Goal: Transaction & Acquisition: Purchase product/service

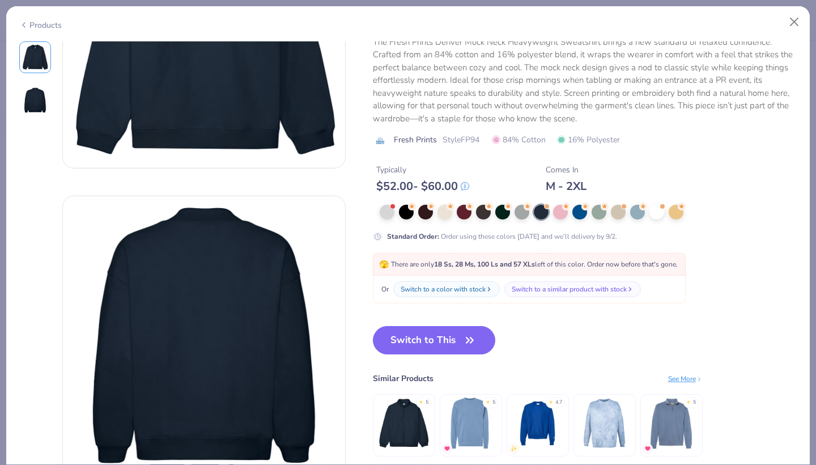
scroll to position [166, 0]
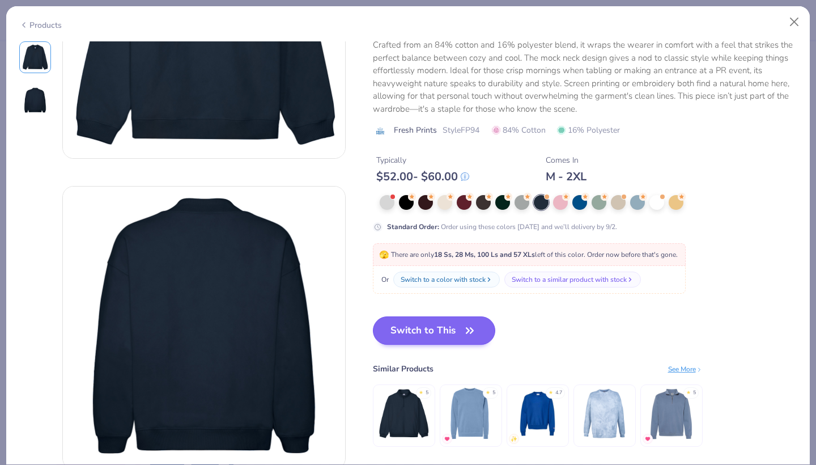
click at [447, 330] on button "Switch to This" at bounding box center [434, 330] width 123 height 28
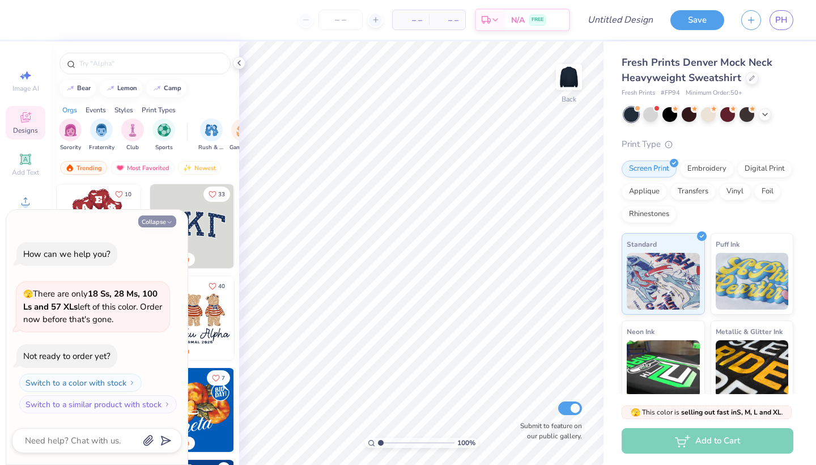
click at [151, 223] on button "Collapse" at bounding box center [157, 221] width 38 height 12
type textarea "x"
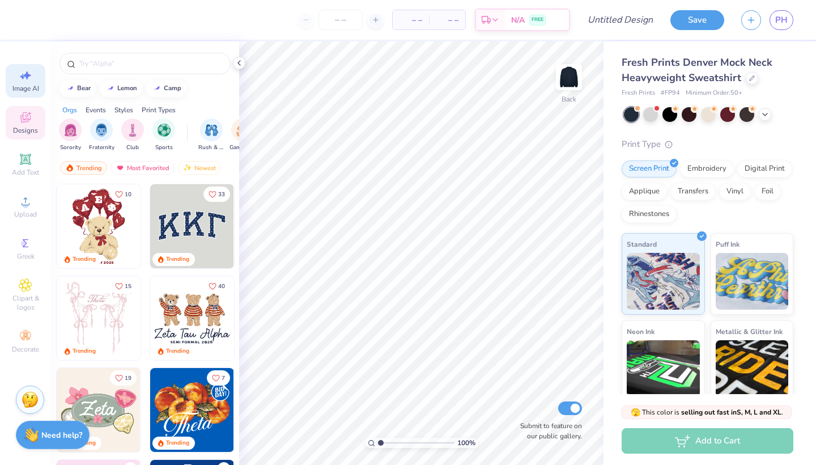
click at [20, 95] on div "Image AI" at bounding box center [26, 80] width 40 height 33
select select "4"
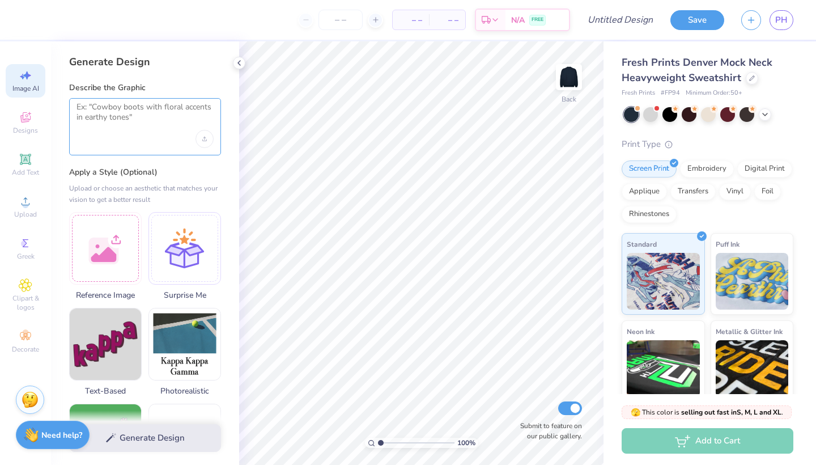
click at [153, 124] on textarea at bounding box center [145, 116] width 137 height 28
click at [114, 251] on div at bounding box center [105, 246] width 73 height 73
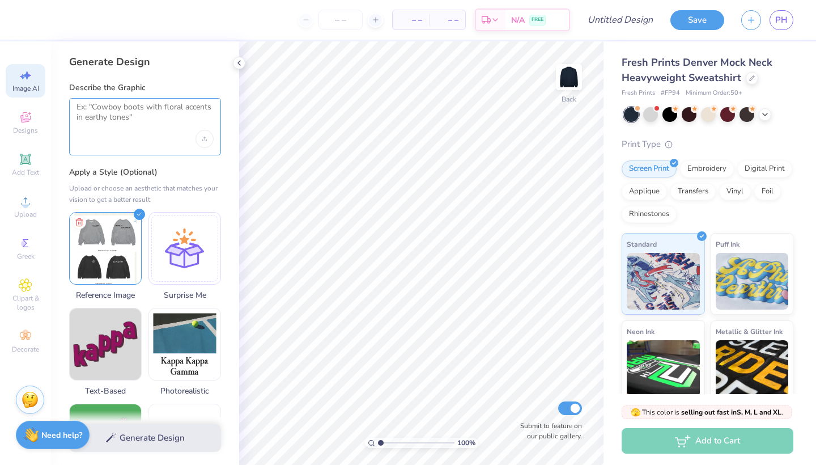
click at [150, 124] on textarea at bounding box center [145, 116] width 137 height 28
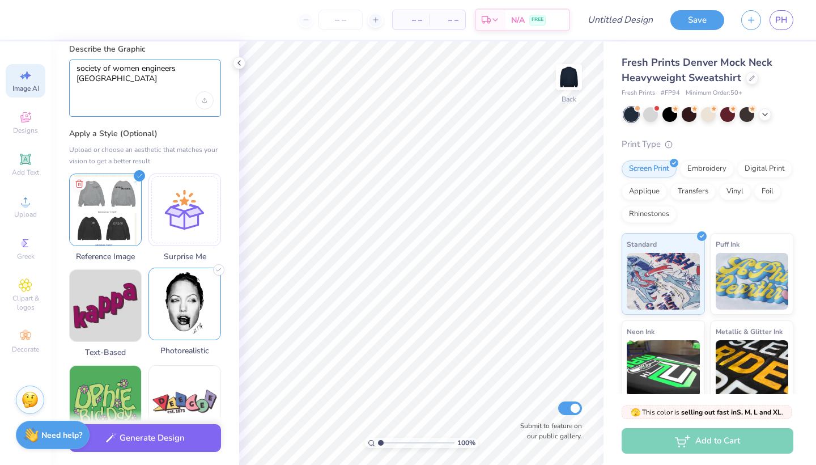
scroll to position [73, 0]
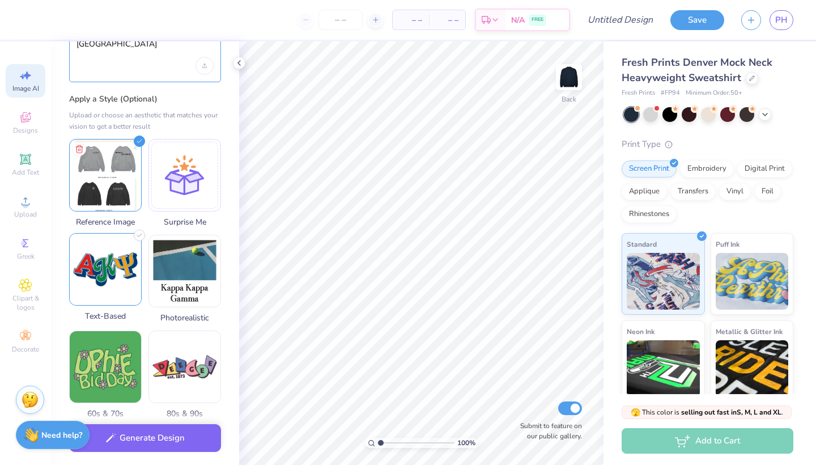
type textarea "society of women engineers [GEOGRAPHIC_DATA]"
click at [109, 300] on img at bounding box center [105, 269] width 71 height 71
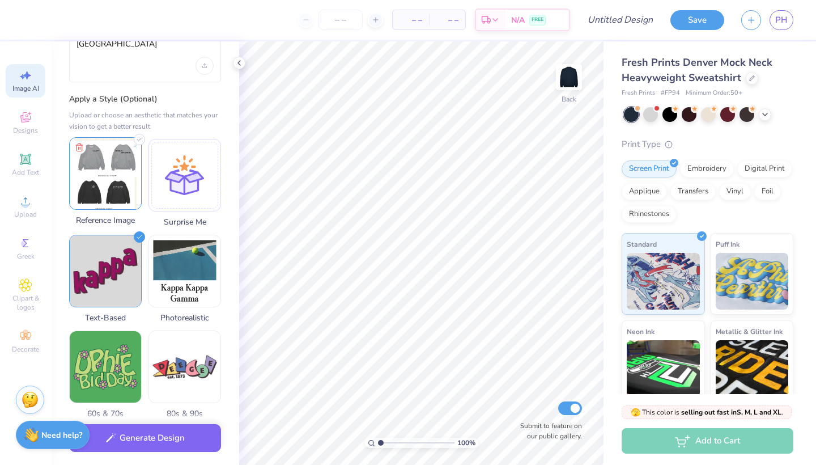
click at [115, 192] on img at bounding box center [105, 173] width 71 height 71
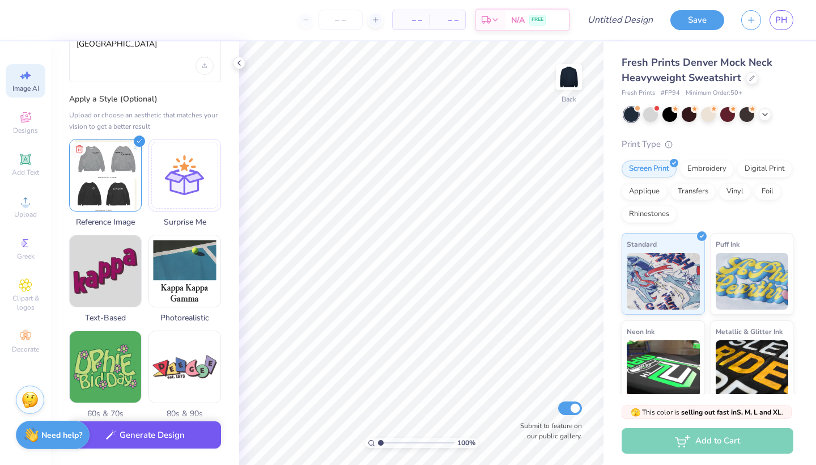
click at [179, 434] on button "Generate Design" at bounding box center [145, 435] width 152 height 28
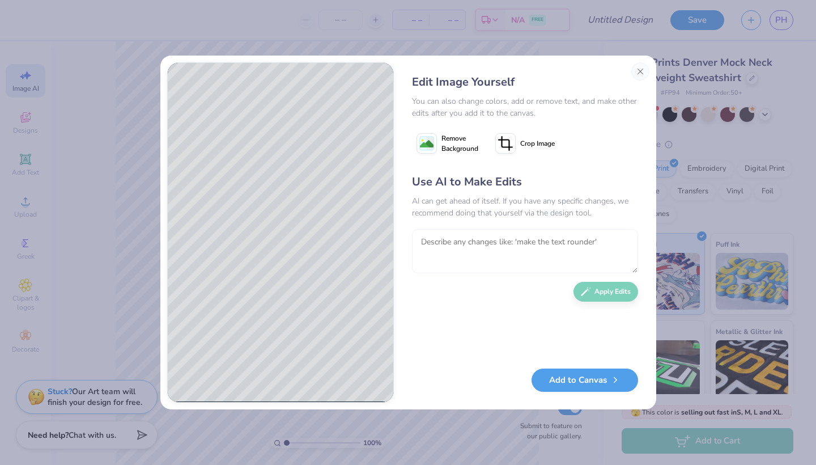
click at [435, 240] on textarea at bounding box center [525, 251] width 226 height 44
type textarea "i dont like that color i would rather it be white and have maybe a surfboard"
click at [613, 291] on button "Apply Edits" at bounding box center [606, 289] width 65 height 20
click at [456, 245] on textarea at bounding box center [525, 251] width 226 height 44
click at [639, 70] on button "Close" at bounding box center [641, 71] width 18 height 18
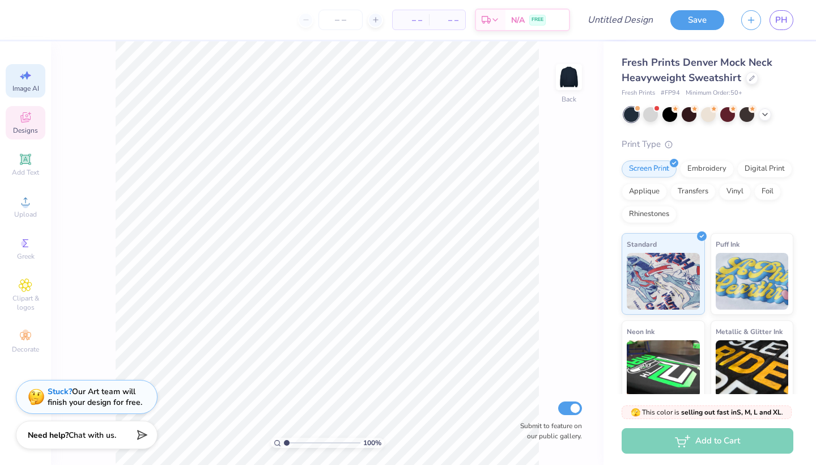
click at [21, 118] on icon at bounding box center [25, 117] width 10 height 10
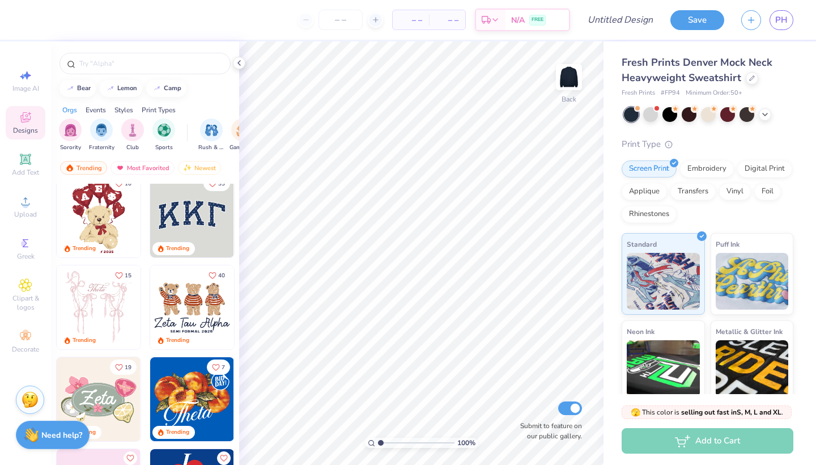
scroll to position [15, 0]
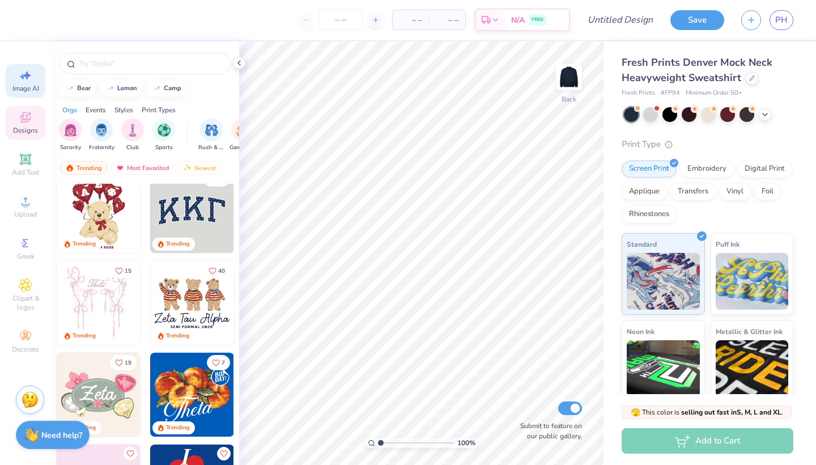
click at [34, 84] on span "Image AI" at bounding box center [25, 88] width 27 height 9
select select "4"
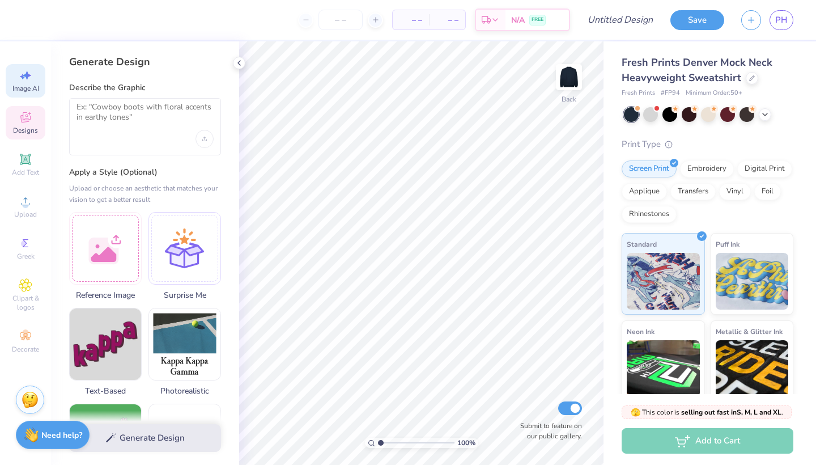
click at [28, 120] on icon at bounding box center [25, 117] width 10 height 10
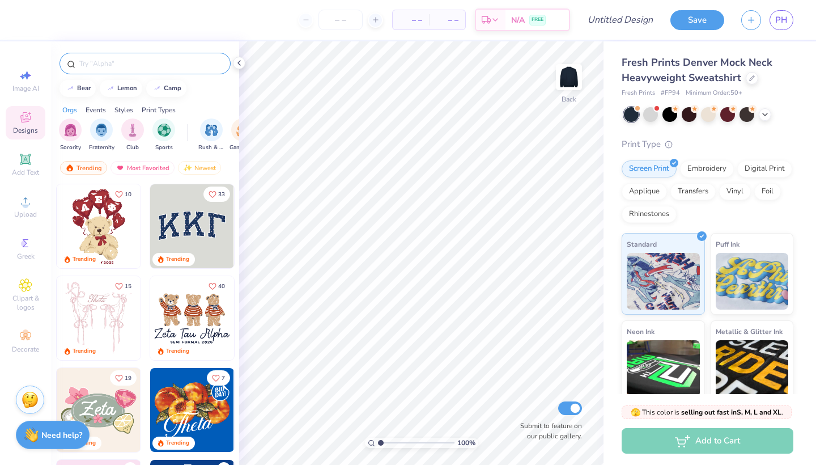
click at [124, 62] on input "text" at bounding box center [150, 63] width 145 height 11
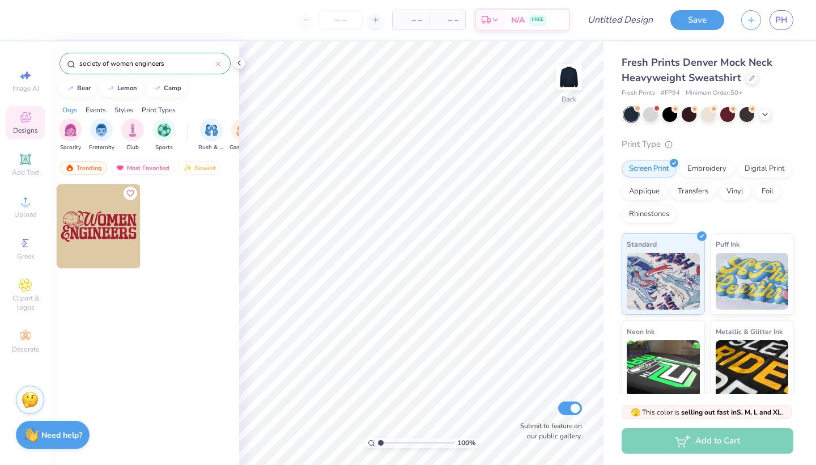
type input "society of women engineers"
click at [117, 217] on img at bounding box center [99, 226] width 84 height 84
click at [26, 82] on div "Image AI" at bounding box center [26, 80] width 40 height 33
select select "4"
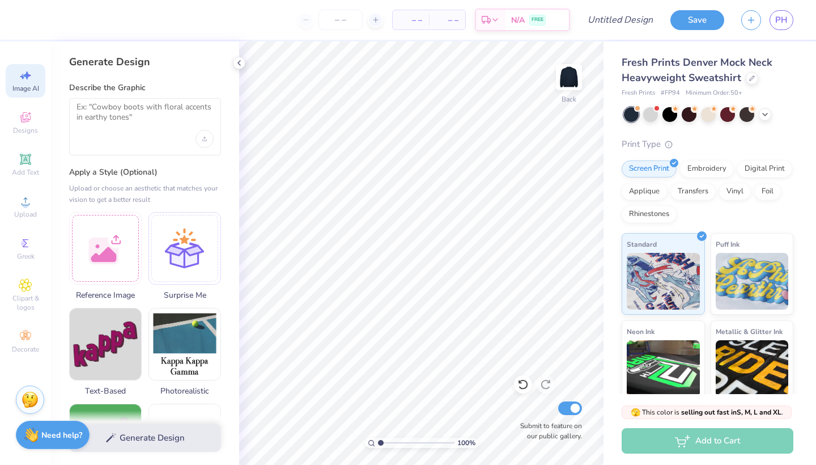
click at [126, 134] on div at bounding box center [145, 126] width 152 height 57
click at [126, 117] on textarea at bounding box center [145, 116] width 137 height 28
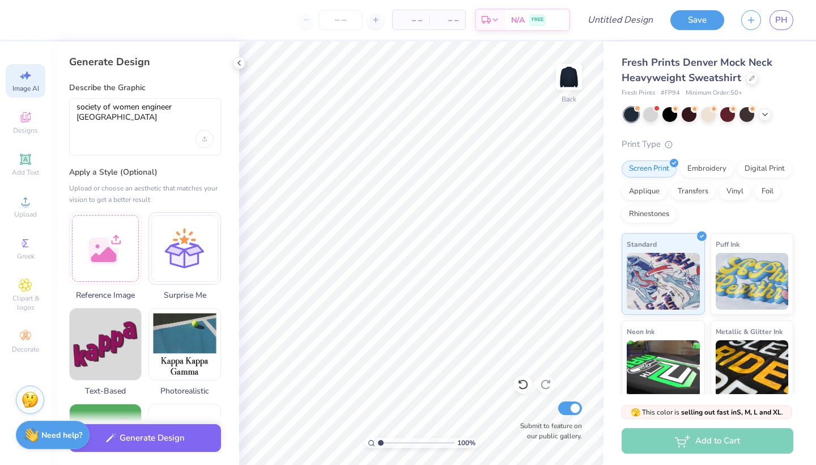
drag, startPoint x: 99, startPoint y: 136, endPoint x: 75, endPoint y: 172, distance: 42.9
click at [75, 172] on label "Apply a Style (Optional)" at bounding box center [145, 172] width 152 height 11
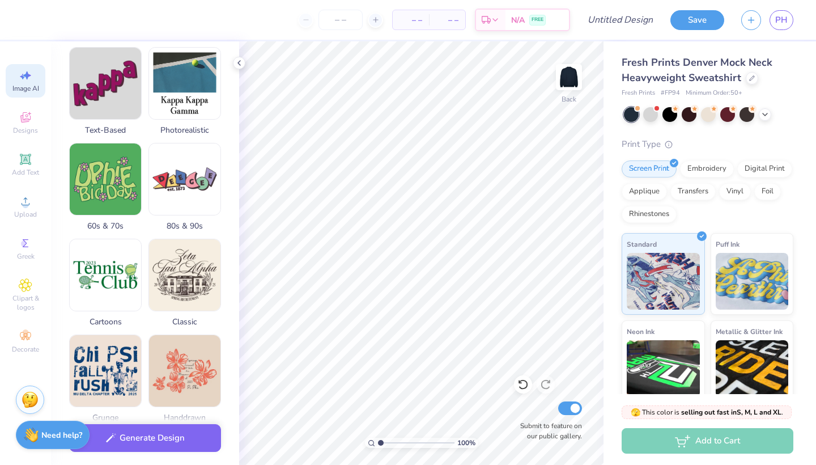
scroll to position [262, 0]
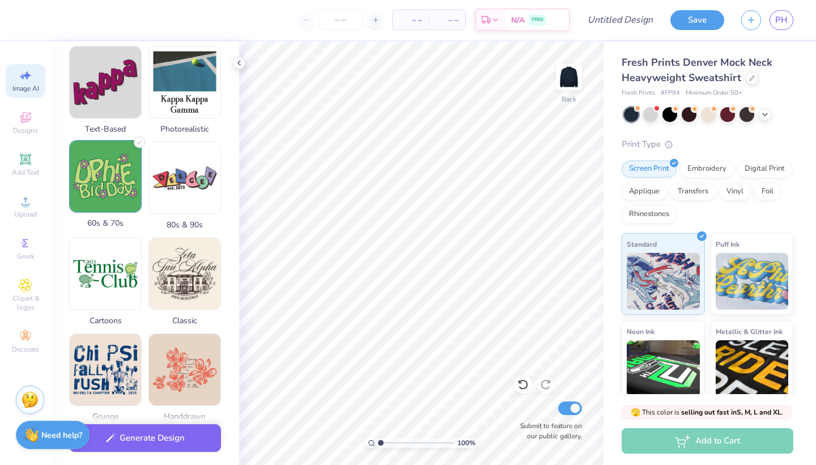
click at [118, 175] on img at bounding box center [105, 176] width 71 height 71
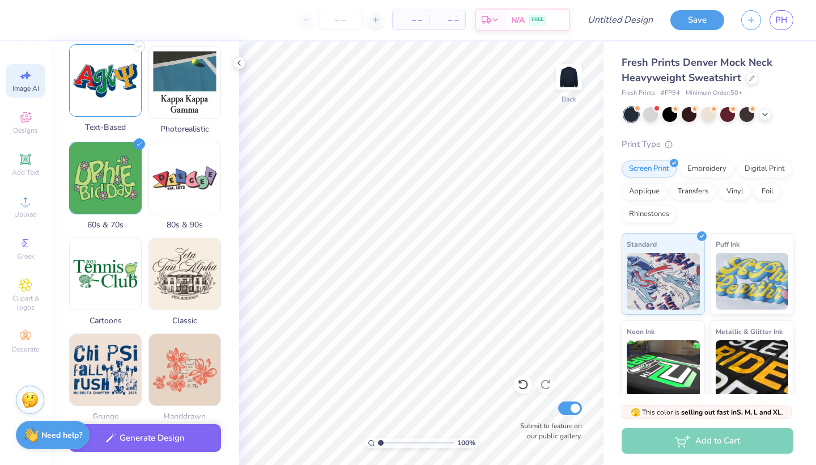
click at [107, 105] on img at bounding box center [105, 80] width 71 height 71
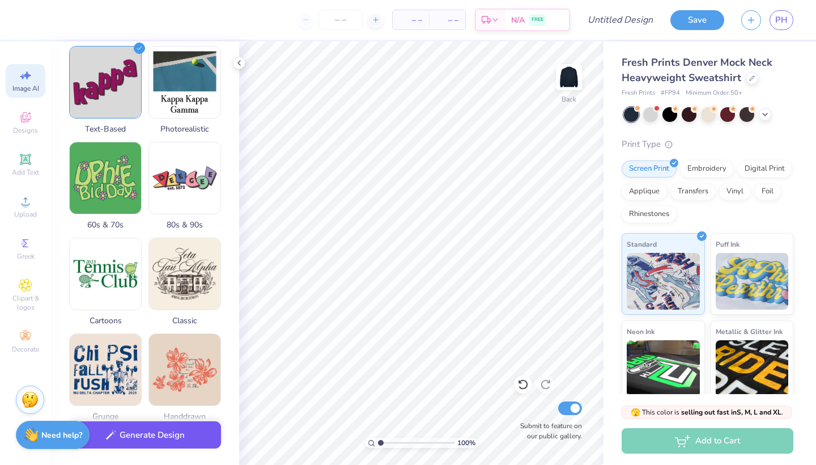
click at [147, 440] on button "Generate Design" at bounding box center [145, 435] width 152 height 28
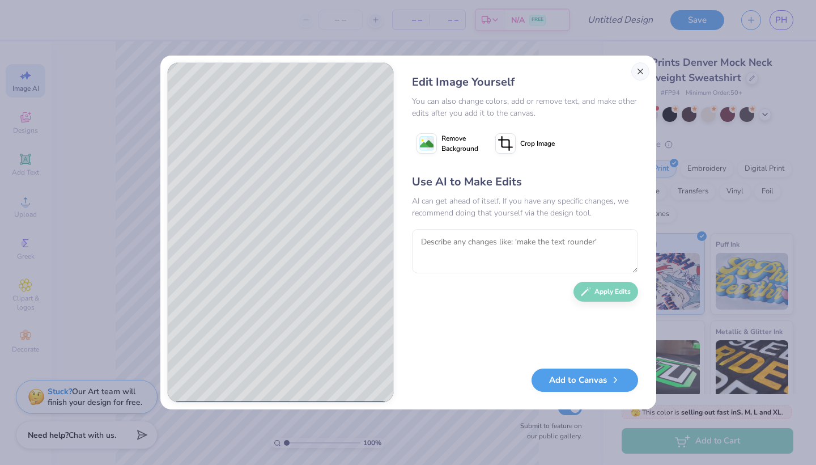
click at [644, 70] on button "Close" at bounding box center [641, 71] width 18 height 18
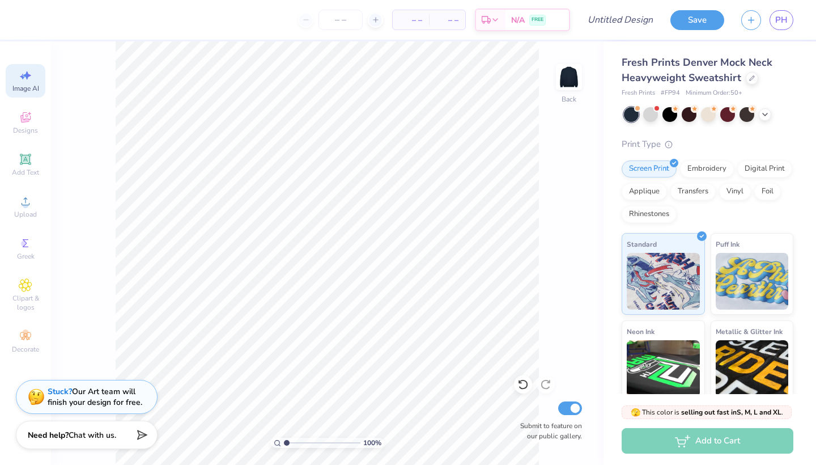
click at [30, 77] on icon at bounding box center [26, 76] width 14 height 14
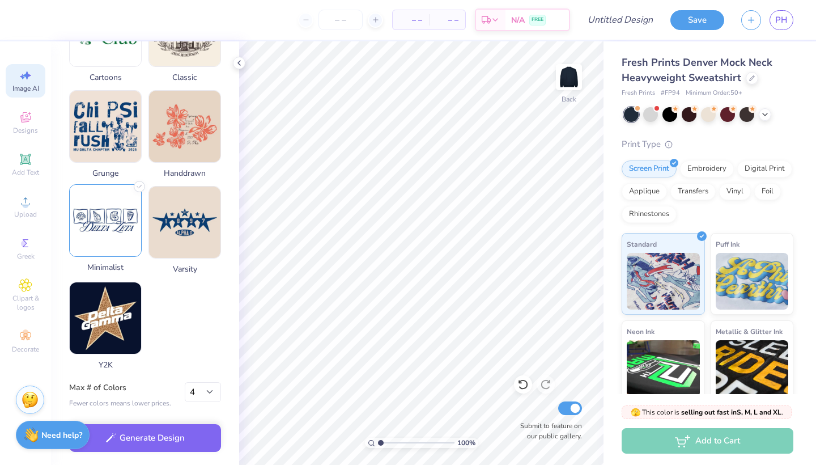
scroll to position [511, 0]
click at [117, 209] on img at bounding box center [105, 220] width 71 height 71
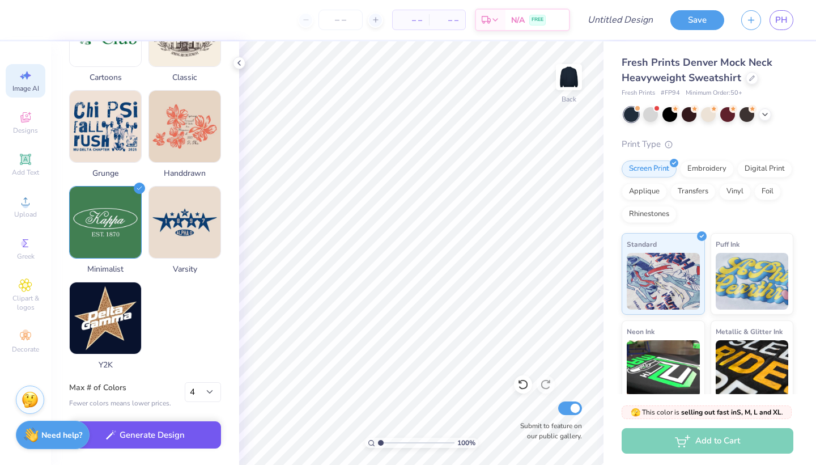
click at [161, 440] on button "Generate Design" at bounding box center [145, 435] width 152 height 28
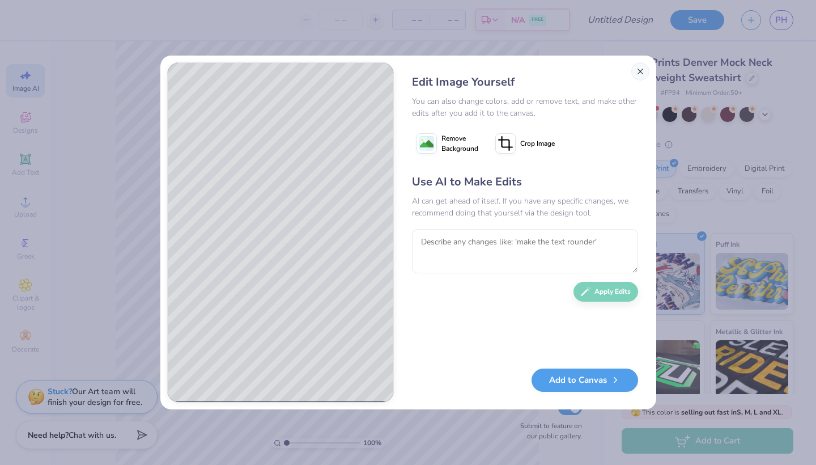
click at [639, 71] on button "Close" at bounding box center [641, 71] width 18 height 18
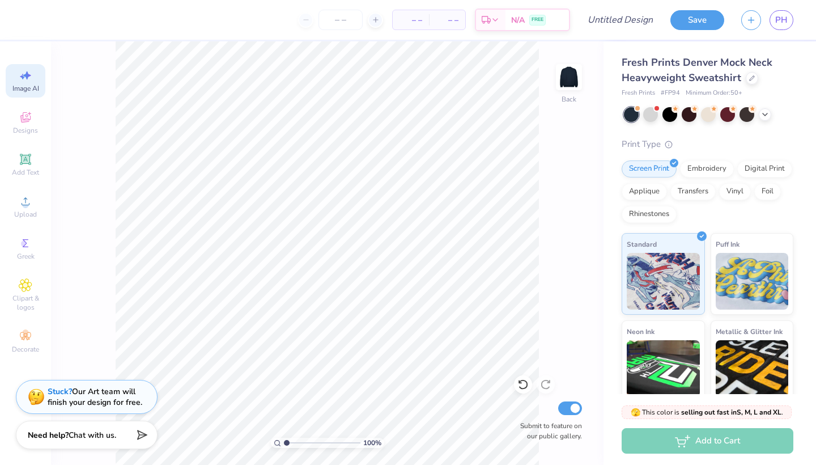
click at [26, 84] on span "Image AI" at bounding box center [25, 88] width 27 height 9
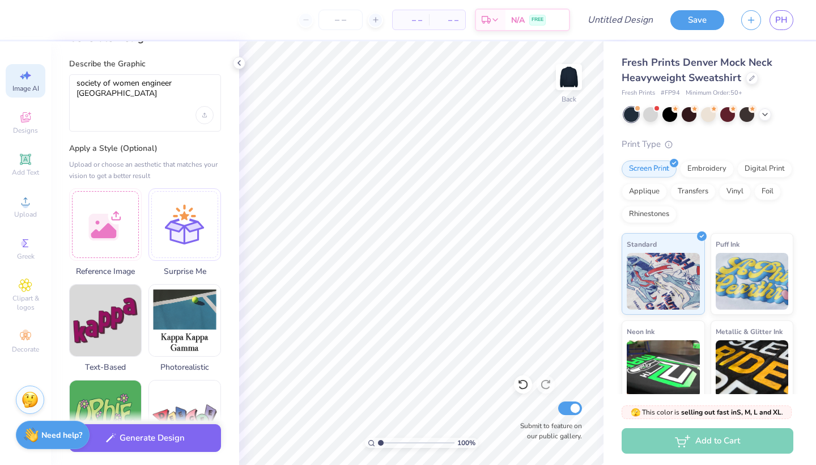
scroll to position [27, 0]
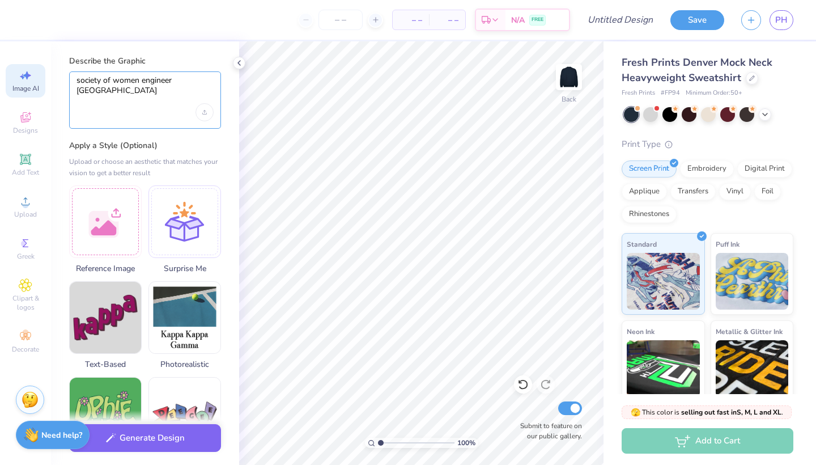
click at [173, 81] on textarea "society of women engineer university of San Diego" at bounding box center [145, 89] width 137 height 28
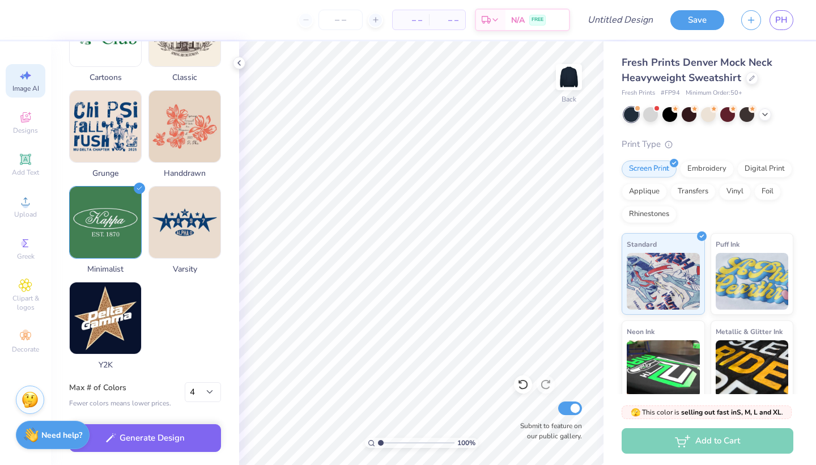
scroll to position [511, 0]
type textarea "society of women engineers university of San Diego"
click at [566, 70] on img at bounding box center [568, 76] width 45 height 45
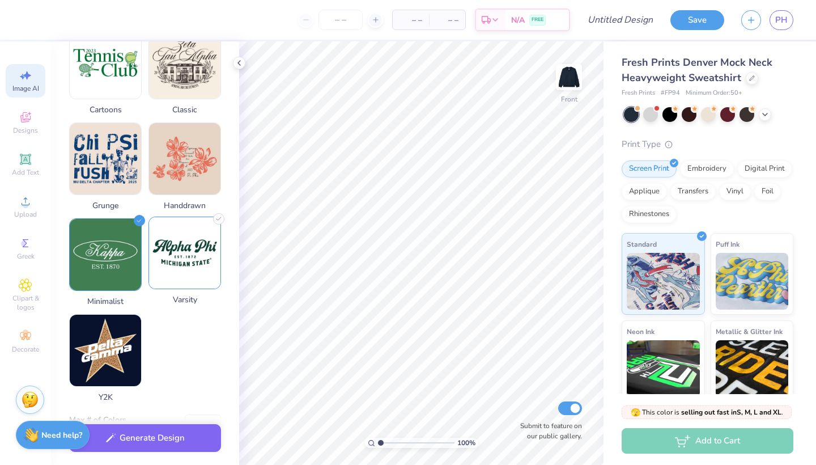
scroll to position [469, 0]
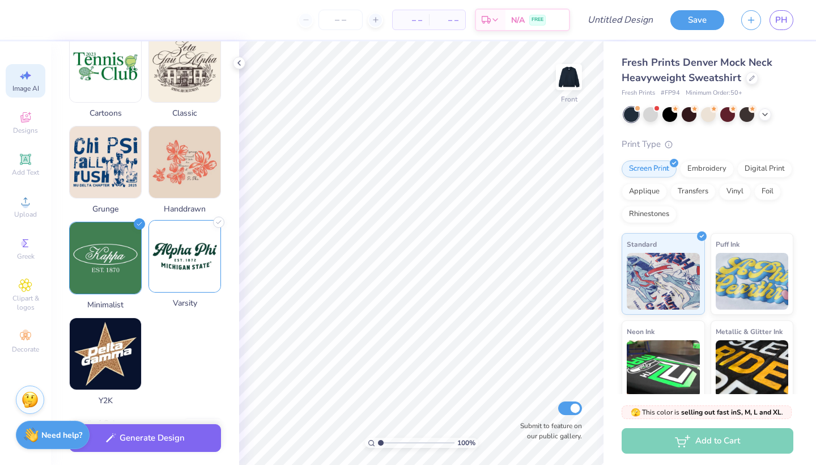
click at [205, 244] on img at bounding box center [184, 256] width 71 height 71
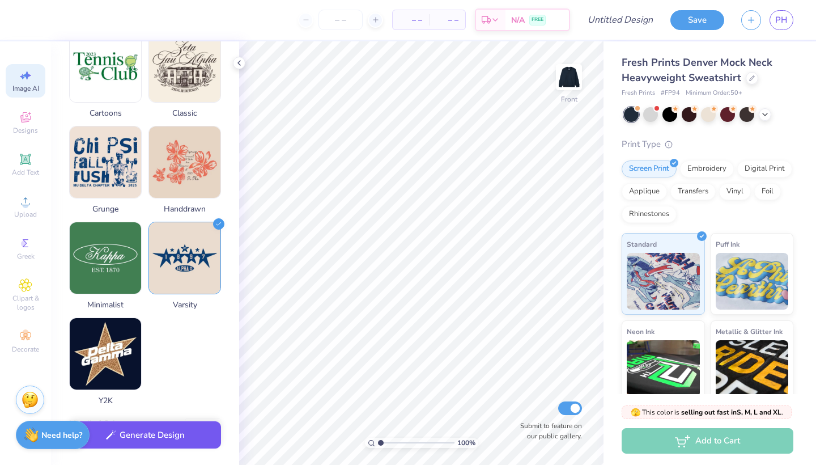
click at [186, 434] on button "Generate Design" at bounding box center [145, 435] width 152 height 28
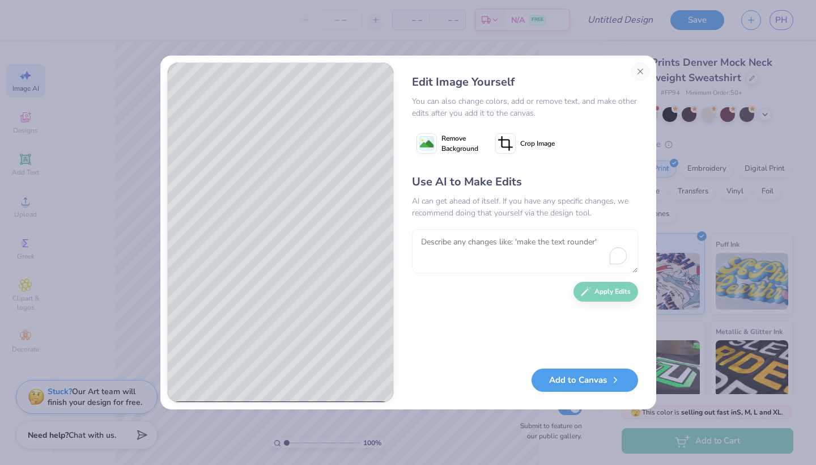
click at [510, 232] on textarea at bounding box center [525, 251] width 226 height 44
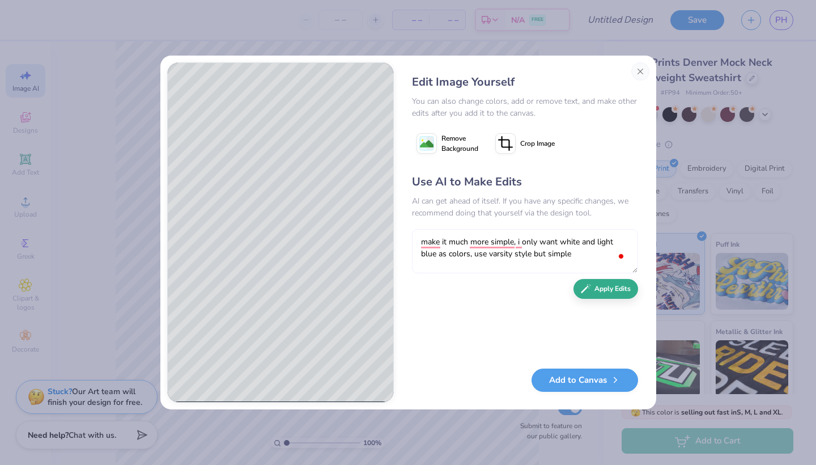
type textarea "make it much more simple, i only want white and light blue as colors, use varsi…"
click at [609, 287] on button "Apply Edits" at bounding box center [606, 289] width 65 height 20
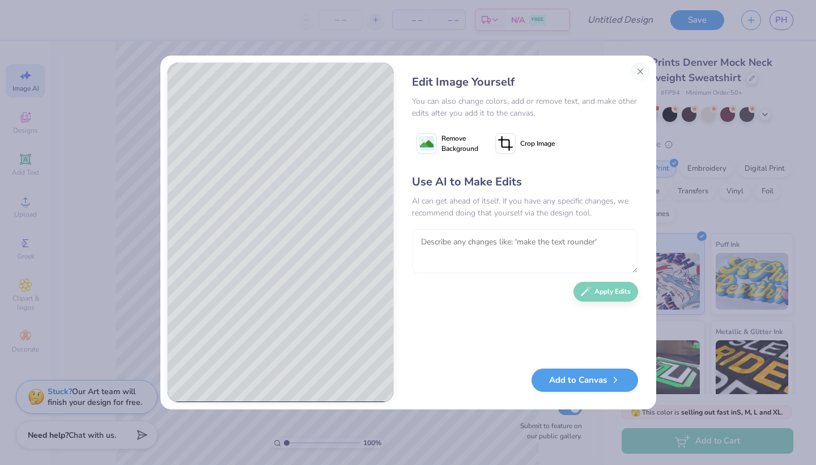
click at [537, 247] on textarea at bounding box center [525, 251] width 226 height 44
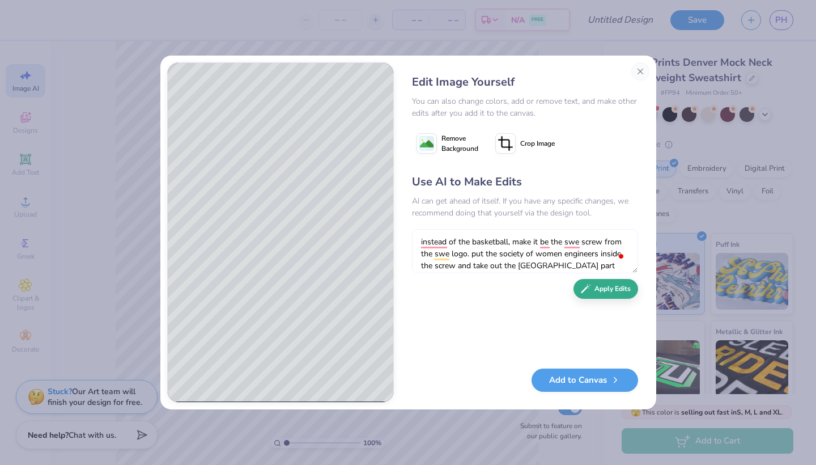
type textarea "instead of the basketball, make it be the swe screw from the swe logo. put the …"
click at [614, 295] on button "Apply Edits" at bounding box center [606, 289] width 65 height 20
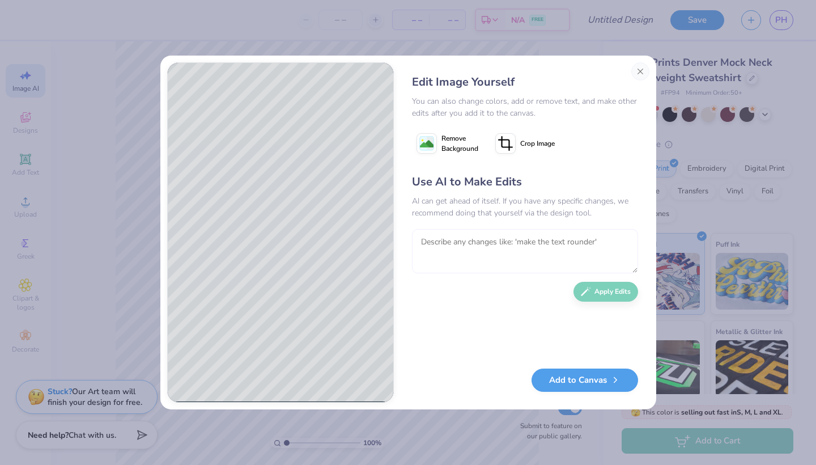
click at [479, 243] on textarea at bounding box center [525, 251] width 226 height 44
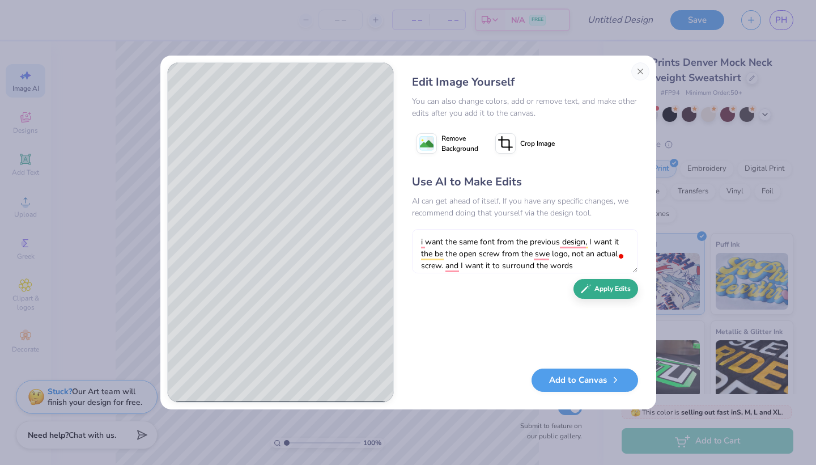
type textarea "i want the same font from the previous design, I want it the be the open screw …"
click at [619, 290] on button "Apply Edits" at bounding box center [606, 289] width 65 height 20
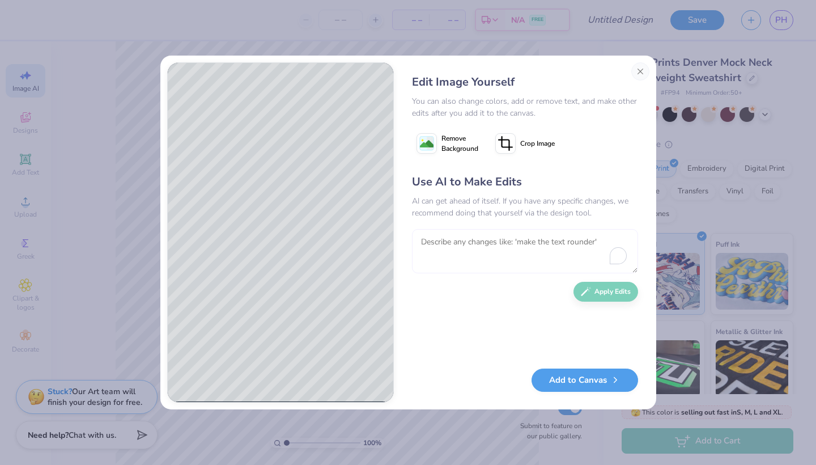
click at [523, 243] on textarea at bounding box center [525, 251] width 226 height 44
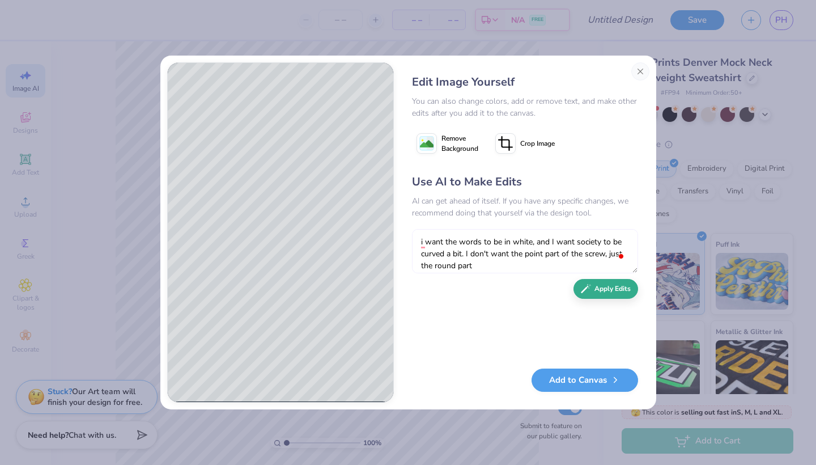
type textarea "i want the words to be in white, and I want society to be curved a bit. I don't…"
click at [615, 295] on button "Apply Edits" at bounding box center [606, 289] width 65 height 20
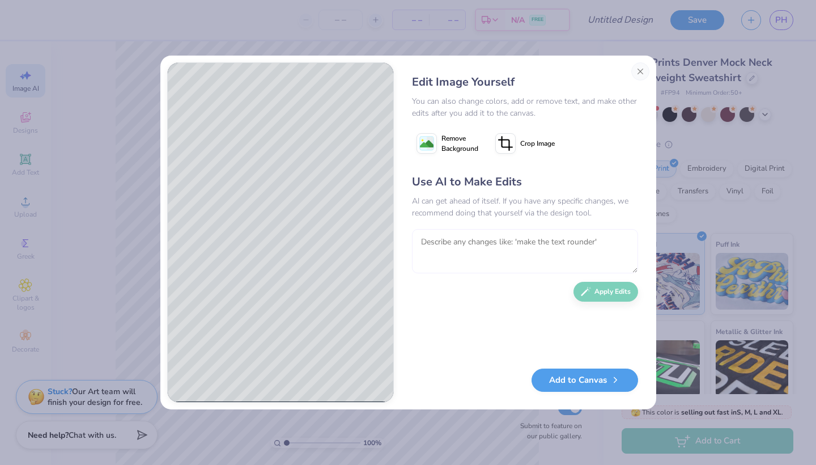
click at [476, 239] on textarea at bounding box center [525, 251] width 226 height 44
type textarea "i want it exactly like this. just make the circle be a screw."
click at [606, 293] on button "Apply Edits" at bounding box center [606, 289] width 65 height 20
click at [491, 251] on textarea "i want it exactly like this. just make the circle be a screw." at bounding box center [525, 251] width 226 height 44
type textarea "no i dont want the pointy part, just the head of the screw"
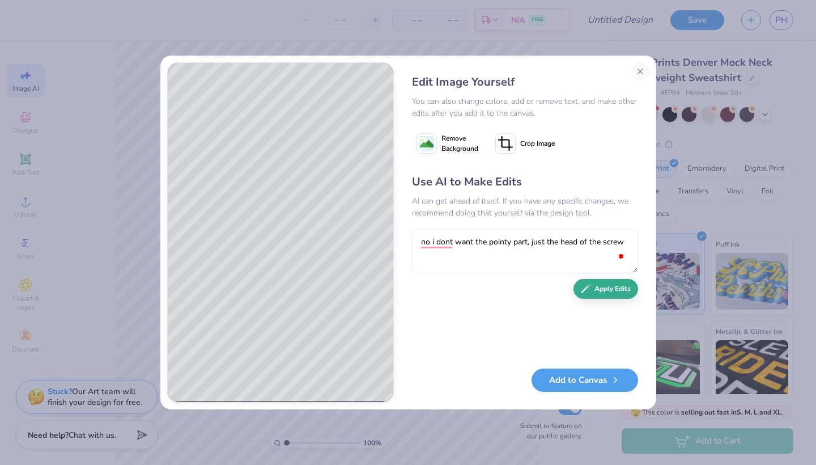
click at [592, 289] on button "Apply Edits" at bounding box center [606, 289] width 65 height 20
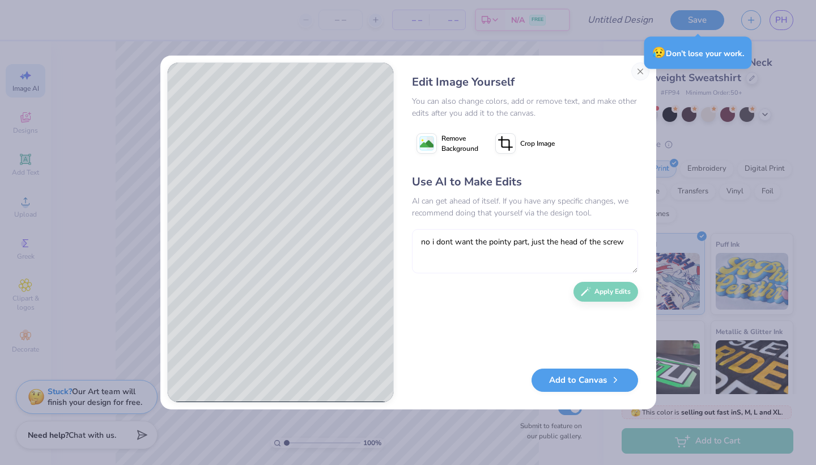
click at [471, 245] on textarea "no i dont want the pointy part, just the head of the screw" at bounding box center [525, 251] width 226 height 44
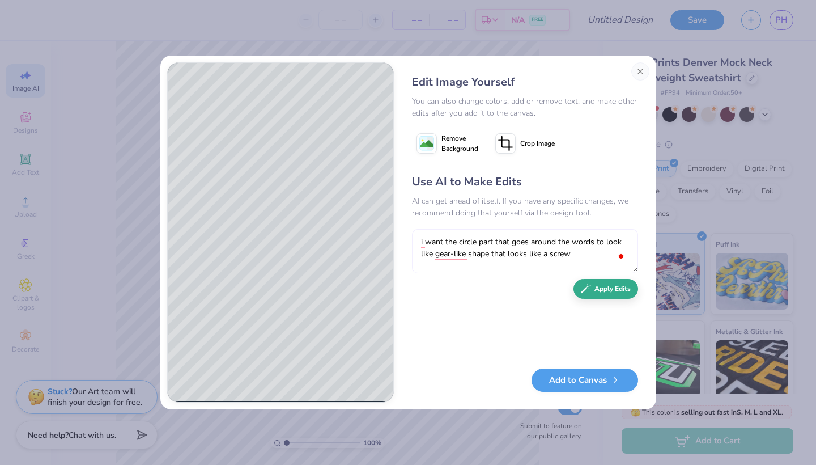
type textarea "i want the circle part that goes around the words to look like gear-like shape …"
click at [605, 290] on button "Apply Edits" at bounding box center [606, 289] width 65 height 20
click at [594, 377] on button "Add to Canvas" at bounding box center [585, 377] width 107 height 23
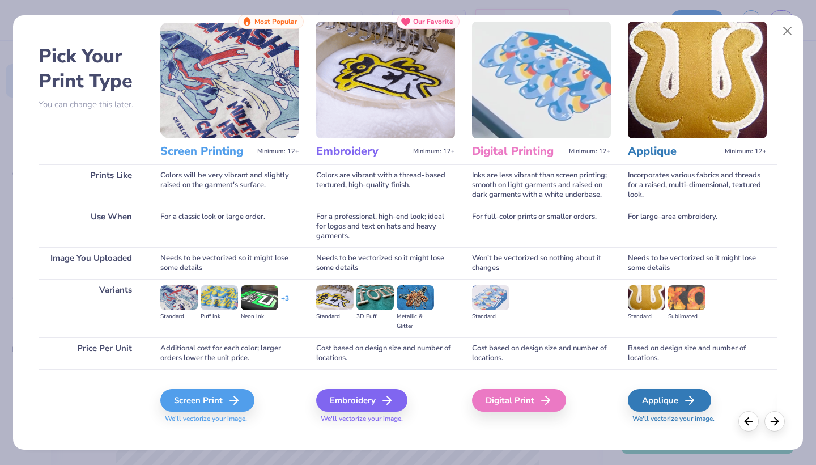
scroll to position [30, 0]
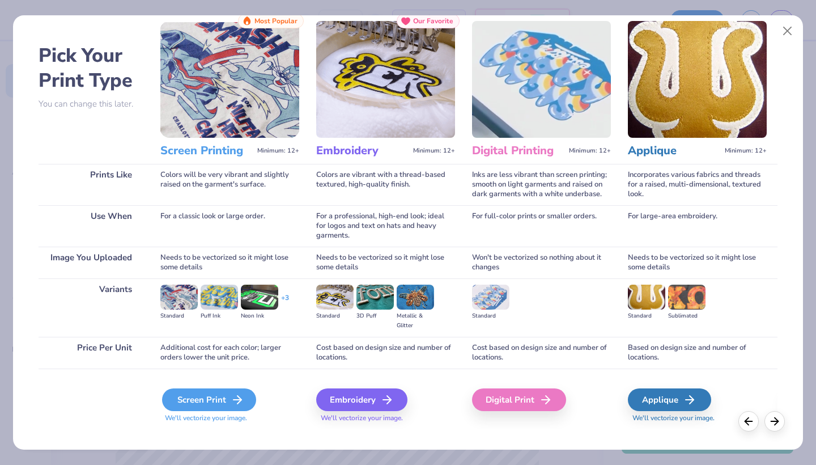
click at [231, 396] on icon at bounding box center [238, 400] width 14 height 14
click at [230, 396] on div "Screen Print" at bounding box center [209, 399] width 94 height 23
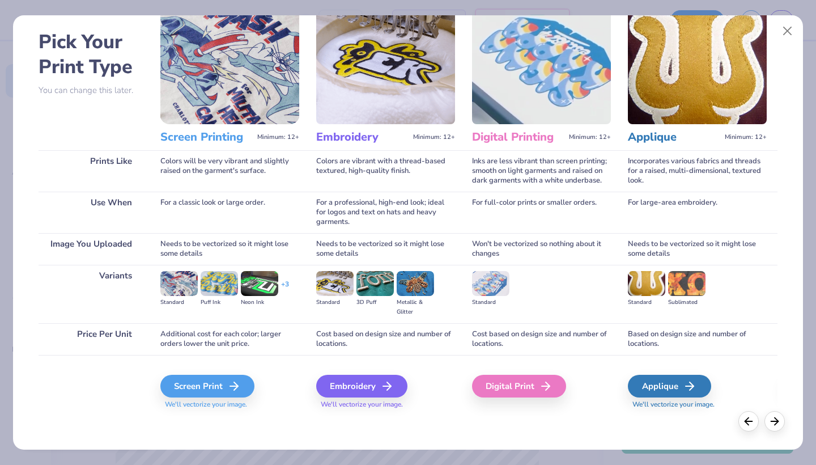
scroll to position [44, 0]
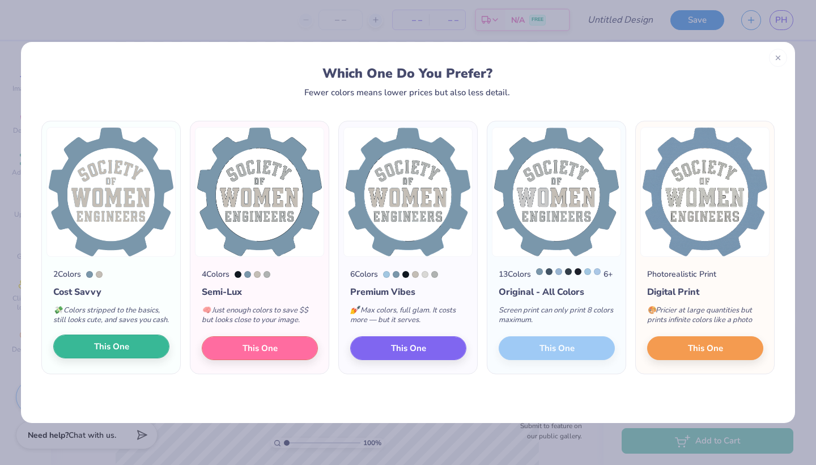
click at [122, 353] on span "This One" at bounding box center [111, 346] width 35 height 13
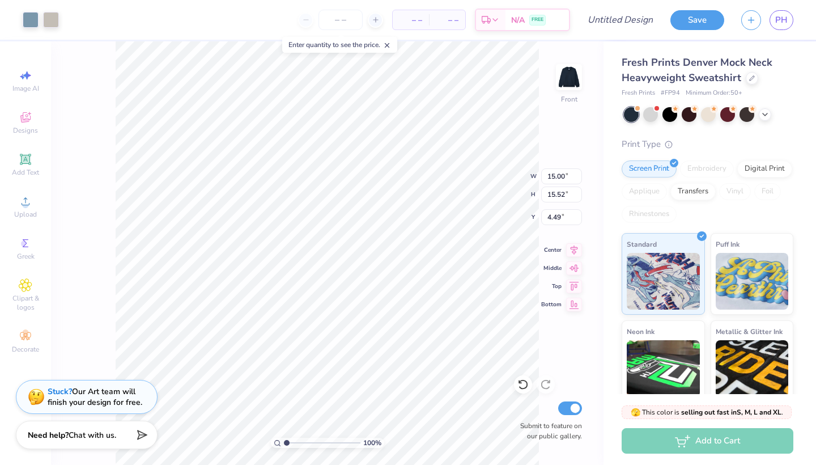
type input "11.68"
type input "12.09"
type input "4.62"
type input "11.56"
type input "11.96"
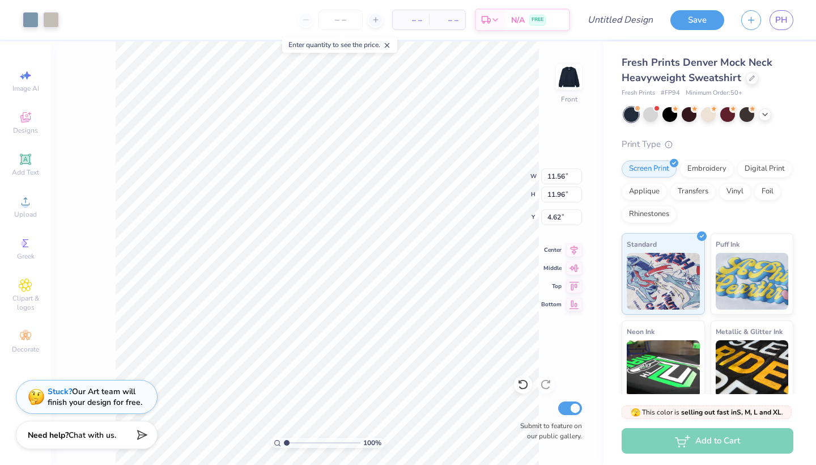
type input "11.76"
type input "12.16"
type input "4.66"
click at [565, 81] on img at bounding box center [568, 76] width 45 height 45
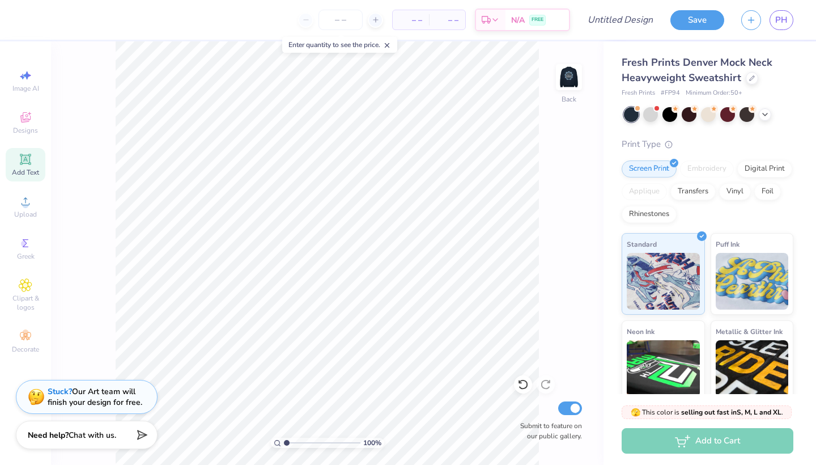
click at [23, 166] on div "Add Text" at bounding box center [26, 164] width 40 height 33
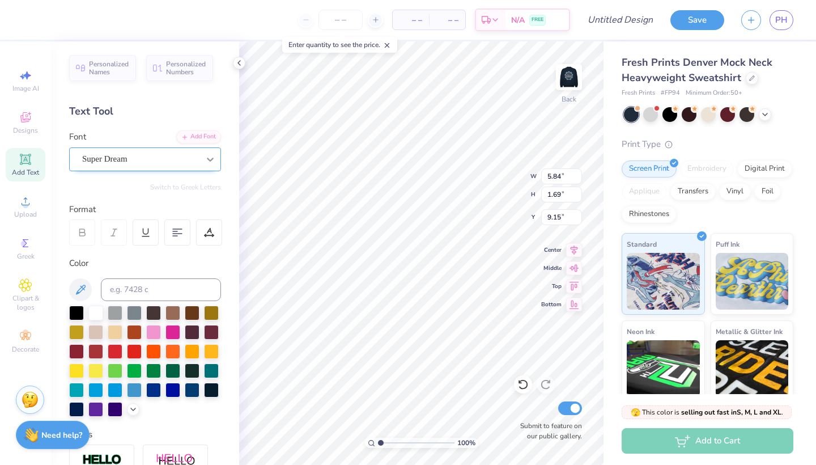
click at [202, 158] on div at bounding box center [210, 159] width 20 height 20
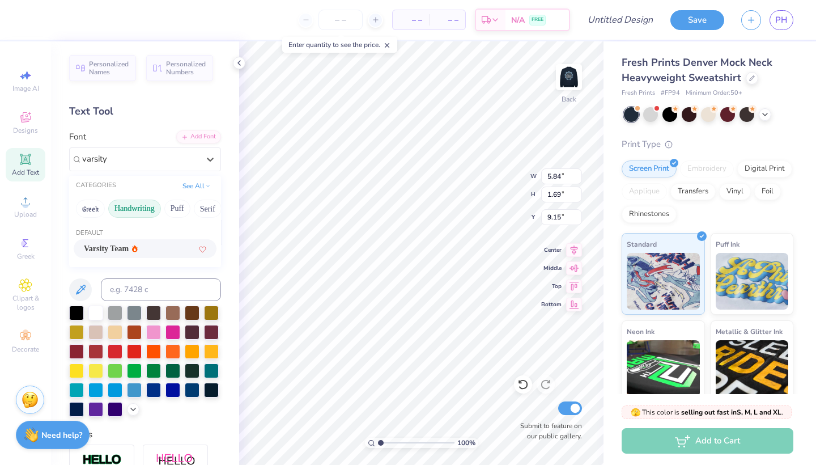
click at [127, 207] on button "Handwriting" at bounding box center [134, 209] width 53 height 18
type input "varsity"
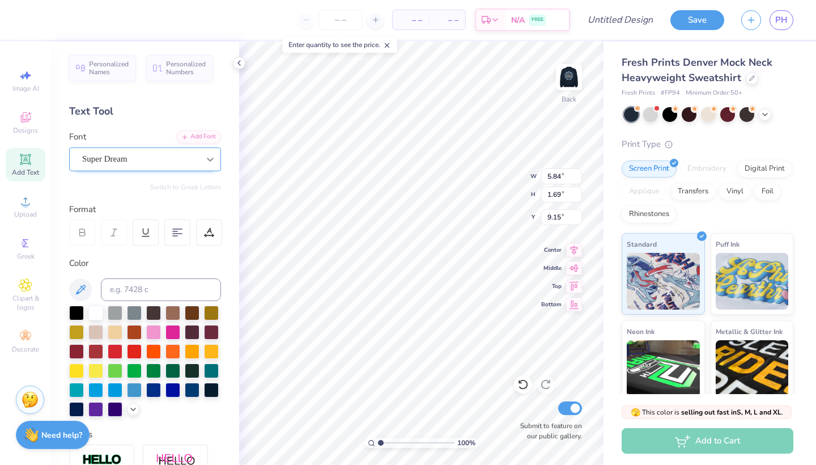
click at [203, 156] on div at bounding box center [210, 159] width 20 height 20
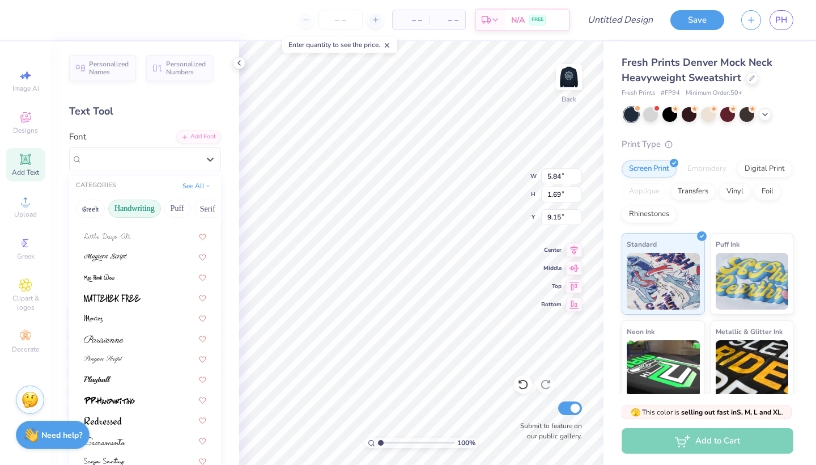
scroll to position [257, 0]
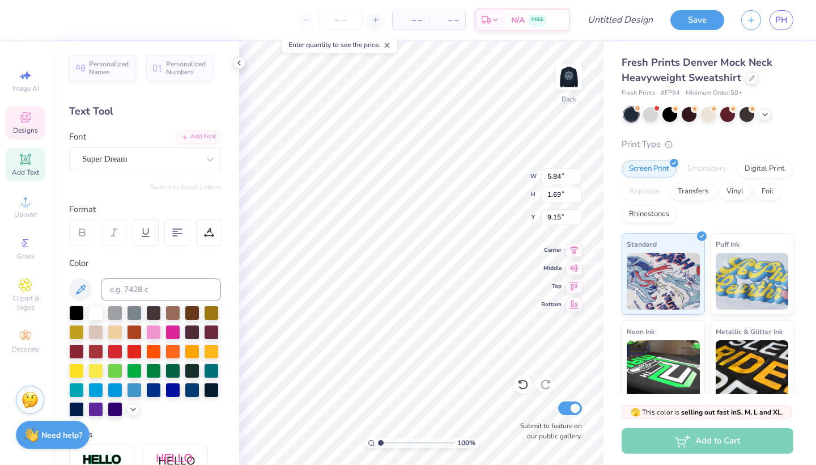
click at [29, 119] on icon at bounding box center [25, 117] width 10 height 10
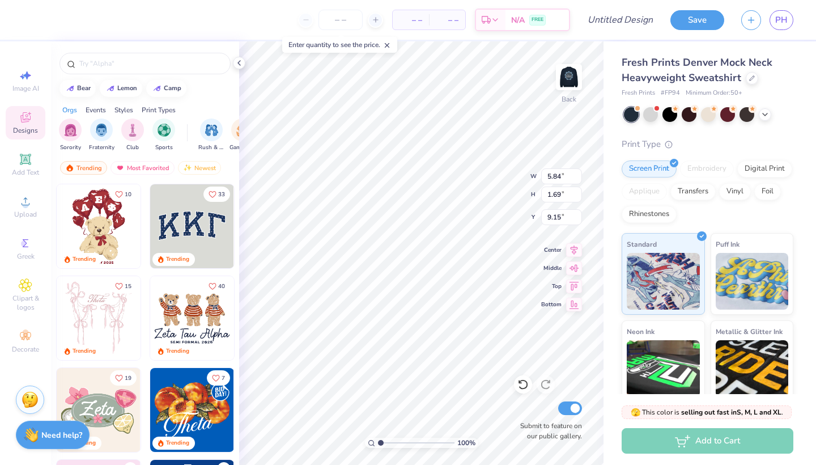
type textarea "EXT"
type input "4.33"
click at [8, 79] on div "Image AI" at bounding box center [26, 80] width 40 height 33
select select "4"
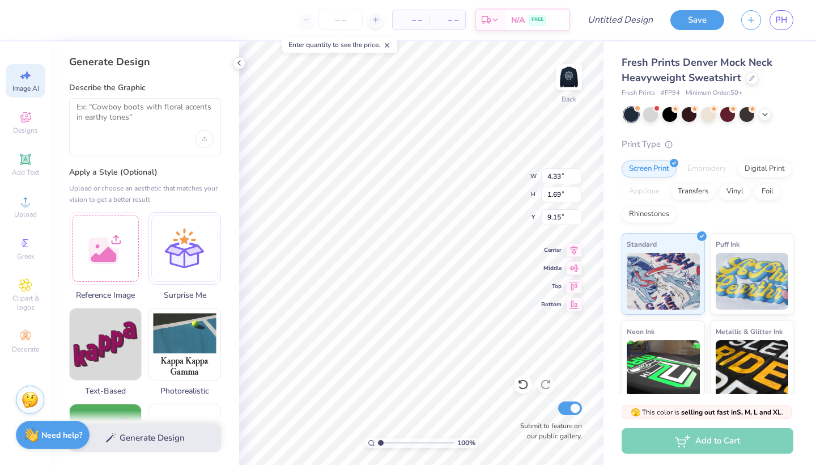
type textarea "T"
click at [119, 263] on div at bounding box center [105, 246] width 73 height 73
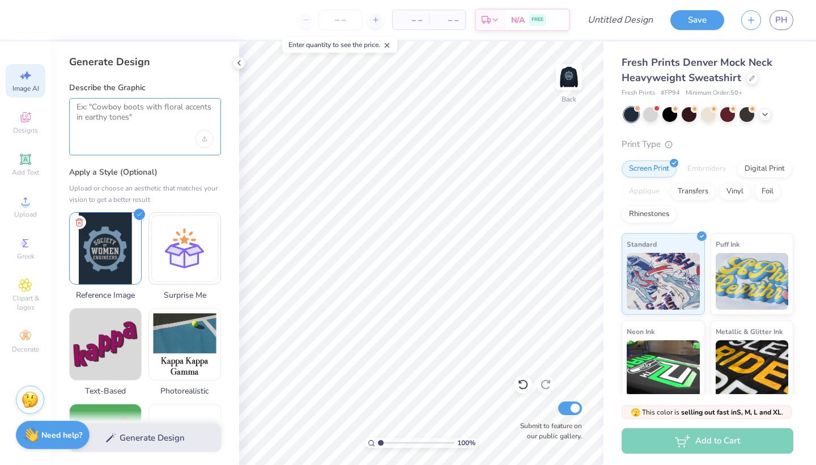
click at [166, 112] on textarea at bounding box center [145, 116] width 137 height 28
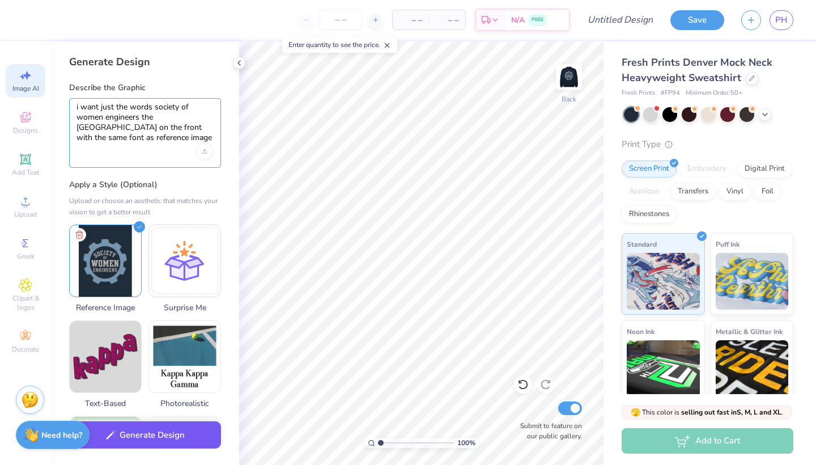
type textarea "i want just the words society of women engineers the university of san diego on…"
click at [163, 438] on button "Generate Design" at bounding box center [145, 435] width 152 height 28
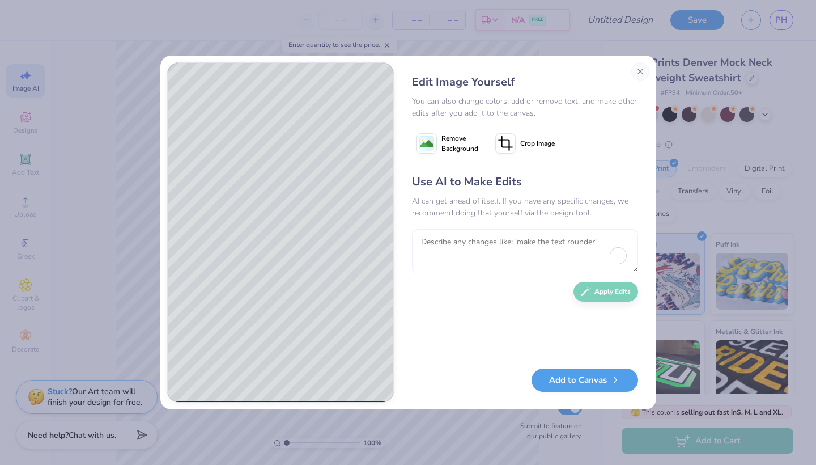
click at [464, 251] on textarea at bounding box center [525, 251] width 226 height 44
click at [477, 254] on textarea "i want just the words in the same font as reference image" at bounding box center [525, 251] width 226 height 44
drag, startPoint x: 633, startPoint y: 241, endPoint x: 406, endPoint y: 236, distance: 226.2
click at [406, 236] on div "Edit Image Yourself You can also change colors, add or remove text, and make ot…" at bounding box center [525, 232] width 249 height 340
type textarea "take out the university of san diego and fix the E in engineers to not have a g…"
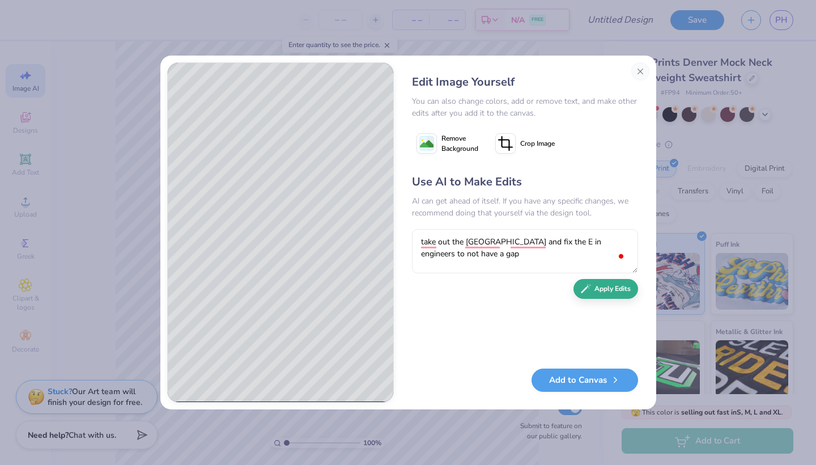
click at [613, 286] on button "Apply Edits" at bounding box center [606, 289] width 65 height 20
click at [460, 247] on textarea at bounding box center [525, 251] width 226 height 44
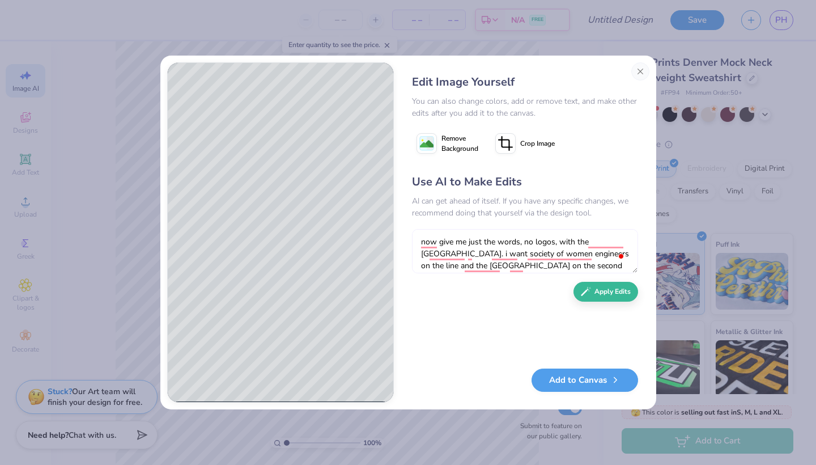
type textarea "now give me just the words, no logos, with the university of san diego. i want …"
click at [612, 279] on div "Use AI to Make Edits AI can get ahead of itself. If you have any specific chang…" at bounding box center [525, 265] width 226 height 184
click at [612, 287] on button "Apply Edits" at bounding box center [606, 289] width 65 height 20
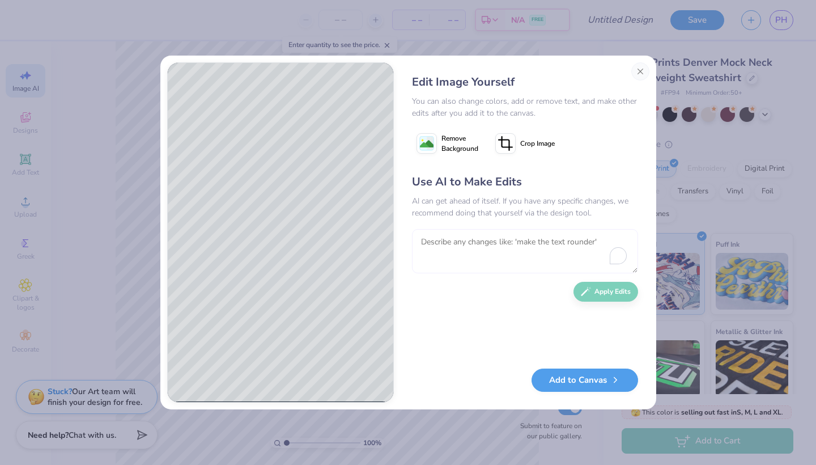
click at [545, 241] on textarea at bounding box center [525, 251] width 226 height 44
type textarea "i want just two lines"
click at [626, 291] on button "Apply Edits" at bounding box center [606, 289] width 65 height 20
click at [537, 253] on textarea "i want just two lines" at bounding box center [525, 251] width 226 height 44
type textarea "i want swe on the first line and the university on the second line"
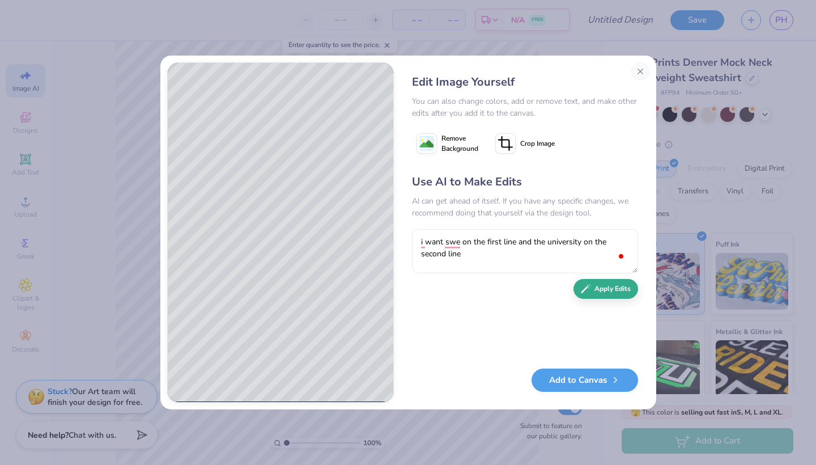
click at [620, 286] on button "Apply Edits" at bounding box center [606, 289] width 65 height 20
click at [471, 248] on textarea "i want swe on the first line and the university on the second line" at bounding box center [525, 251] width 226 height 44
click at [636, 71] on button "Close" at bounding box center [641, 71] width 18 height 18
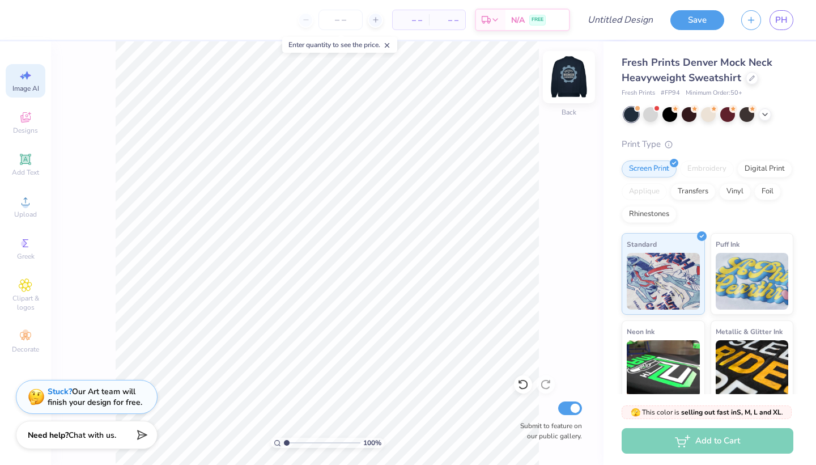
click at [579, 83] on img at bounding box center [568, 76] width 45 height 45
click at [29, 82] on div "Image AI" at bounding box center [26, 80] width 40 height 33
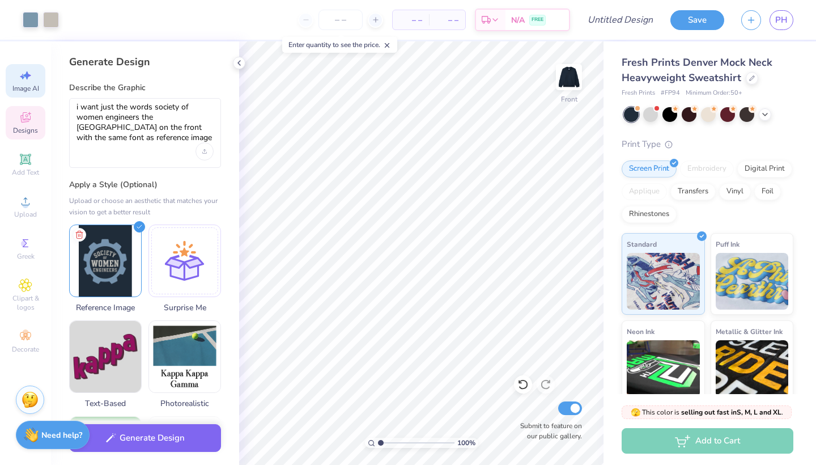
click at [29, 130] on span "Designs" at bounding box center [25, 130] width 25 height 9
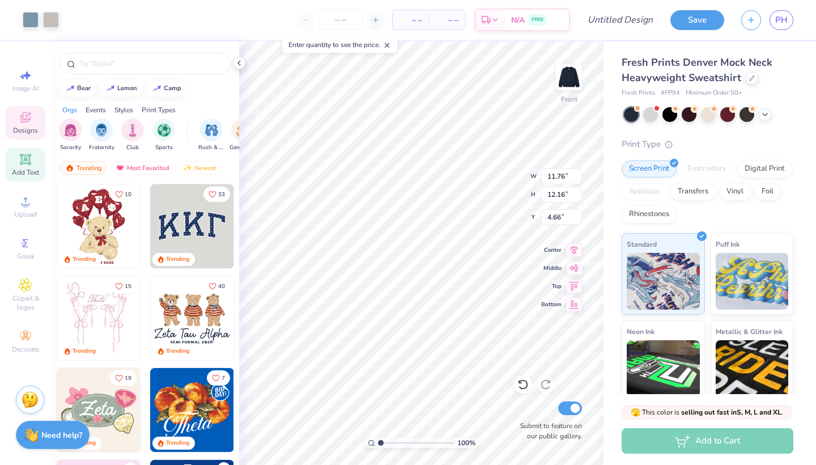
click at [34, 162] on div "Add Text" at bounding box center [26, 164] width 40 height 33
type input "5.84"
type input "1.69"
type input "11.40"
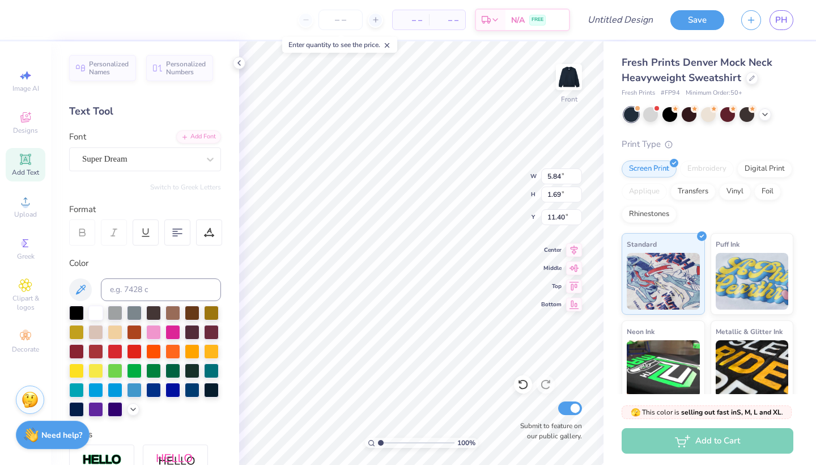
type textarea "EXT"
type input "20.37"
type textarea "X"
click at [576, 85] on img at bounding box center [568, 76] width 45 height 45
click at [101, 163] on span "Super Dream" at bounding box center [104, 158] width 45 height 13
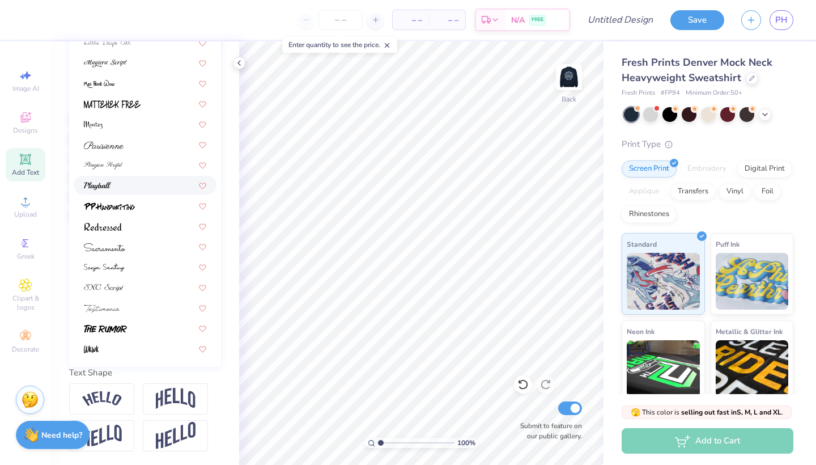
scroll to position [194, 0]
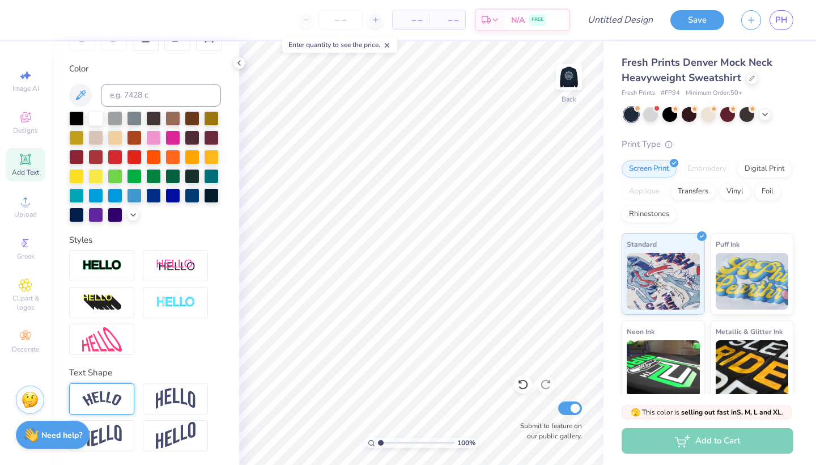
click at [122, 397] on div at bounding box center [101, 398] width 65 height 31
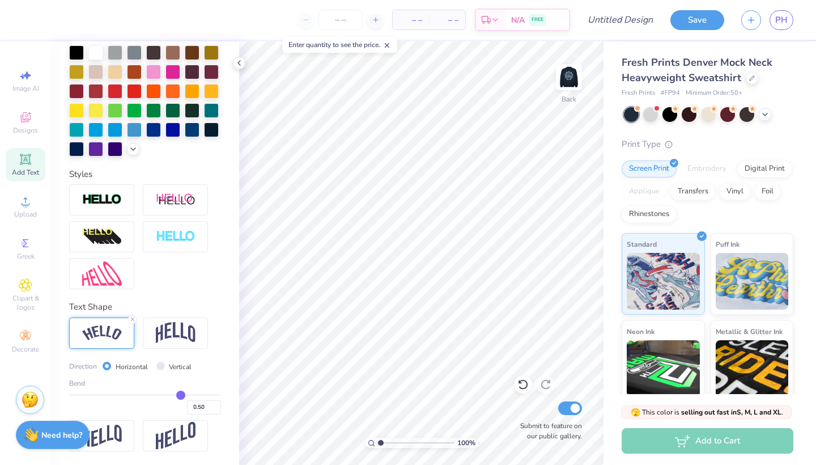
click at [112, 330] on img at bounding box center [102, 332] width 40 height 15
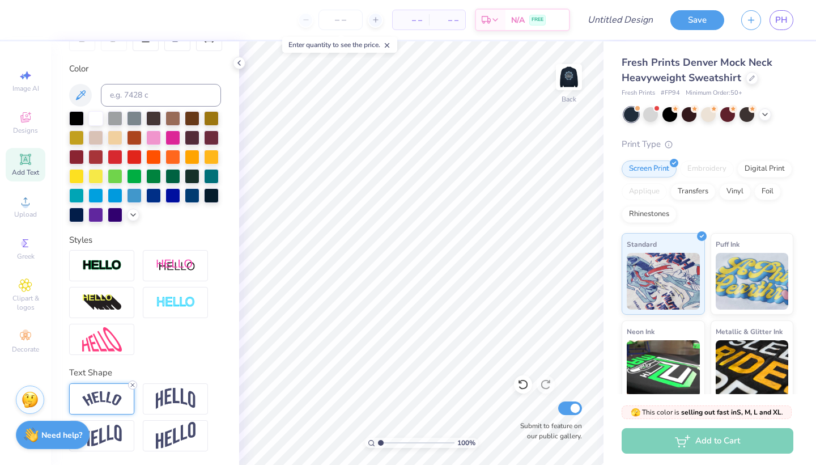
click at [132, 387] on icon at bounding box center [132, 385] width 7 height 7
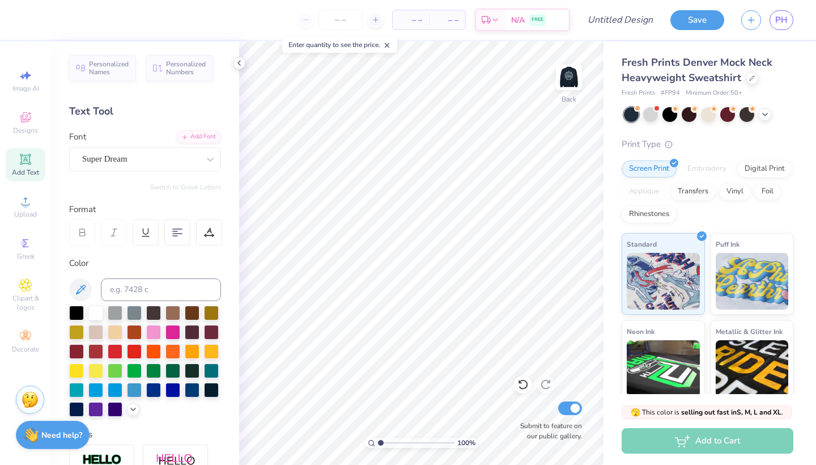
scroll to position [0, 0]
click at [80, 286] on icon at bounding box center [81, 290] width 14 height 14
click at [83, 293] on icon at bounding box center [81, 290] width 14 height 14
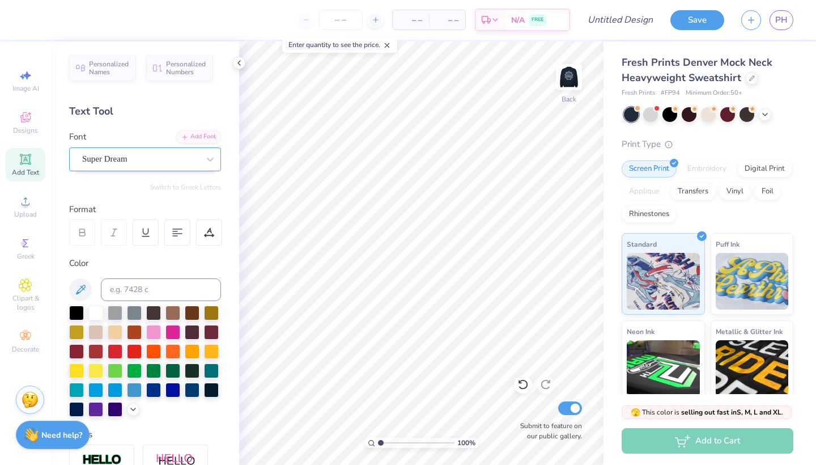
click at [123, 162] on span "Super Dream" at bounding box center [104, 158] width 45 height 13
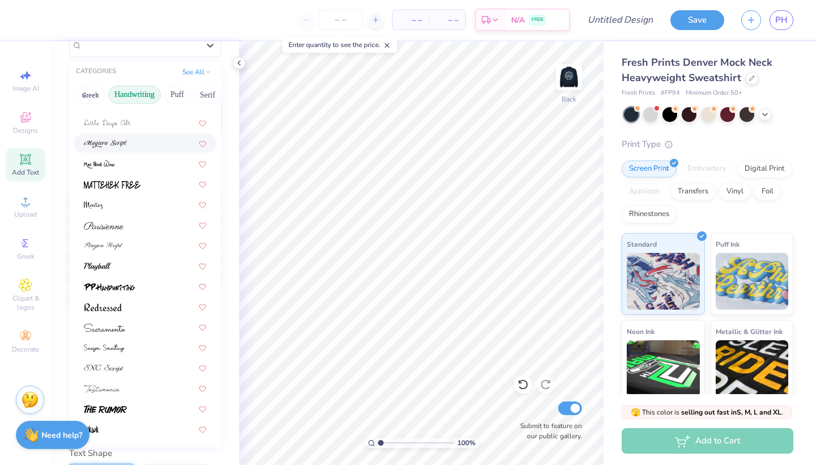
scroll to position [117, 0]
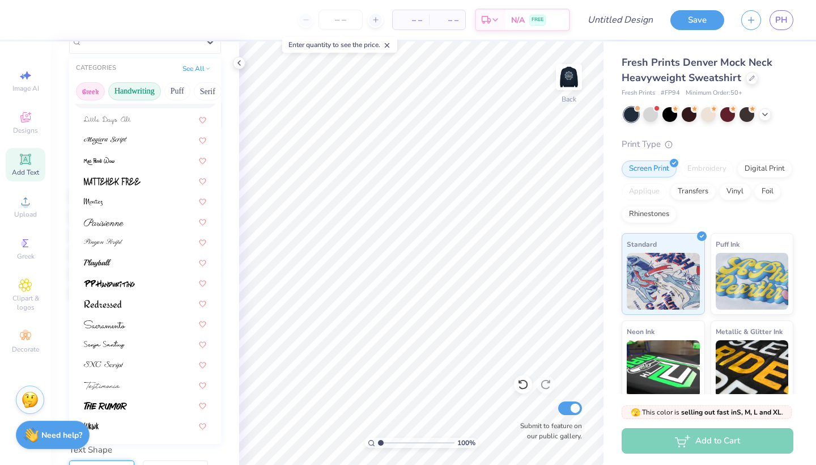
click at [93, 93] on button "Greek" at bounding box center [90, 91] width 29 height 18
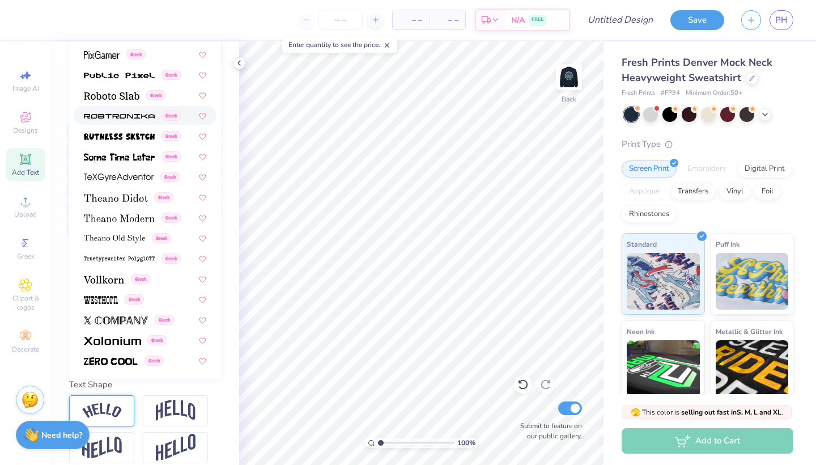
scroll to position [187, 0]
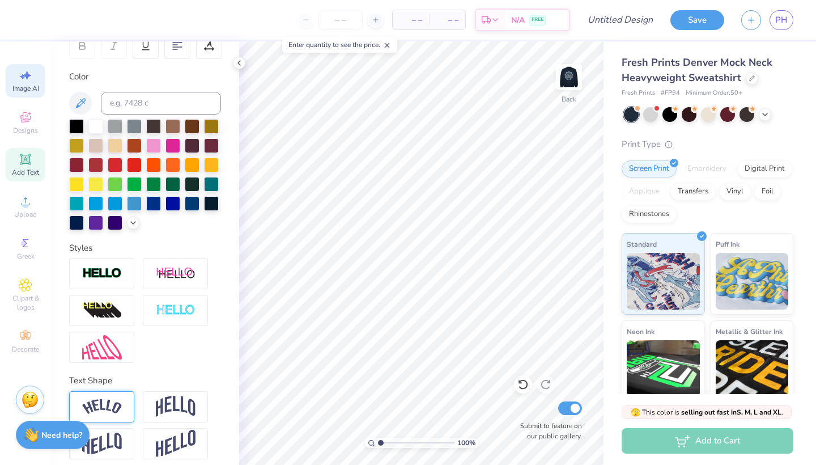
click at [22, 83] on div "Image AI" at bounding box center [26, 80] width 40 height 33
select select "4"
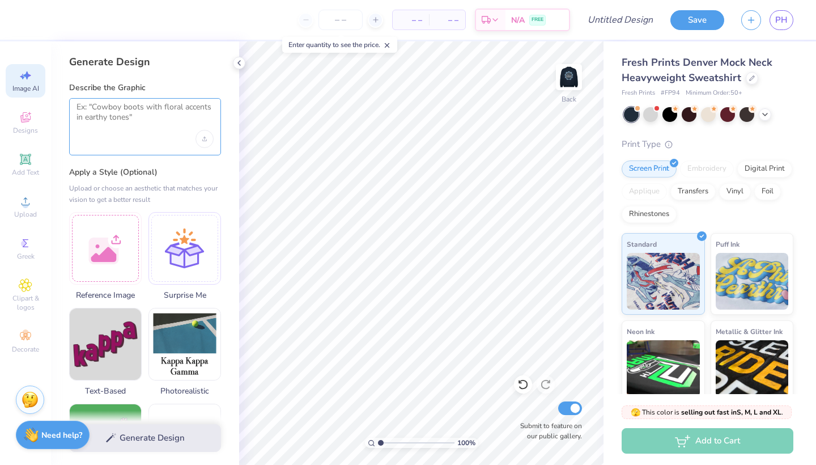
click at [115, 126] on textarea at bounding box center [145, 116] width 137 height 28
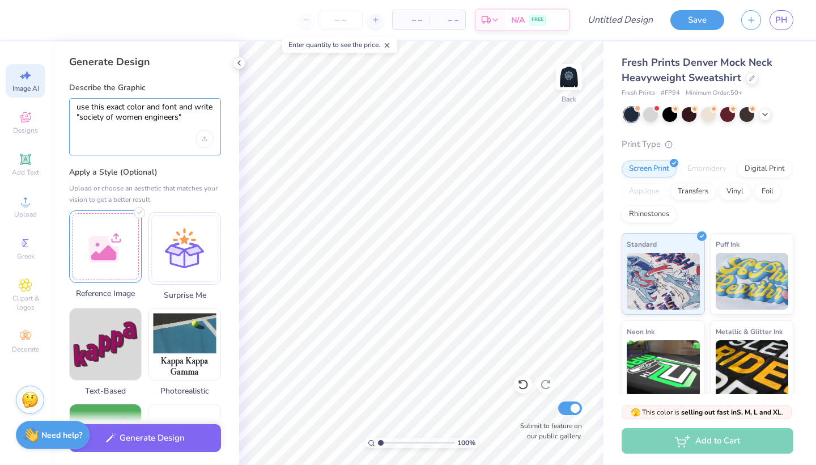
type textarea "use this exact color and font and write "society of women engineers""
click at [106, 255] on div at bounding box center [105, 246] width 73 height 73
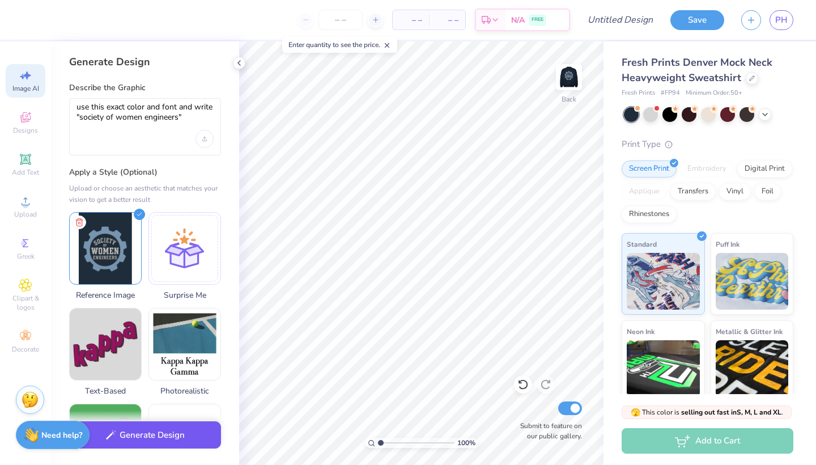
click at [164, 436] on button "Generate Design" at bounding box center [145, 435] width 152 height 28
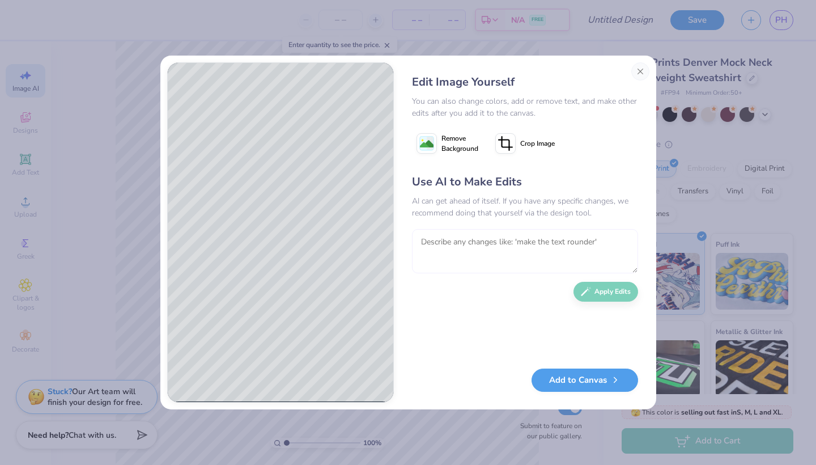
click at [456, 246] on textarea at bounding box center [525, 251] width 226 height 44
type textarea "i just want the words nothing else in one line straight horizontal"
click at [609, 290] on button "Apply Edits" at bounding box center [606, 289] width 65 height 20
click at [521, 251] on textarea at bounding box center [525, 251] width 226 height 44
type textarea "get it on one line instead of two"
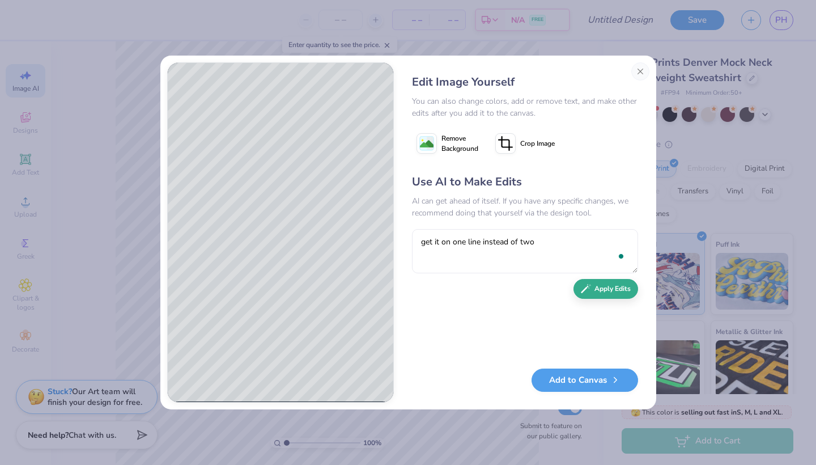
click at [604, 295] on button "Apply Edits" at bounding box center [606, 289] width 65 height 20
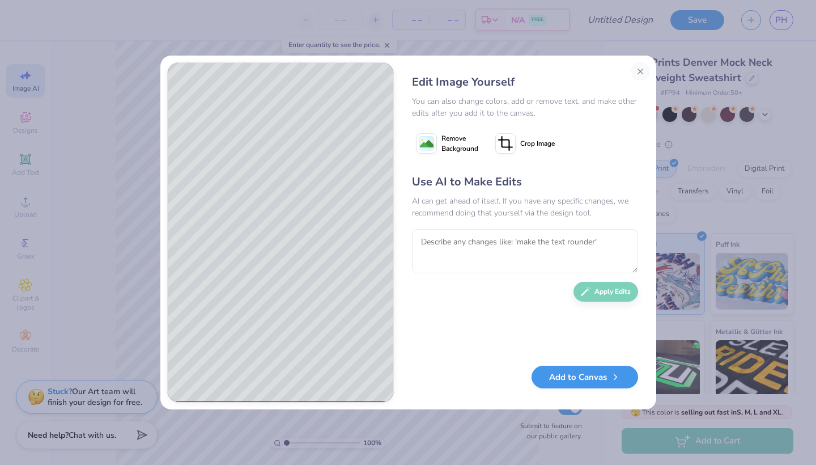
click at [548, 372] on button "Add to Canvas" at bounding box center [585, 377] width 107 height 23
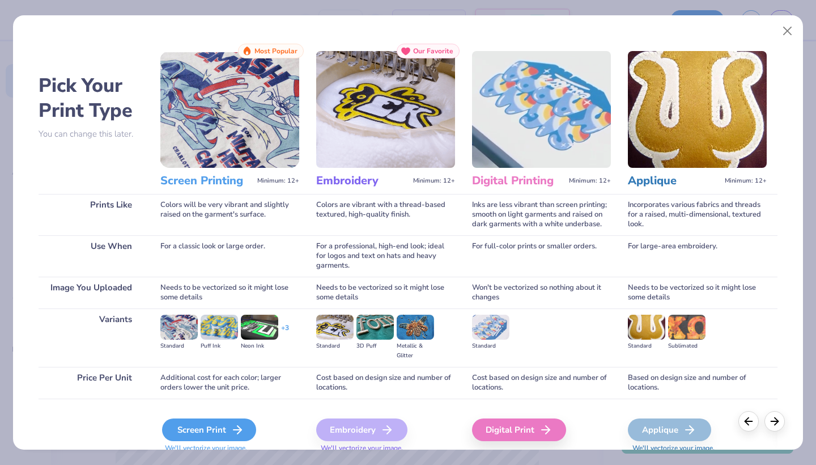
click at [236, 428] on icon at bounding box center [238, 430] width 14 height 14
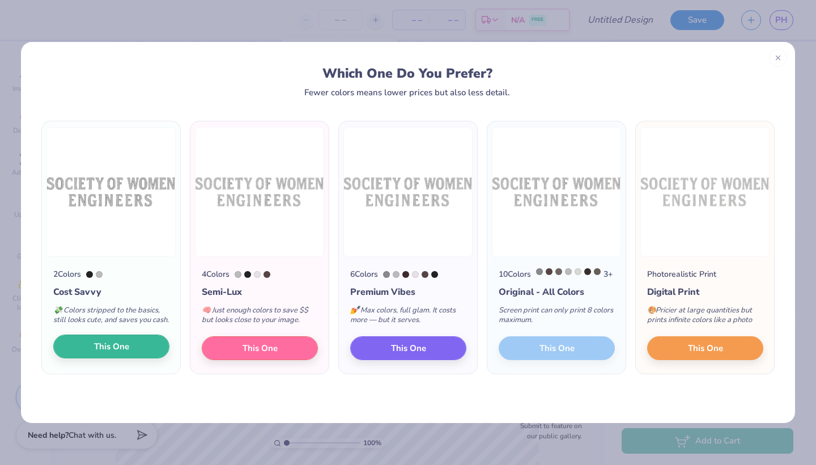
click at [152, 354] on button "This One" at bounding box center [111, 346] width 116 height 24
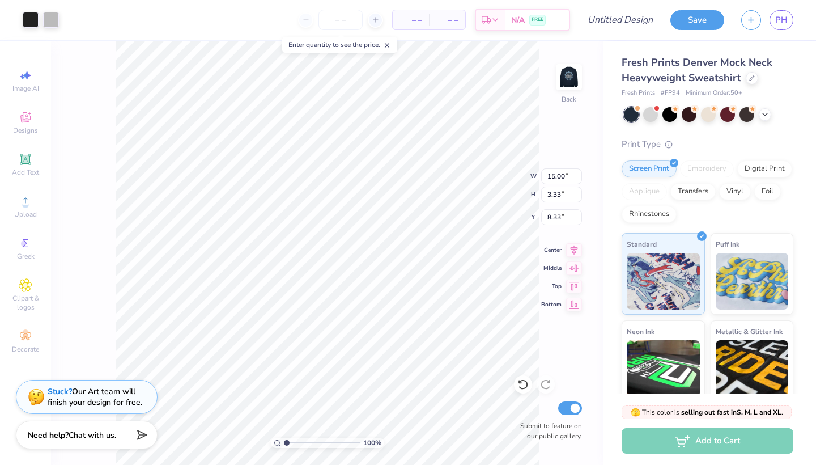
type input "8.18"
type input "1.82"
type input "2.09"
type input "6.68"
type input "1.48"
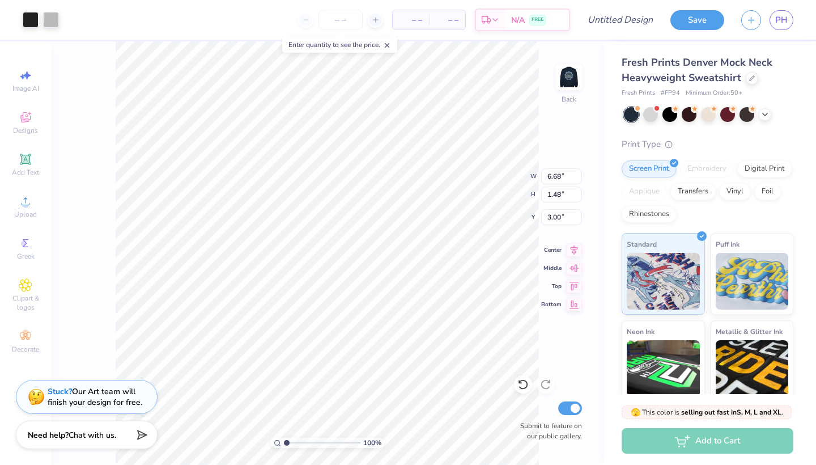
type input "3.00"
click at [565, 80] on img at bounding box center [568, 76] width 45 height 45
click at [569, 84] on img at bounding box center [568, 76] width 45 height 45
click at [24, 172] on span "Add Text" at bounding box center [25, 172] width 27 height 9
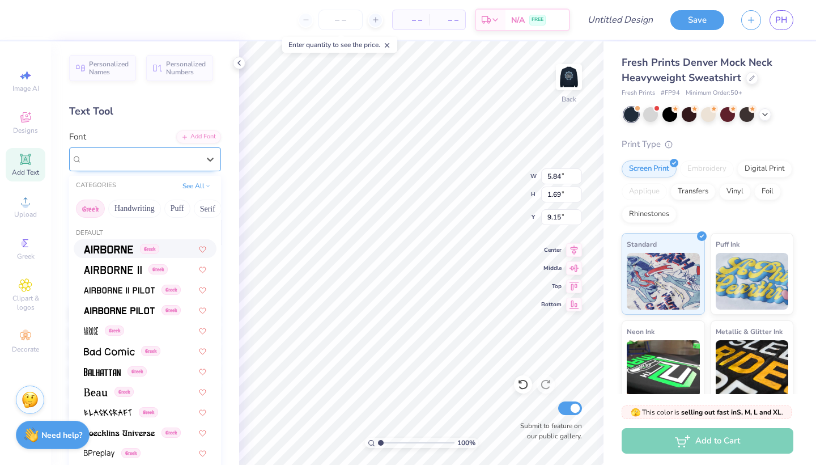
click at [150, 158] on div "Super Dream" at bounding box center [140, 159] width 119 height 18
click at [207, 209] on button "Serif" at bounding box center [208, 209] width 28 height 18
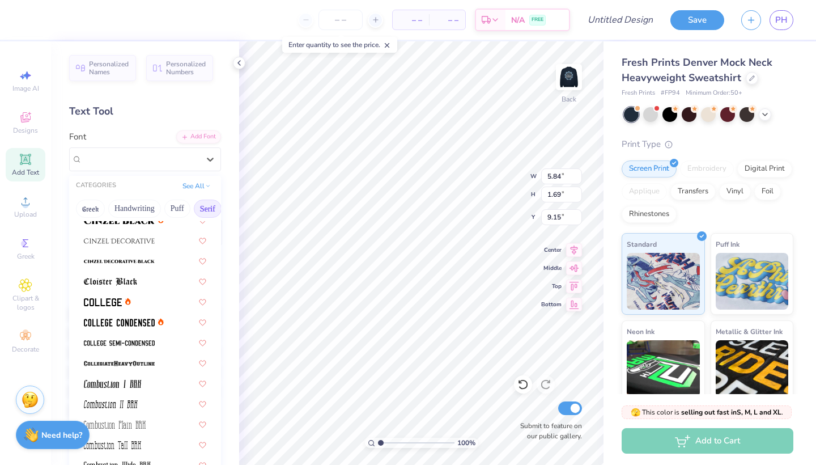
scroll to position [264, 0]
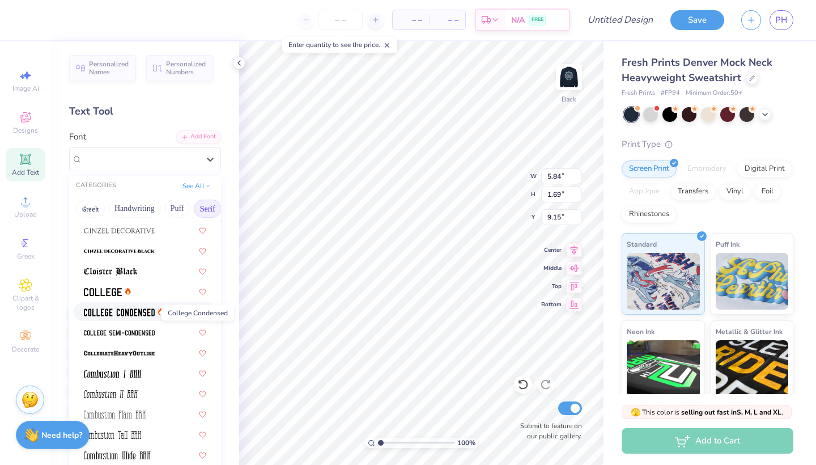
click at [148, 310] on img at bounding box center [119, 312] width 71 height 8
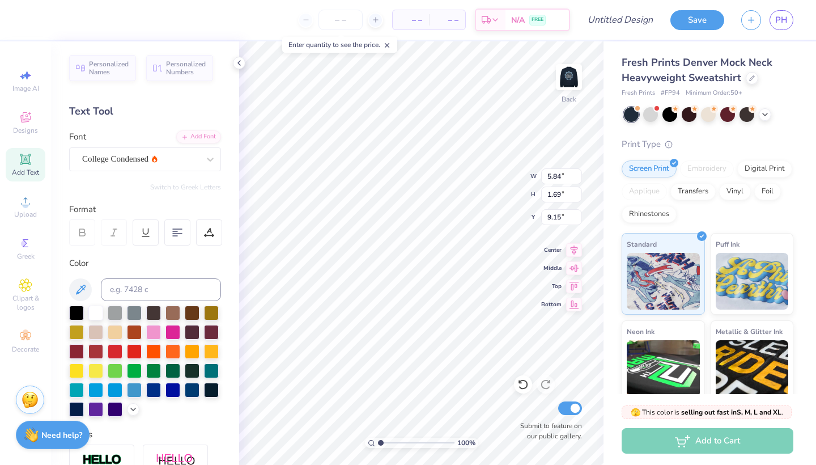
type input "4.36"
type input "1.65"
type input "9.17"
type textarea "Society OF WOMEN ENGINEERS"
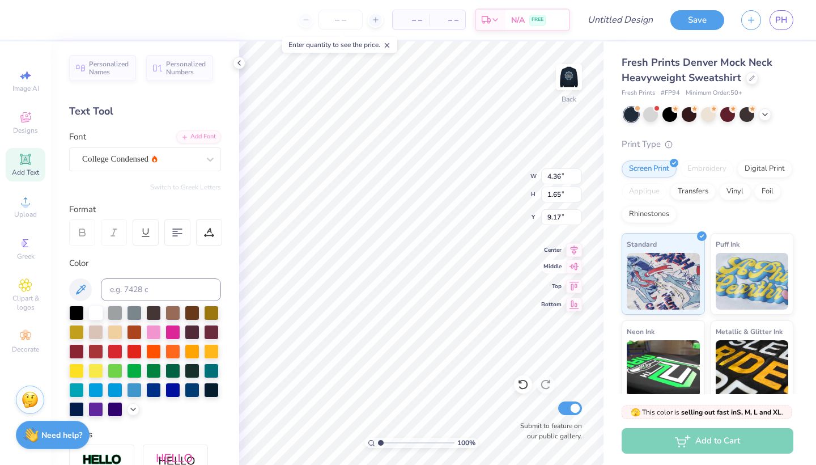
click at [550, 272] on div "Middle" at bounding box center [561, 267] width 41 height 14
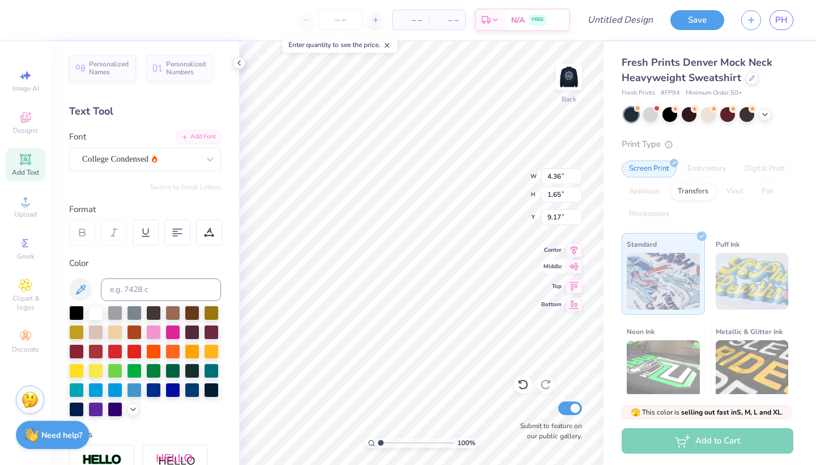
type input "16.27"
type input "1.02"
type input "9.49"
type input "6.68"
type input "1.48"
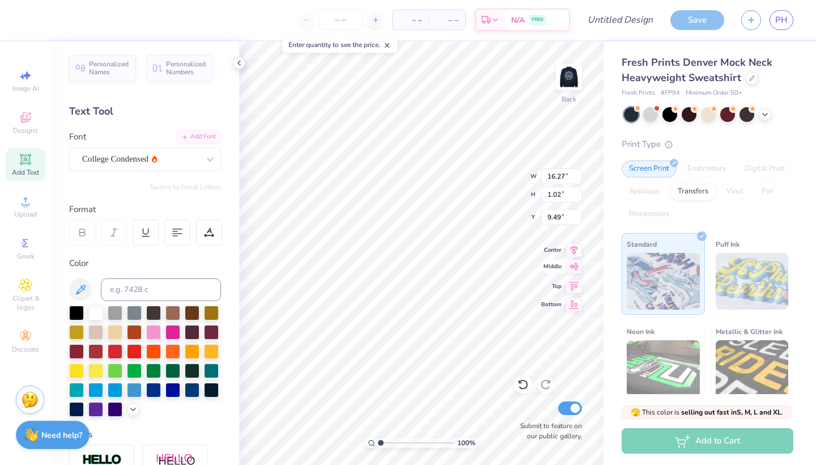
type input "3.00"
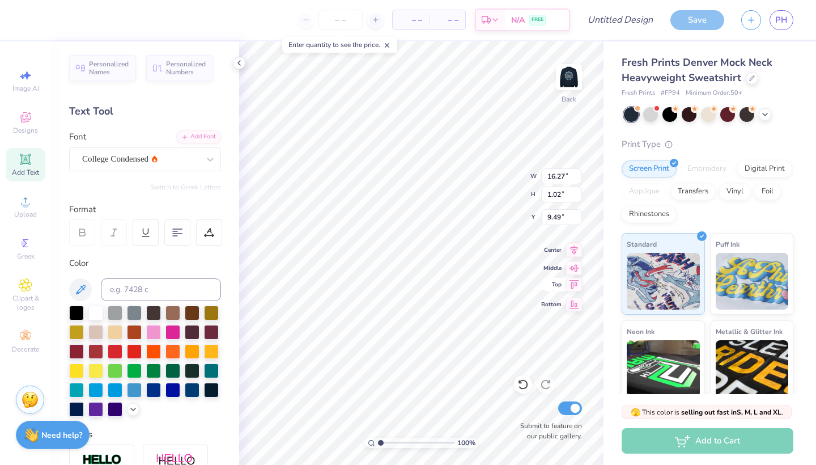
type input "11.12"
type input "0.70"
type input "3.00"
click at [172, 159] on div "College Condensed" at bounding box center [140, 159] width 119 height 18
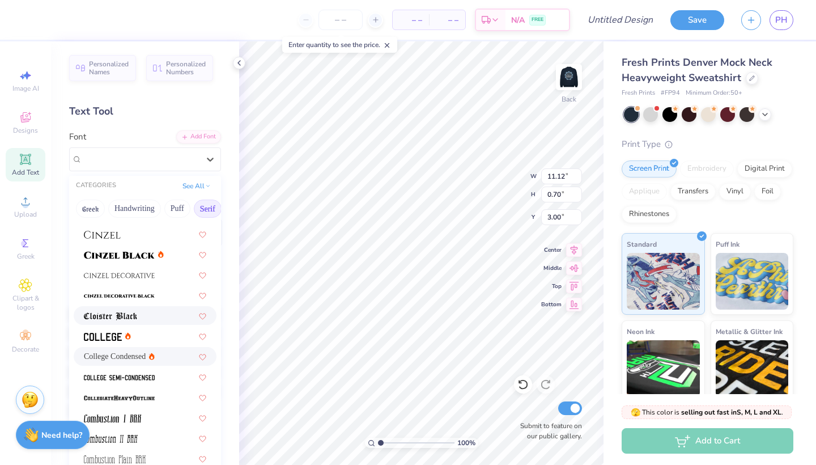
scroll to position [221, 0]
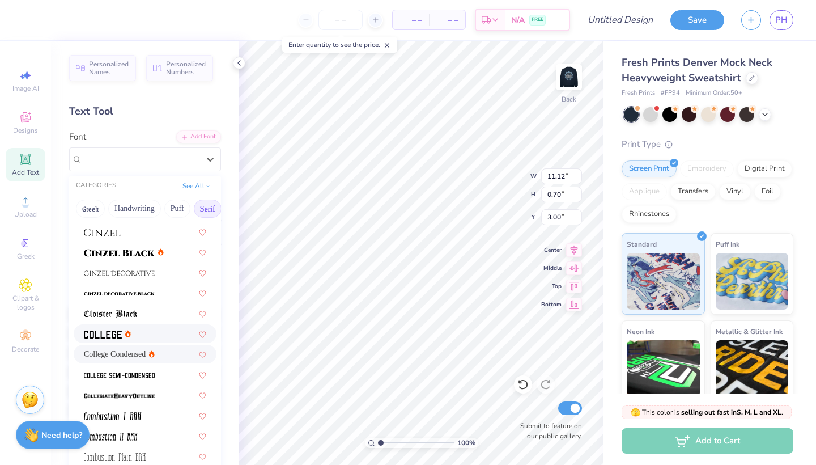
click at [148, 333] on div at bounding box center [145, 334] width 122 height 12
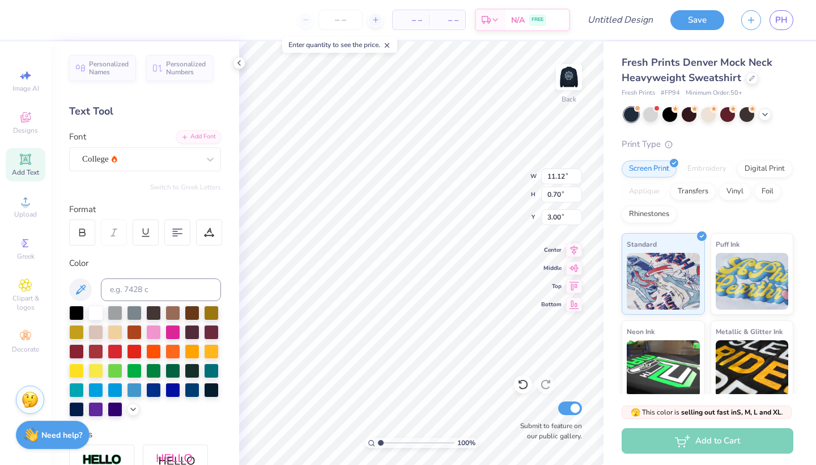
scroll to position [0, 6]
click at [200, 161] on div "College" at bounding box center [140, 159] width 119 height 18
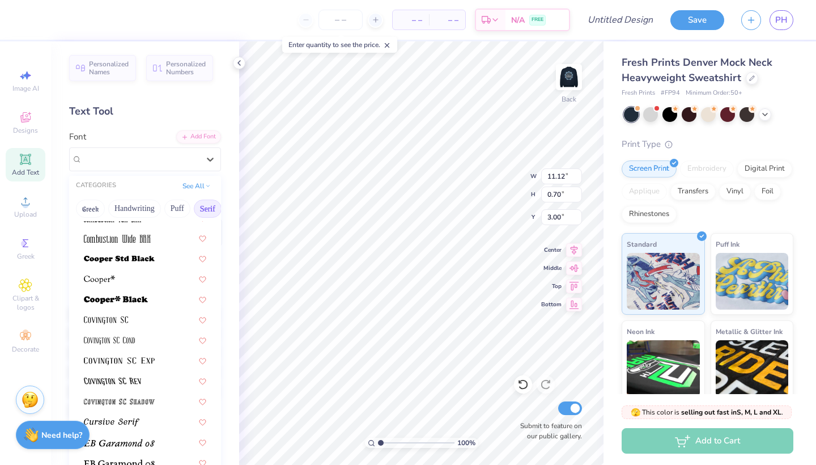
scroll to position [481, 0]
click at [135, 282] on div at bounding box center [145, 278] width 122 height 12
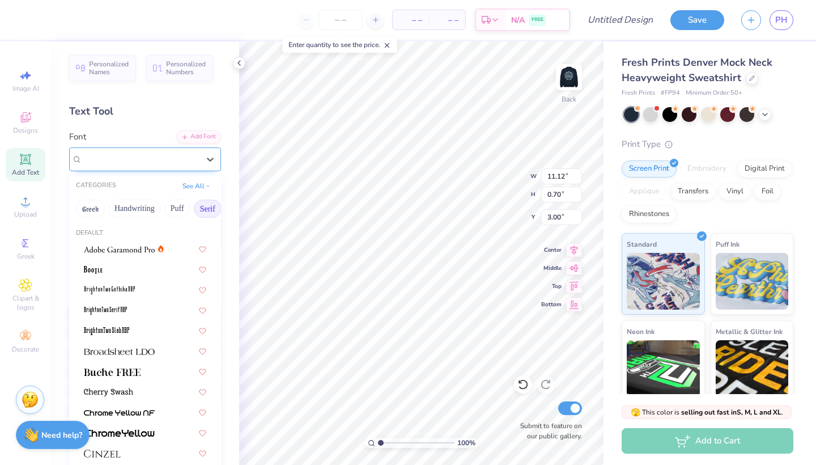
click at [188, 168] on div at bounding box center [145, 159] width 152 height 24
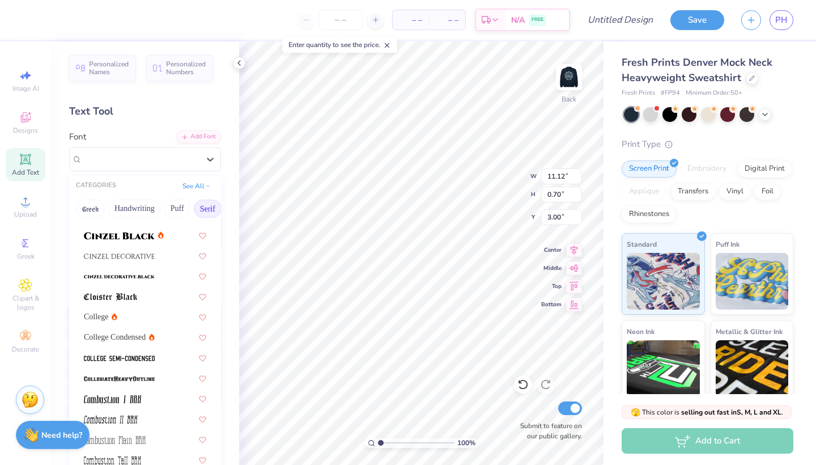
scroll to position [240, 0]
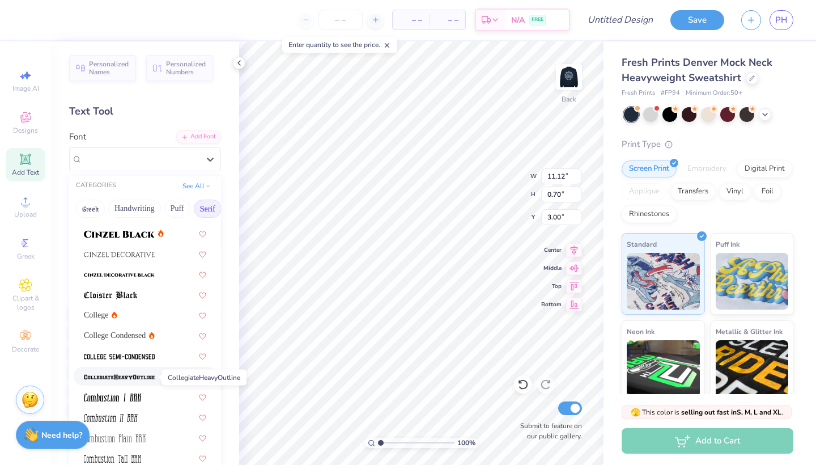
click at [154, 374] on img at bounding box center [119, 377] width 71 height 8
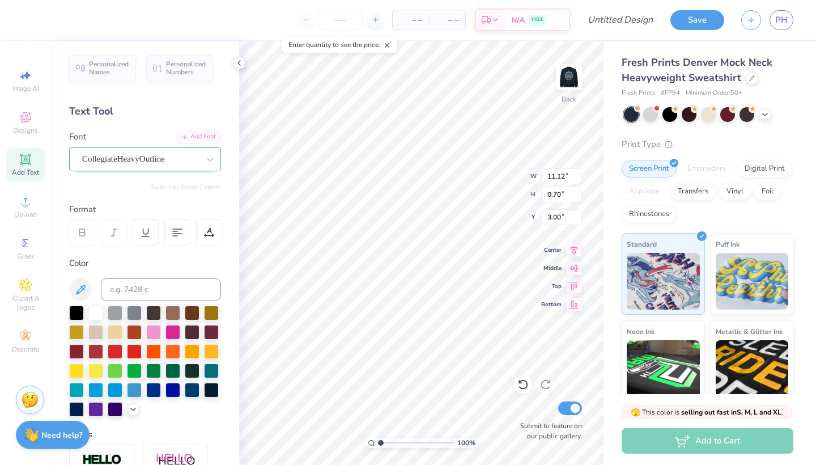
click at [165, 152] on span "CollegiateHeavyOutline" at bounding box center [123, 158] width 83 height 13
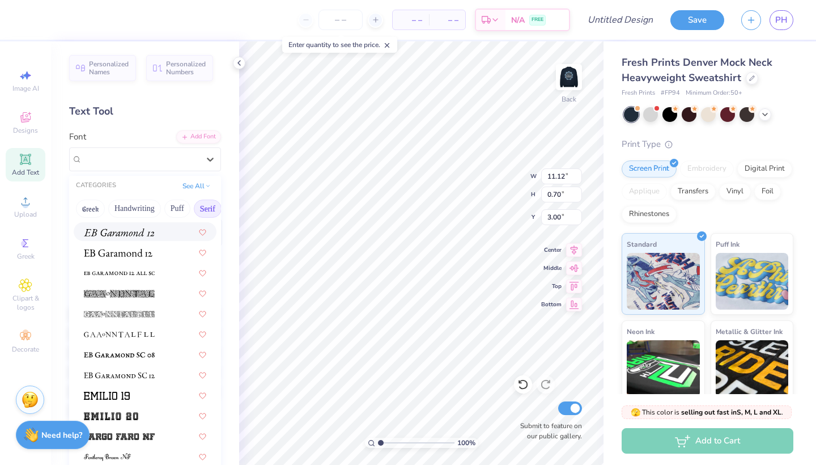
scroll to position [735, 0]
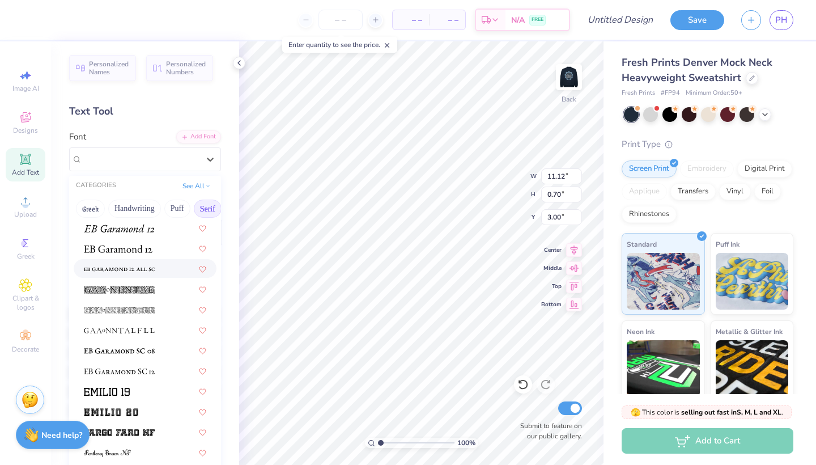
click at [159, 266] on div at bounding box center [145, 268] width 122 height 12
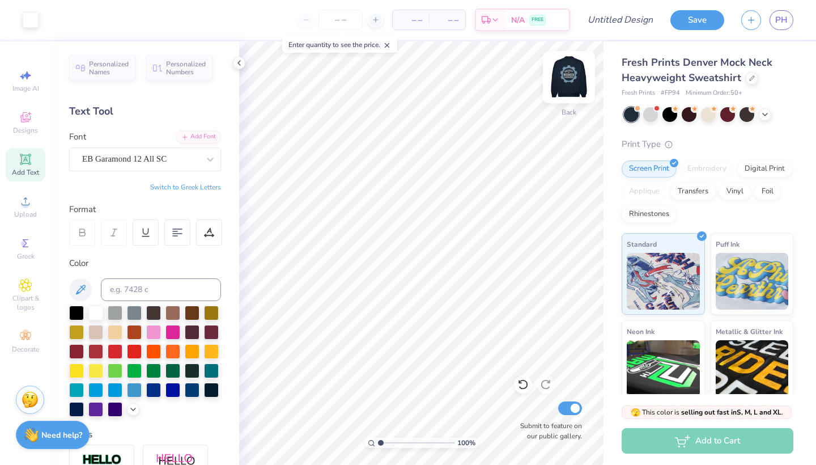
click at [571, 69] on img at bounding box center [568, 76] width 45 height 45
click at [571, 69] on img at bounding box center [569, 77] width 23 height 23
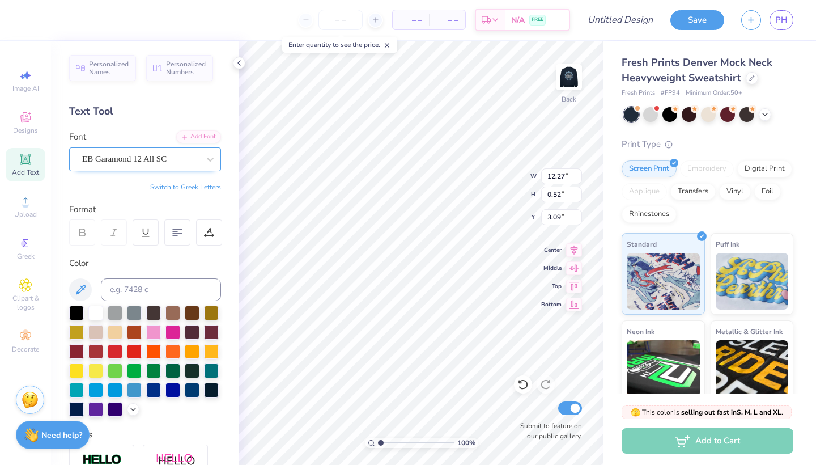
click at [175, 161] on div "EB Garamond 12 All SC" at bounding box center [140, 159] width 119 height 18
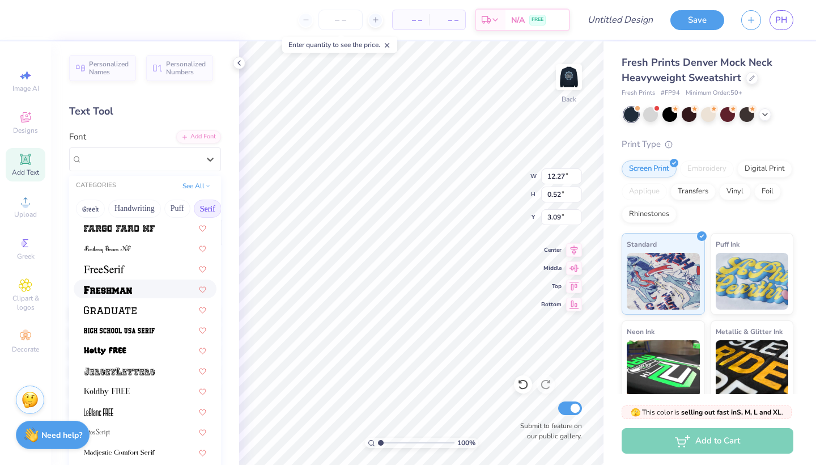
scroll to position [954, 0]
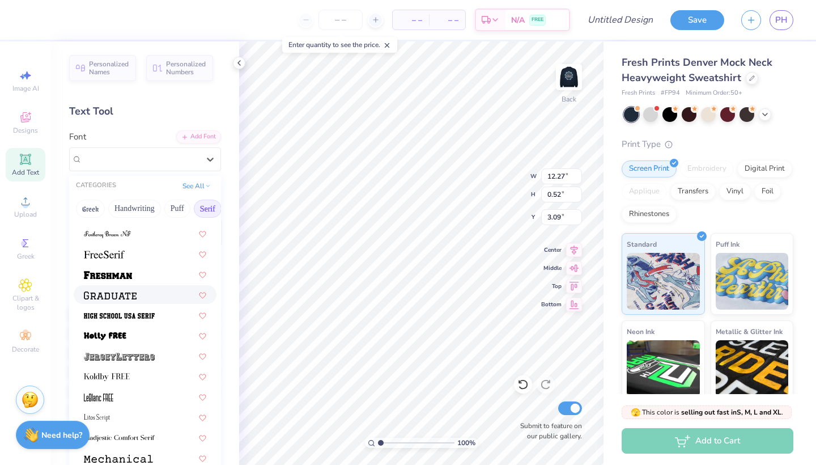
click at [150, 299] on div at bounding box center [145, 295] width 122 height 12
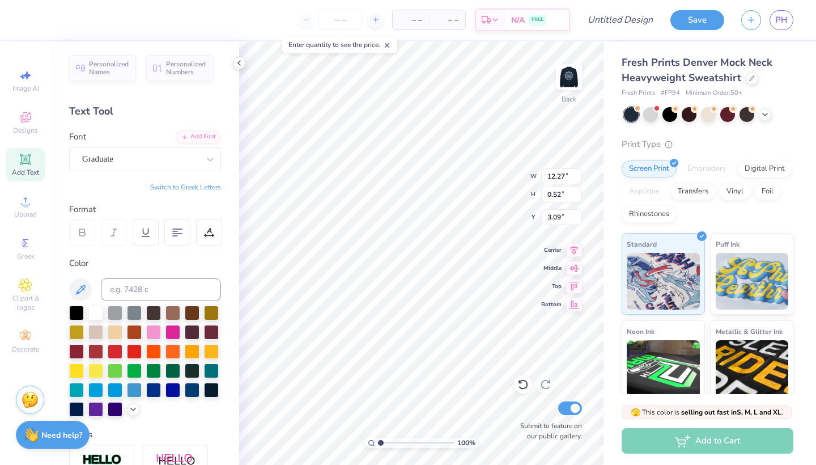
type input "16.27"
type input "0.76"
type input "2.97"
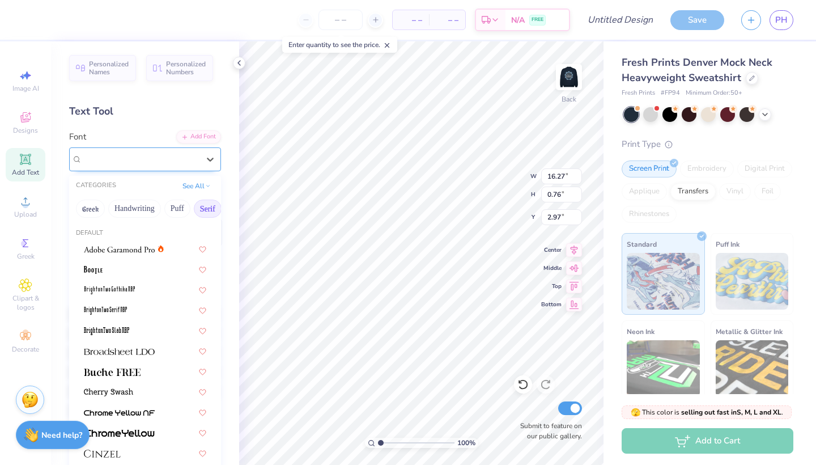
click at [195, 164] on div "Graduate" at bounding box center [140, 159] width 119 height 18
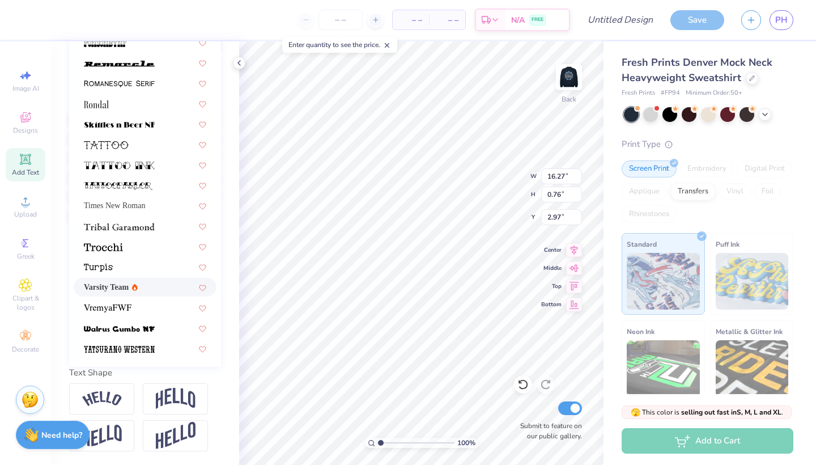
scroll to position [194, 0]
click at [129, 287] on span "Varsity Team" at bounding box center [106, 287] width 45 height 12
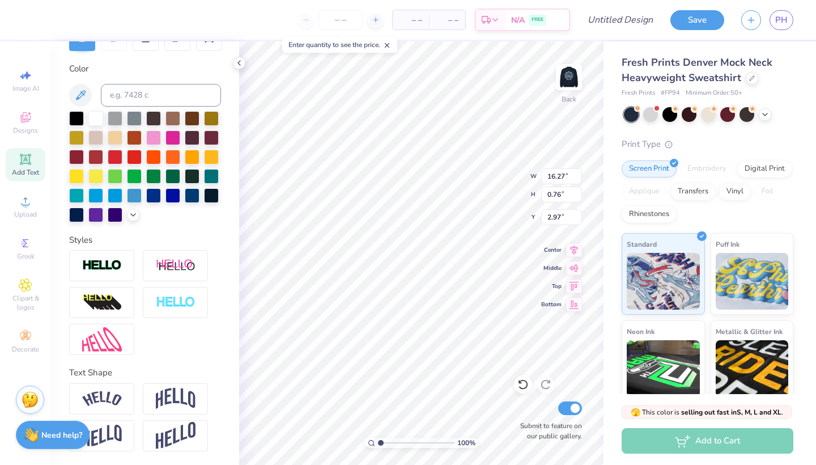
type input "14.34"
type input "0.71"
type input "3.00"
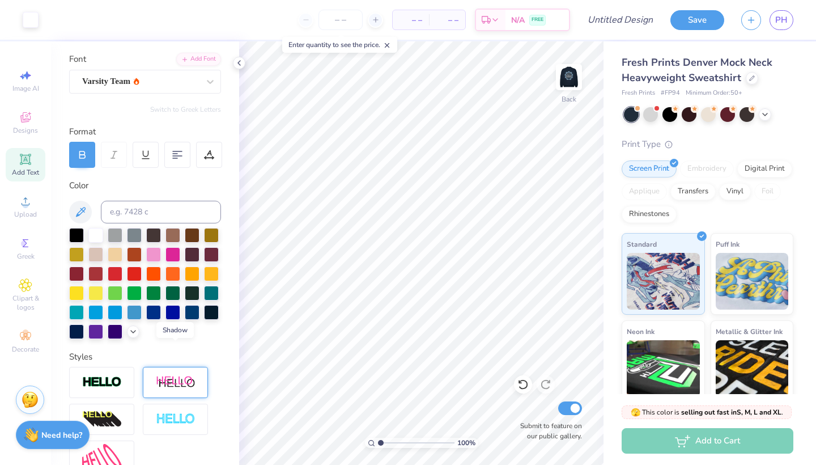
scroll to position [32, 0]
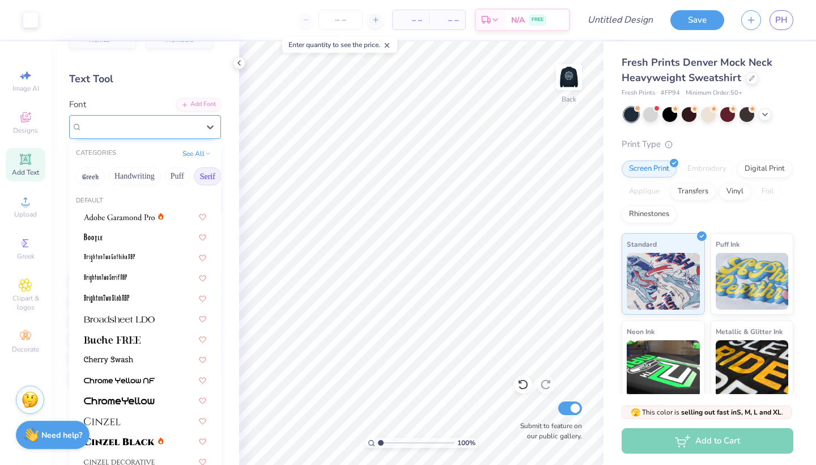
click at [142, 135] on div "Varsity Team" at bounding box center [140, 127] width 119 height 18
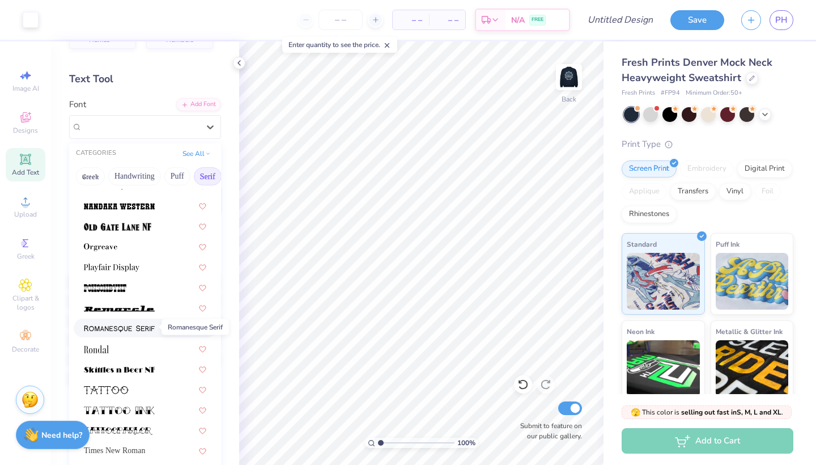
scroll to position [1213, 0]
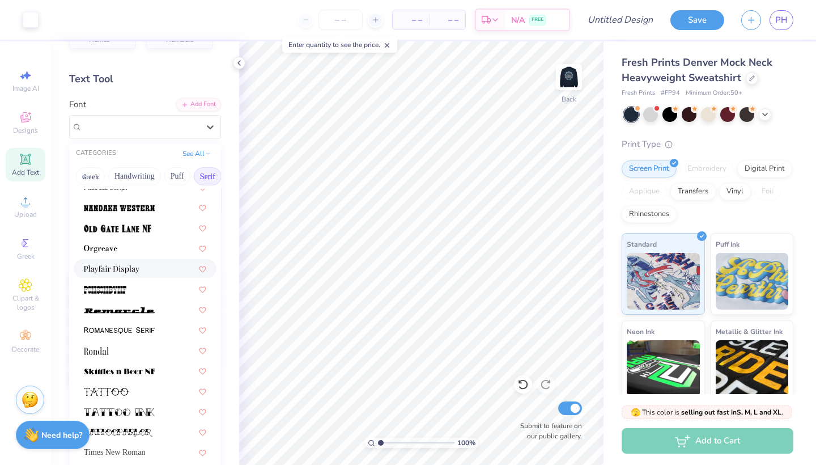
click at [143, 266] on div at bounding box center [145, 268] width 122 height 12
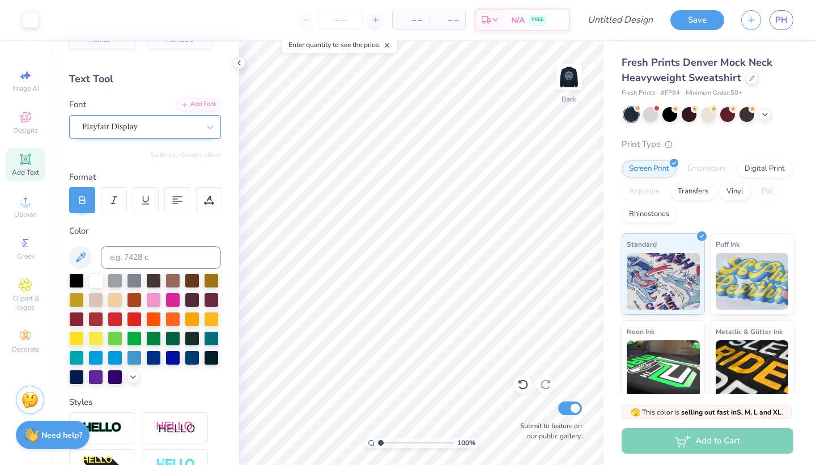
click at [173, 117] on div "Playfair Display" at bounding box center [145, 127] width 152 height 24
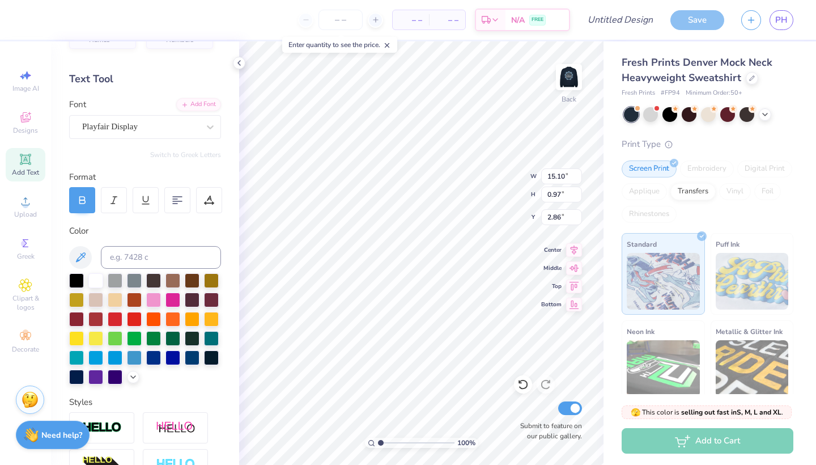
scroll to position [0, 1]
type textarea "SOCIETY OF WOMEN ENGINEERS"
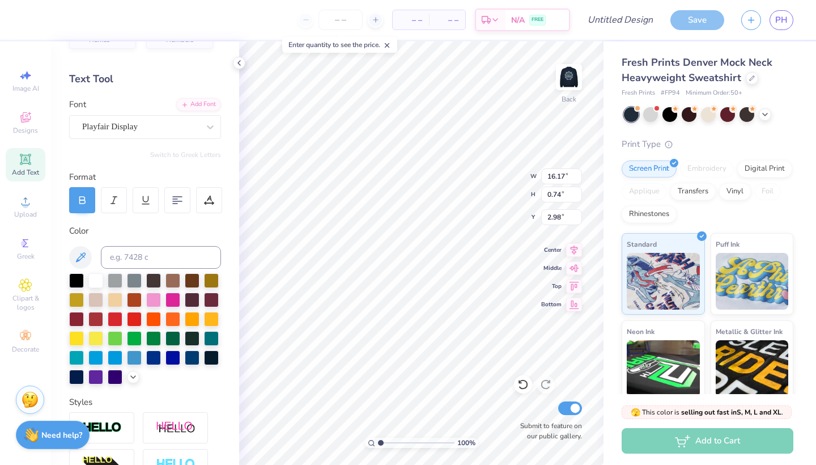
type input "14.02"
type input "0.64"
type input "3.00"
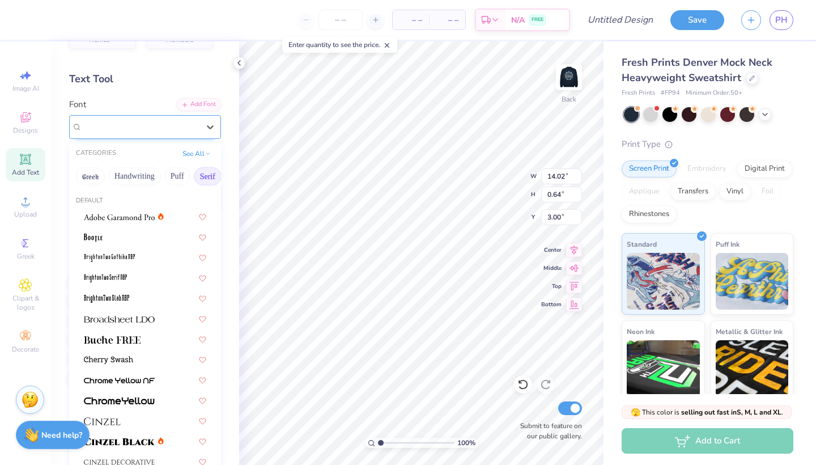
click at [186, 129] on div "Playfair Display" at bounding box center [140, 127] width 119 height 18
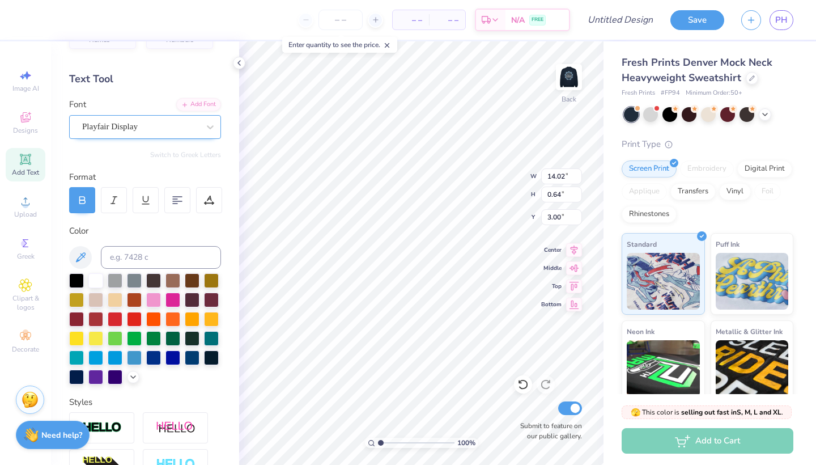
scroll to position [0, 0]
type textarea "SWE"
type textarea "SOCIETY OF WOMEN ENGINEERS"
click at [154, 128] on div "Playfair Display" at bounding box center [140, 127] width 119 height 18
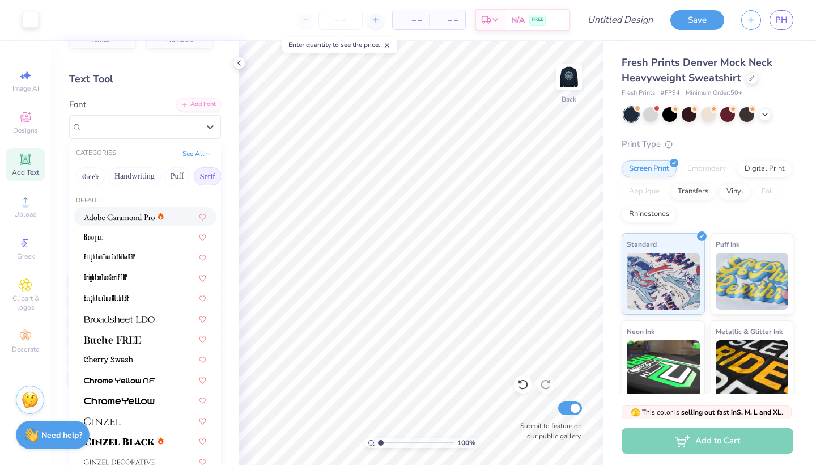
click at [156, 218] on div at bounding box center [124, 216] width 80 height 12
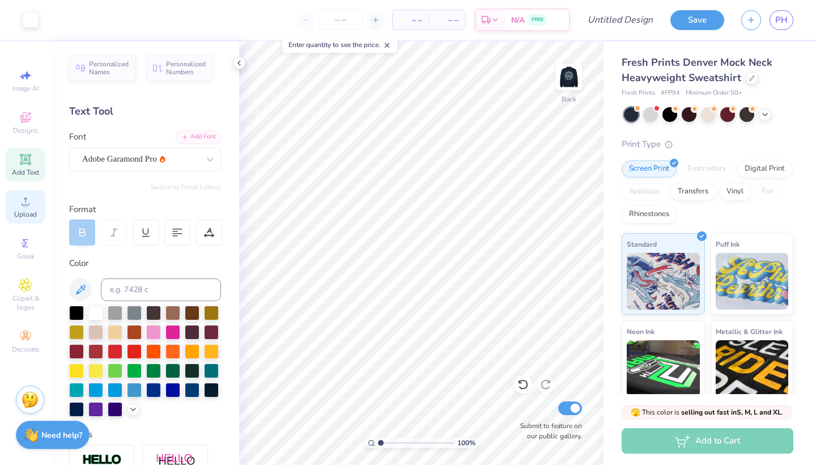
scroll to position [0, 0]
click at [27, 171] on span "Add Text" at bounding box center [25, 172] width 27 height 9
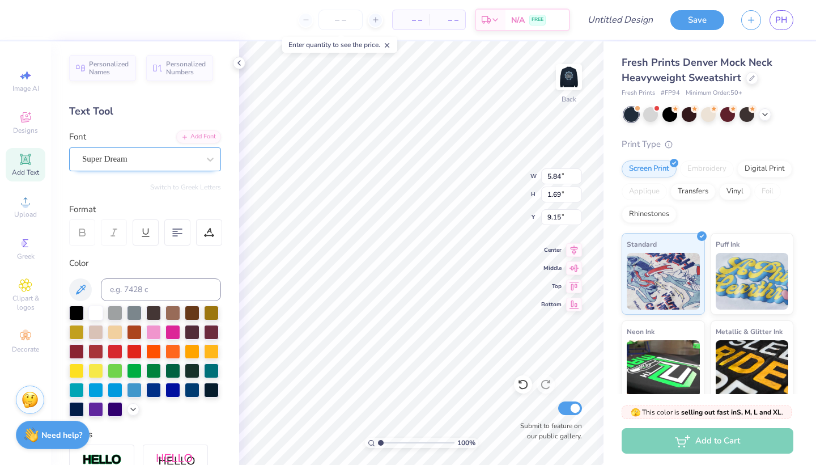
click at [177, 158] on div "Super Dream" at bounding box center [140, 159] width 119 height 18
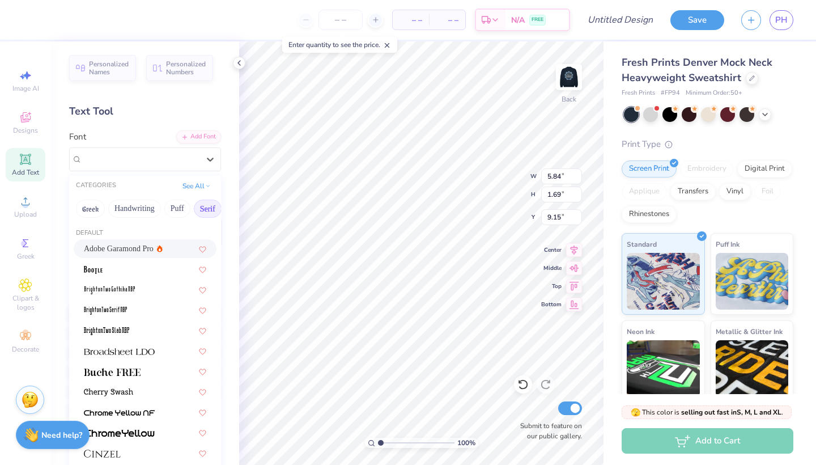
click at [171, 247] on div "Adobe Garamond Pro" at bounding box center [145, 249] width 122 height 12
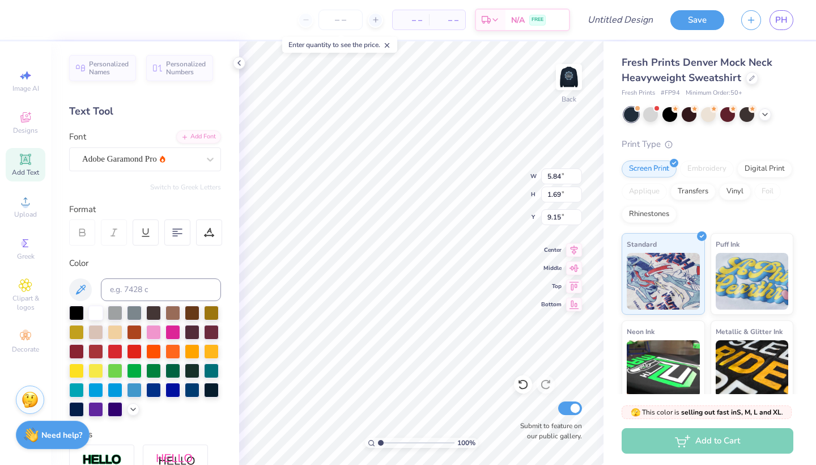
type textarea "THE UNIVERSITY OF SAN DIEGO"
type input "10.56"
type input "0.49"
type input "8.97"
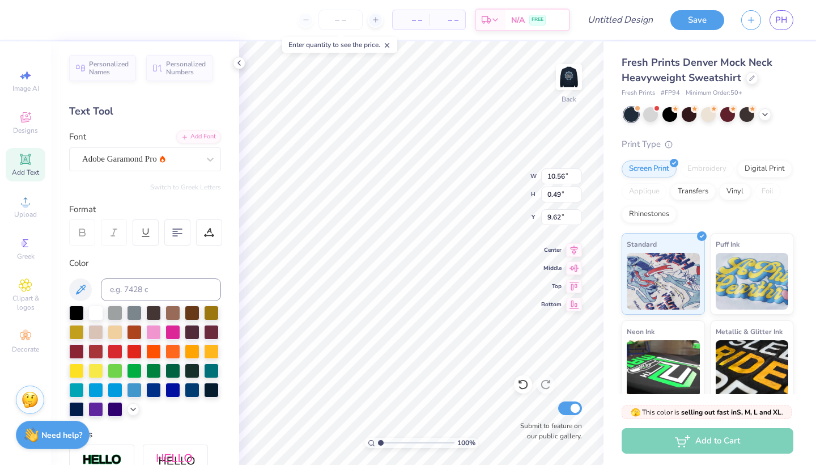
type input "0.42"
type input "4.77"
type input "7.57"
type input "0.35"
type input "5.46"
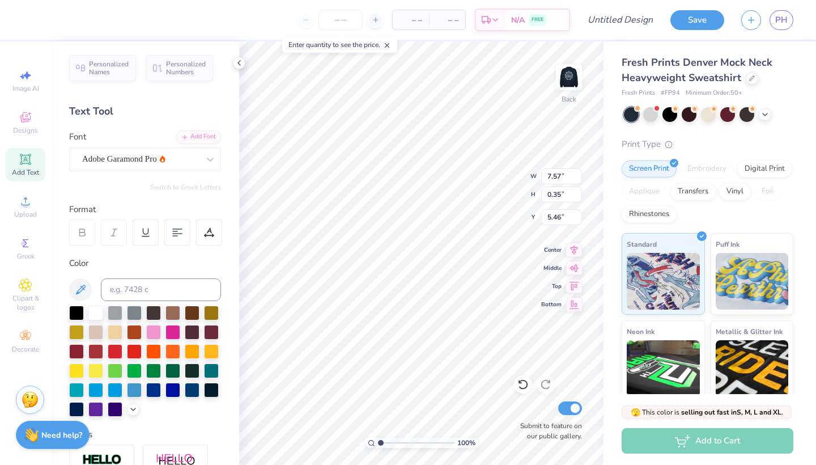
type input "13.70"
type input "0.62"
type input "3.01"
type input "3.82"
type input "3.35"
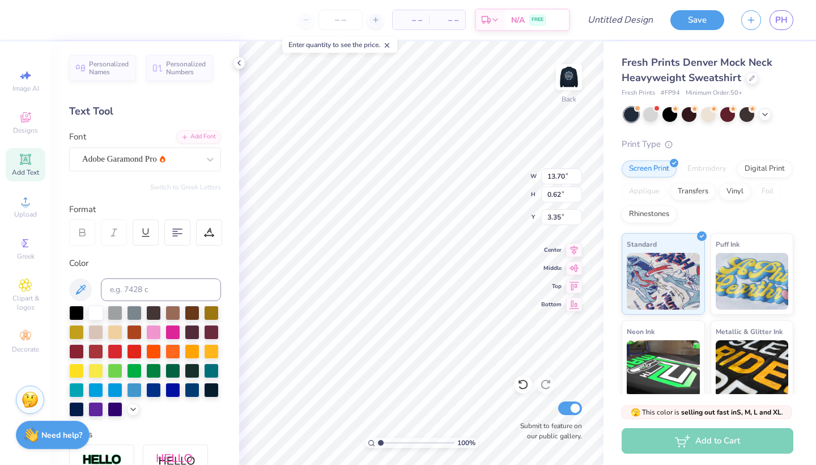
type input "7.57"
type input "0.35"
type input "5.03"
click at [566, 79] on img at bounding box center [568, 76] width 45 height 45
click at [28, 87] on span "Image AI" at bounding box center [25, 88] width 27 height 9
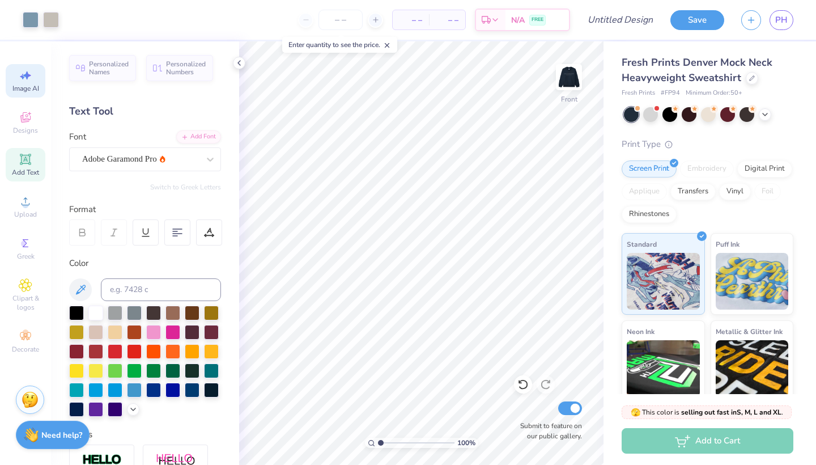
select select "4"
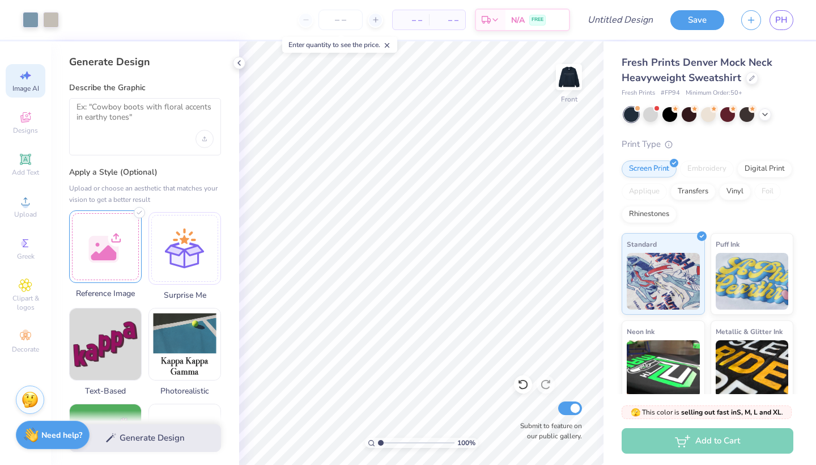
click at [95, 266] on div at bounding box center [105, 246] width 73 height 73
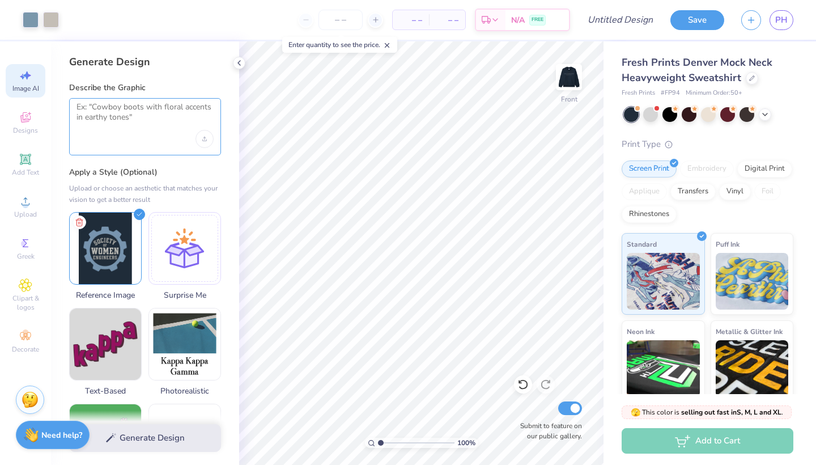
click at [142, 107] on textarea at bounding box center [145, 116] width 137 height 28
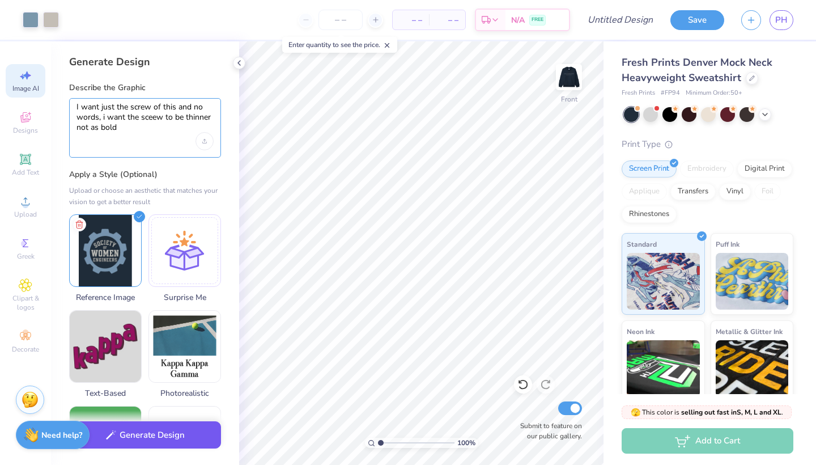
type textarea "I want just the screw of this and no words, i want the sceew to be thinner not …"
click at [164, 437] on button "Generate Design" at bounding box center [145, 435] width 152 height 28
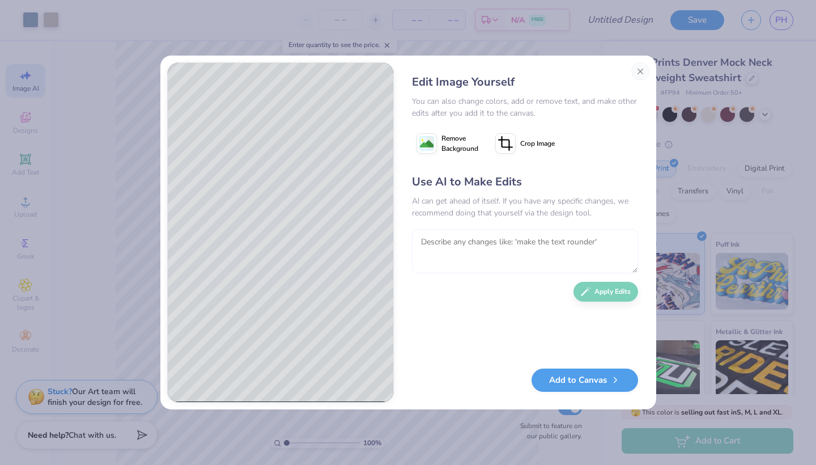
click at [490, 241] on textarea at bounding box center [525, 251] width 226 height 44
type textarea "no i wa"
click at [642, 73] on button "Close" at bounding box center [641, 71] width 18 height 18
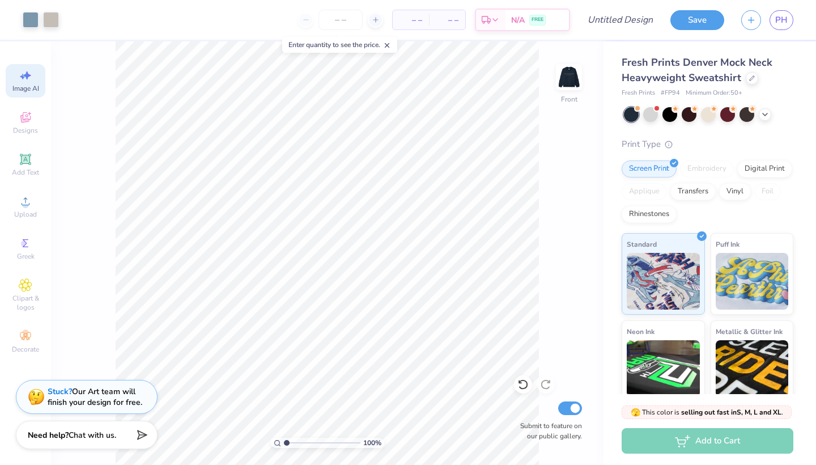
click at [29, 86] on span "Image AI" at bounding box center [25, 88] width 27 height 9
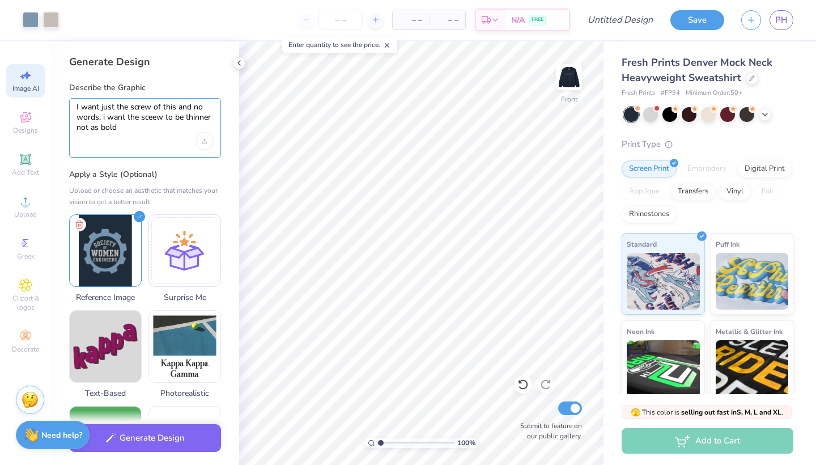
drag, startPoint x: 111, startPoint y: 130, endPoint x: 75, endPoint y: 104, distance: 44.4
click at [75, 104] on div "I want just the screw of this and no words, i want the sceew to be thinner not …" at bounding box center [145, 128] width 152 height 60
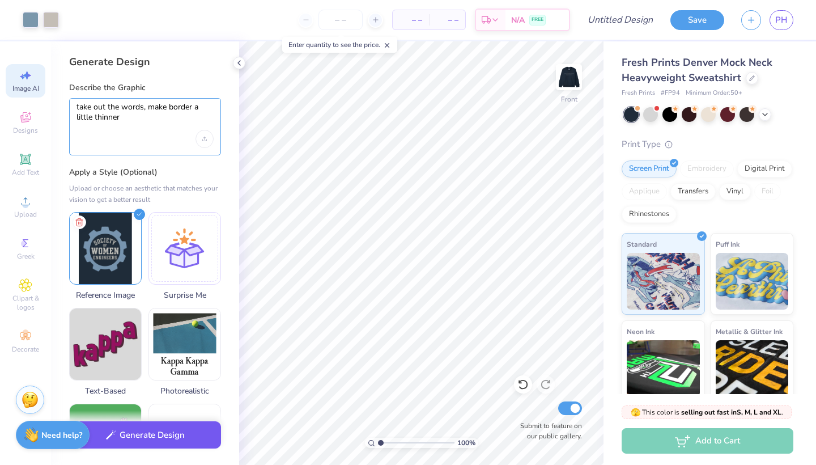
type textarea "take out the words, make border a little thinner"
click at [171, 436] on button "Generate Design" at bounding box center [145, 435] width 152 height 28
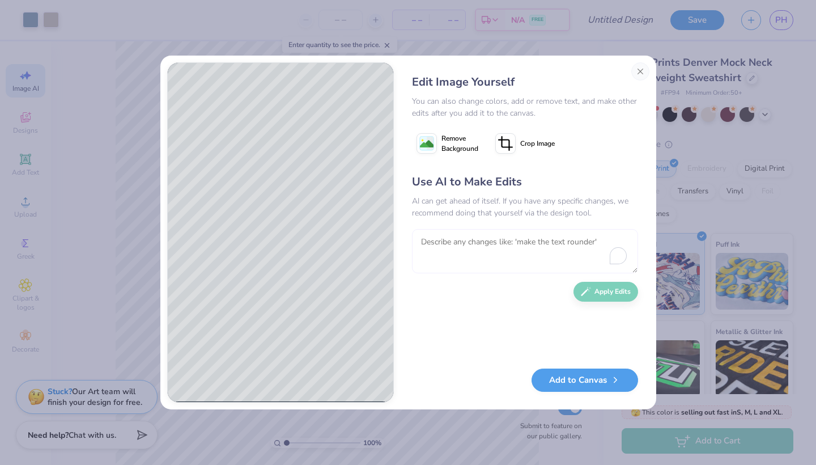
click at [450, 240] on textarea at bounding box center [525, 251] width 226 height 44
type textarea "i dont want anything in the middle"
click at [603, 284] on button "Apply Edits" at bounding box center [606, 289] width 65 height 20
click at [592, 382] on button "Add to Canvas" at bounding box center [585, 377] width 107 height 23
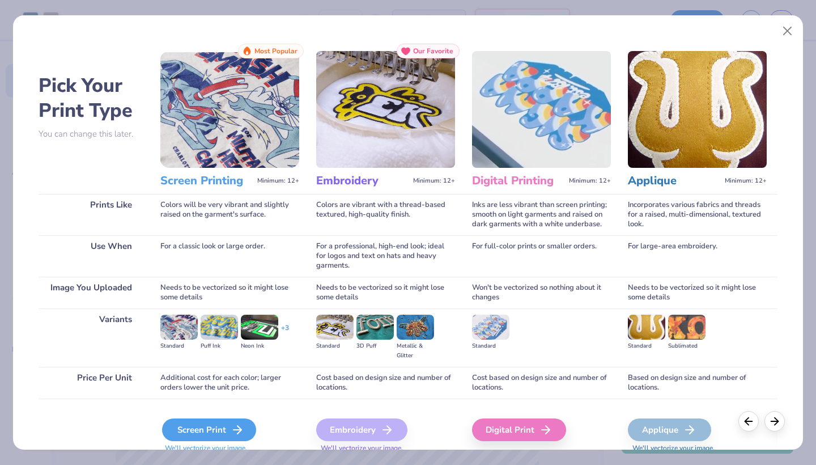
click at [218, 436] on div "Screen Print" at bounding box center [209, 429] width 94 height 23
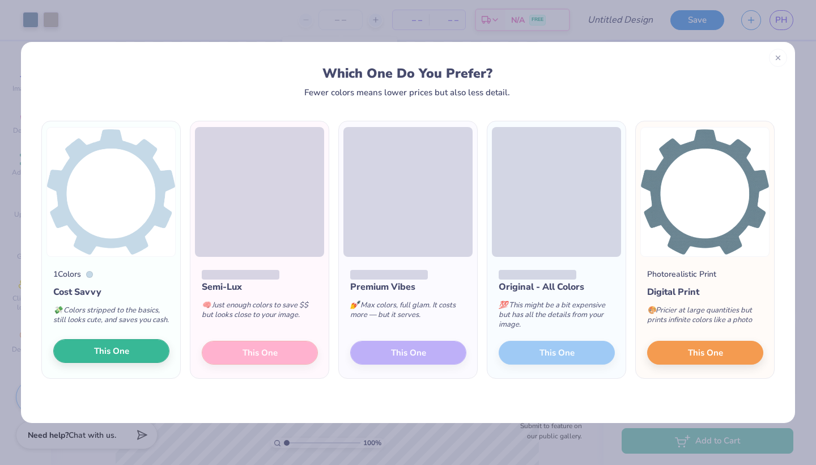
click at [144, 353] on button "This One" at bounding box center [111, 351] width 116 height 24
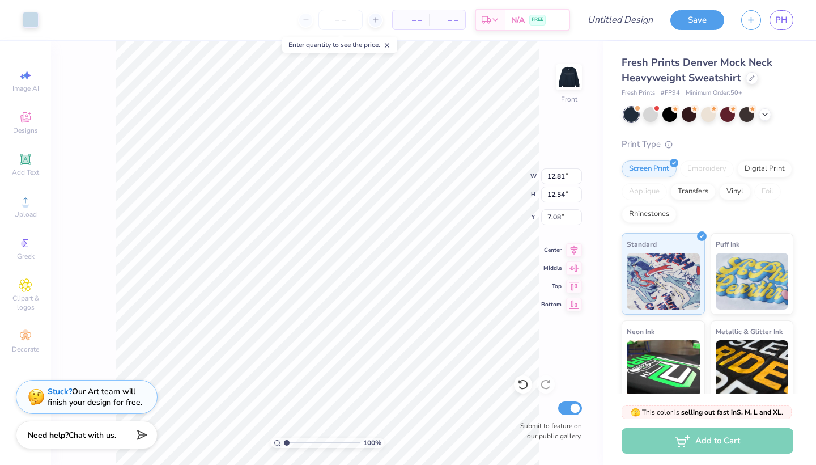
type input "12.81"
type input "12.54"
type input "9.97"
type input "11.76"
type input "12.16"
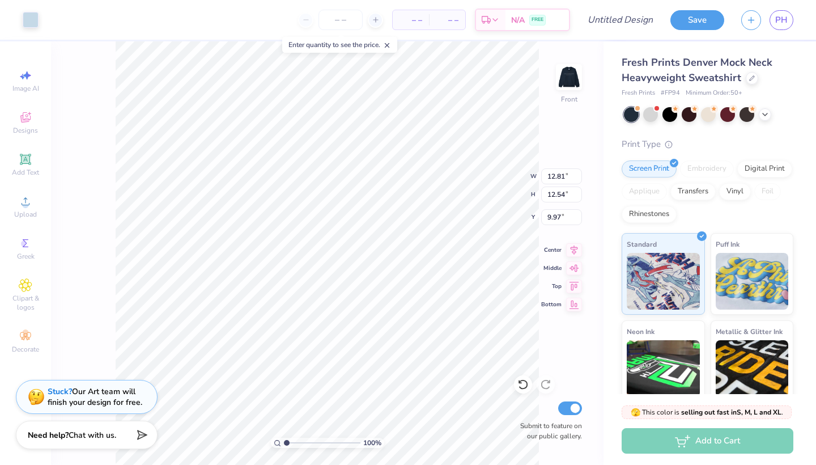
type input "4.66"
type input "5.98"
type input "13.05"
type input "12.78"
type input "5.86"
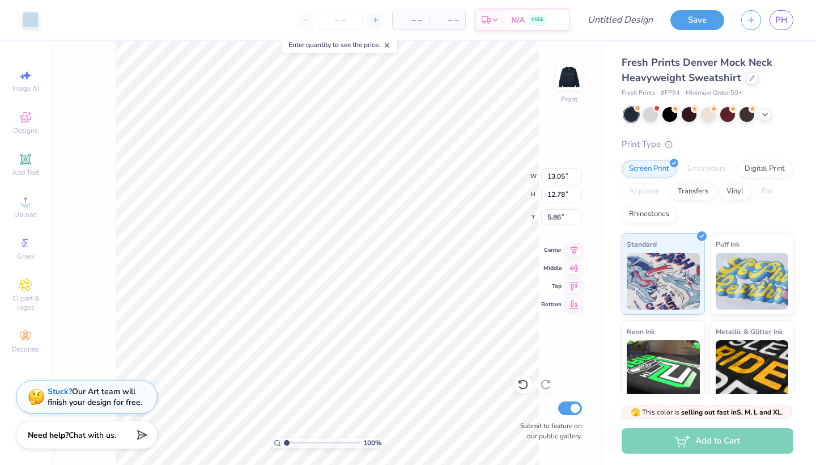
type input "12.65"
type input "12.39"
type input "5.69"
click at [27, 166] on icon at bounding box center [26, 159] width 14 height 14
type input "5.84"
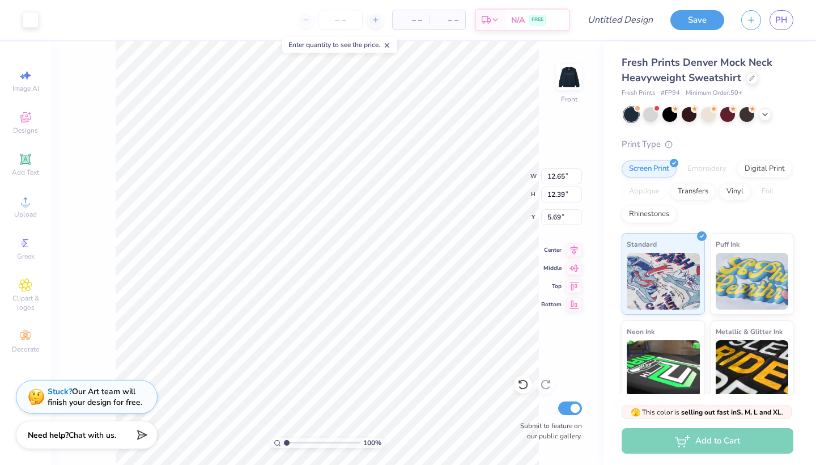
type input "1.69"
type input "11.40"
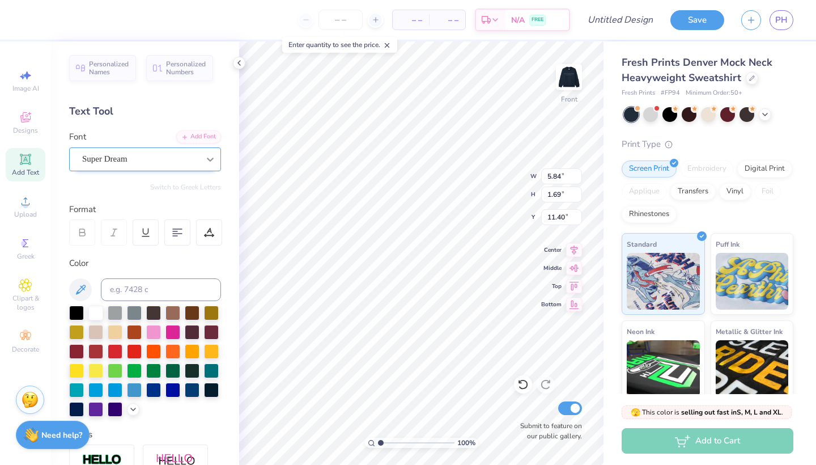
type textarea "SWE"
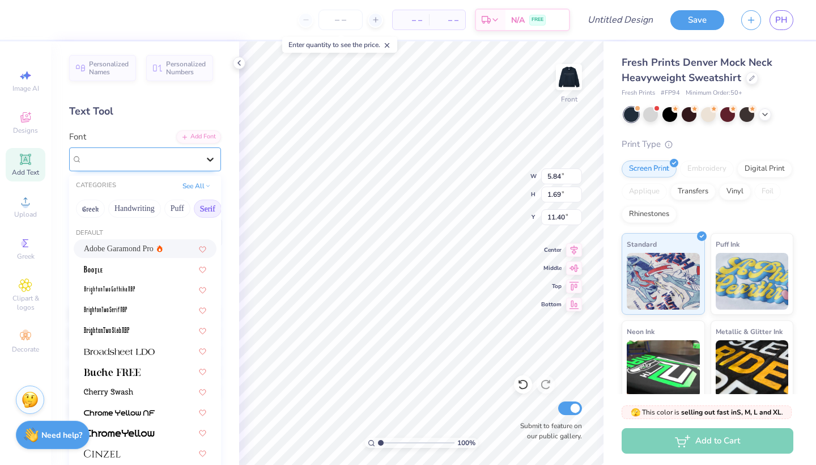
click at [218, 159] on div at bounding box center [210, 159] width 20 height 20
click at [143, 246] on span "Adobe Garamond Pro" at bounding box center [119, 249] width 70 height 12
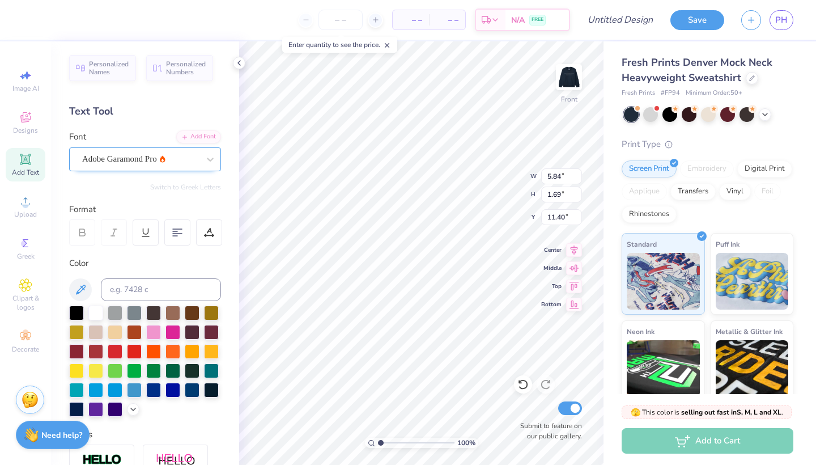
click at [153, 162] on span "Adobe Garamond Pro" at bounding box center [119, 158] width 75 height 13
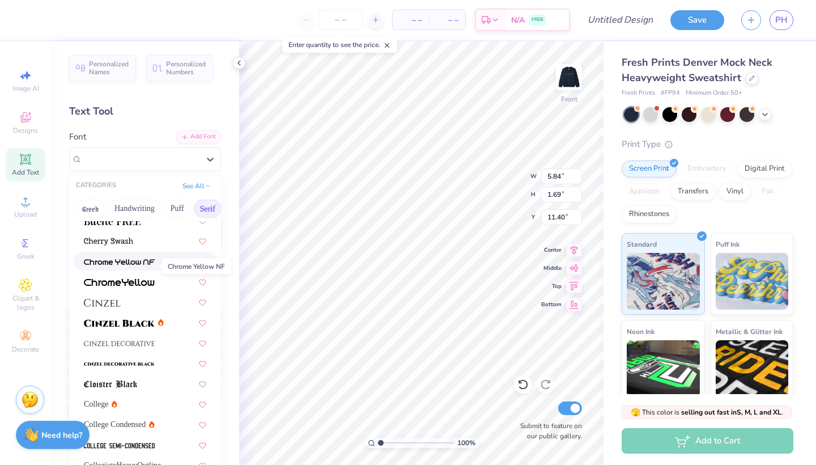
scroll to position [173, 0]
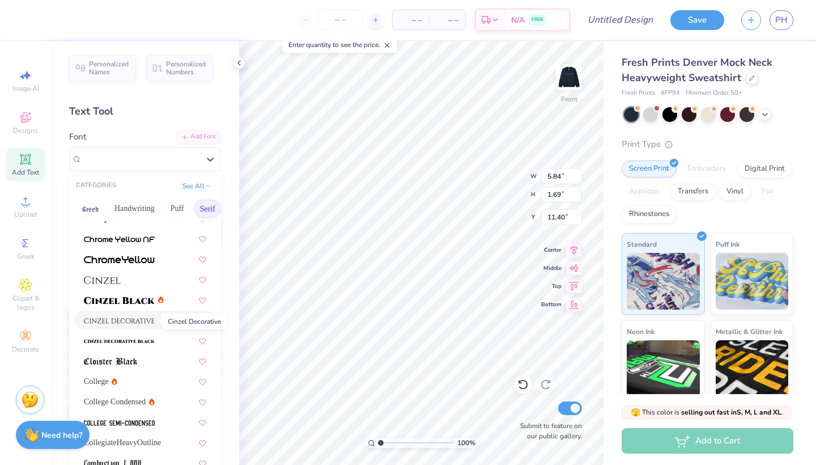
click at [138, 325] on img at bounding box center [119, 321] width 71 height 8
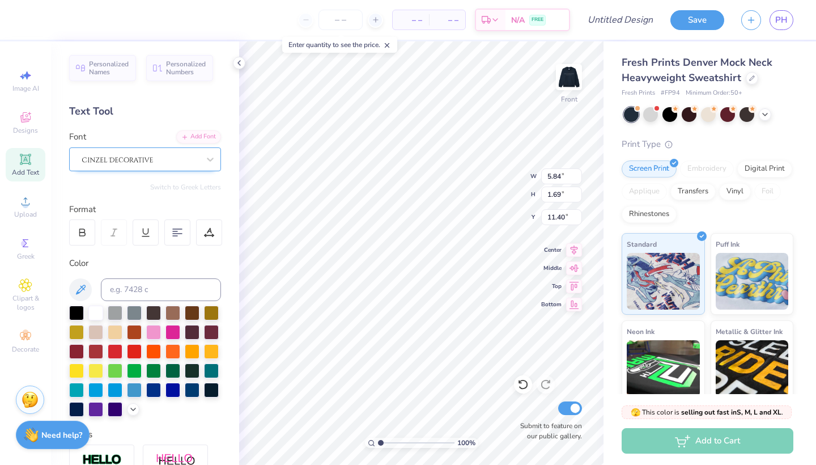
click at [137, 158] on img at bounding box center [117, 160] width 71 height 8
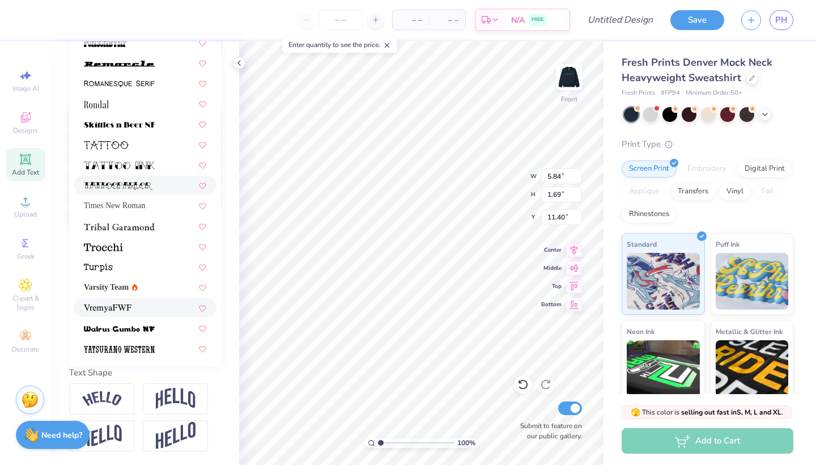
scroll to position [194, 0]
click at [154, 285] on div "Varsity Team" at bounding box center [145, 287] width 122 height 12
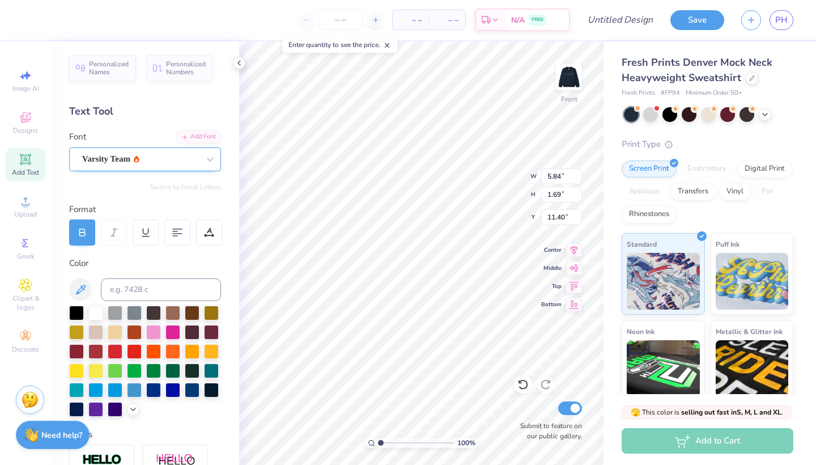
scroll to position [0, 0]
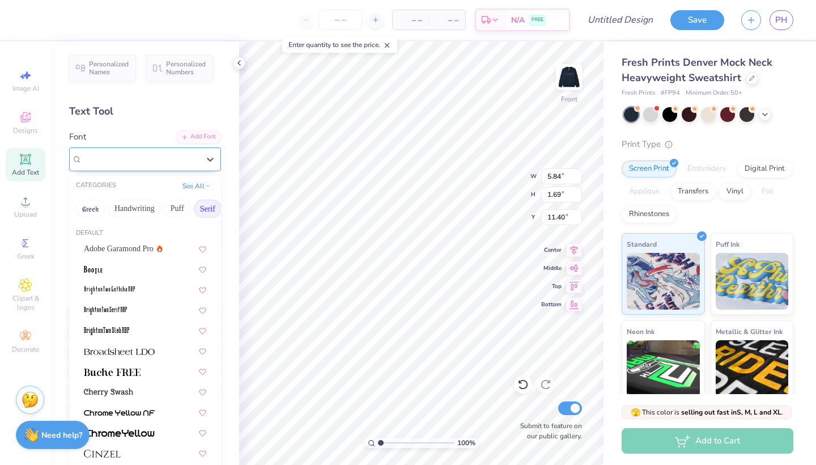
click at [189, 150] on div "Varsity Team" at bounding box center [140, 159] width 119 height 18
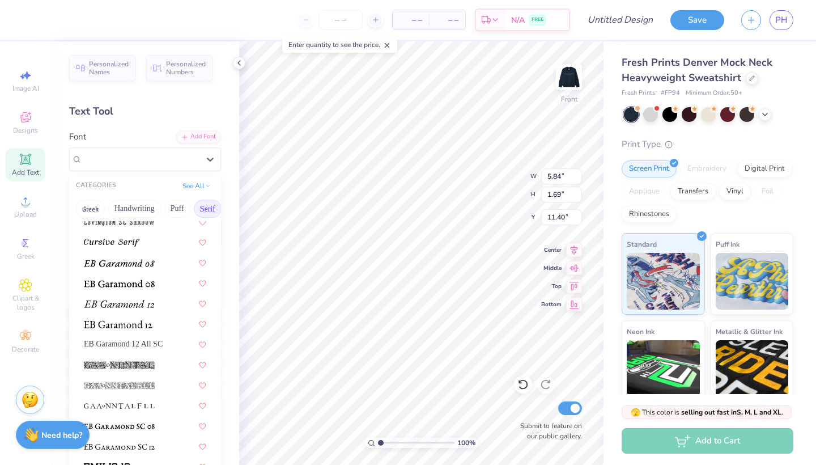
scroll to position [671, 0]
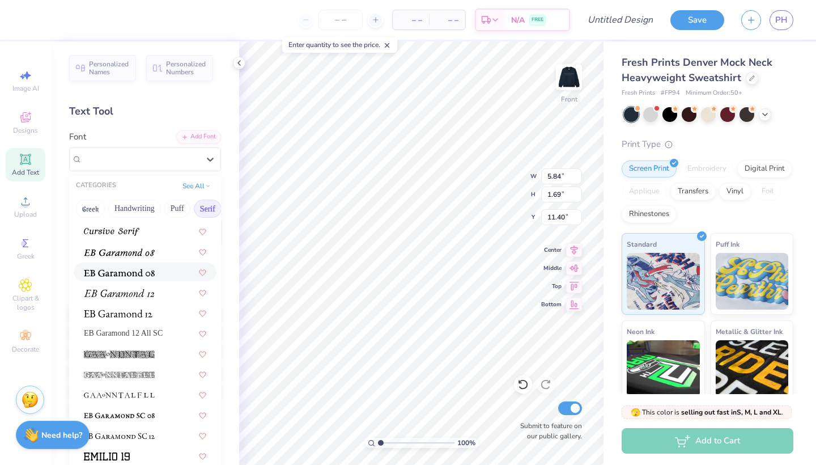
click at [155, 273] on div at bounding box center [145, 272] width 122 height 12
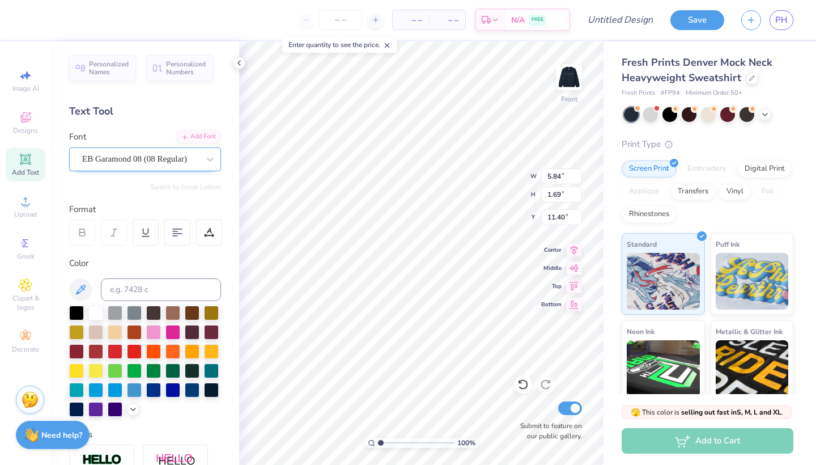
click at [164, 160] on span "EB Garamond 08 (08 Regular)" at bounding box center [134, 158] width 105 height 13
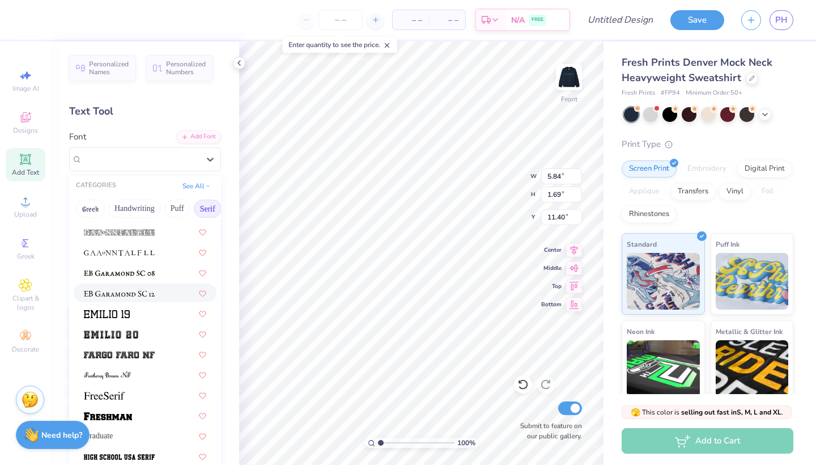
scroll to position [817, 0]
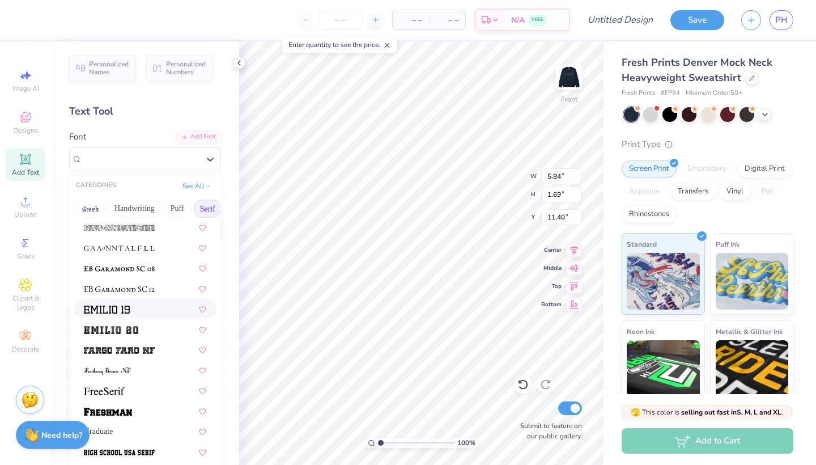
click at [147, 311] on div at bounding box center [145, 309] width 122 height 12
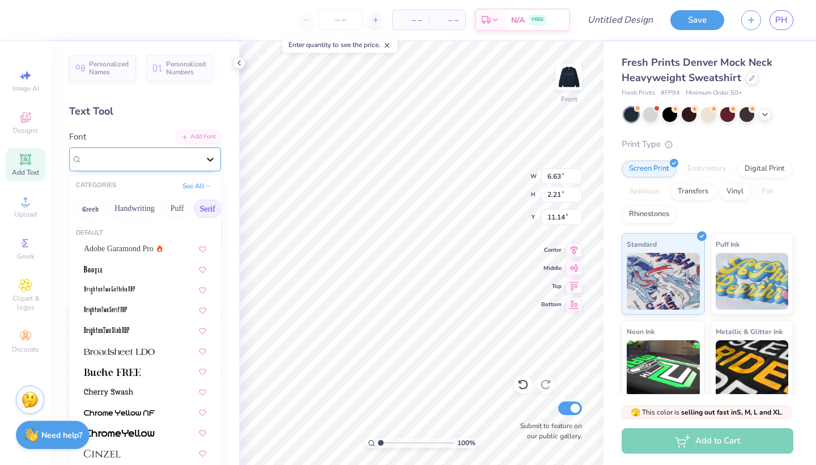
click at [215, 166] on div at bounding box center [210, 159] width 20 height 20
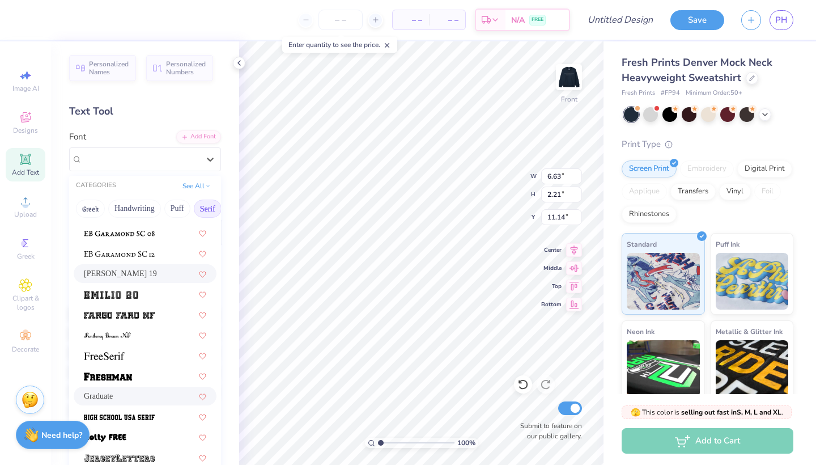
scroll to position [855, 0]
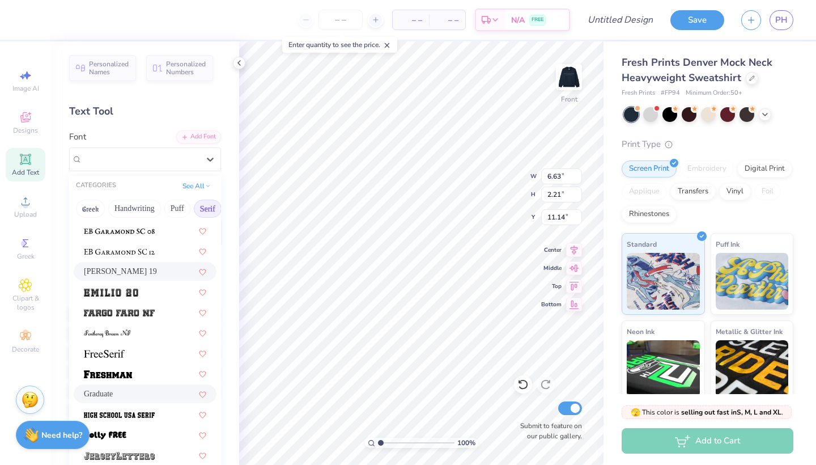
click at [146, 395] on div "Graduate" at bounding box center [145, 394] width 122 height 12
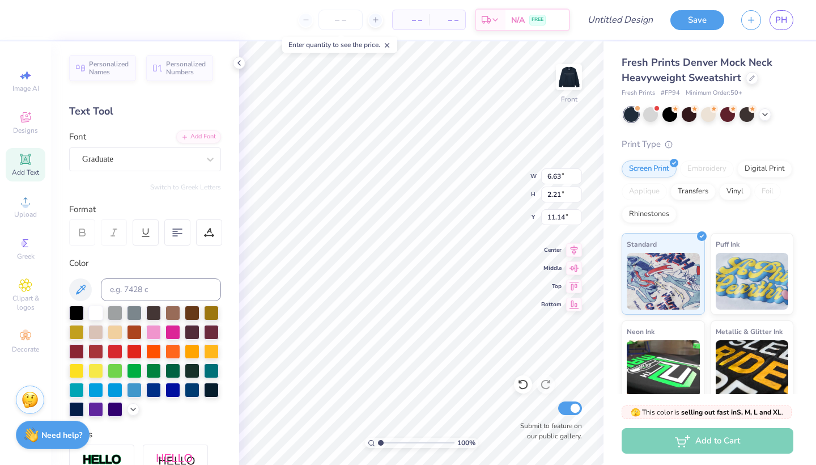
type input "5.10"
type input "1.81"
type input "11.34"
type input "10.98"
type input "12.65"
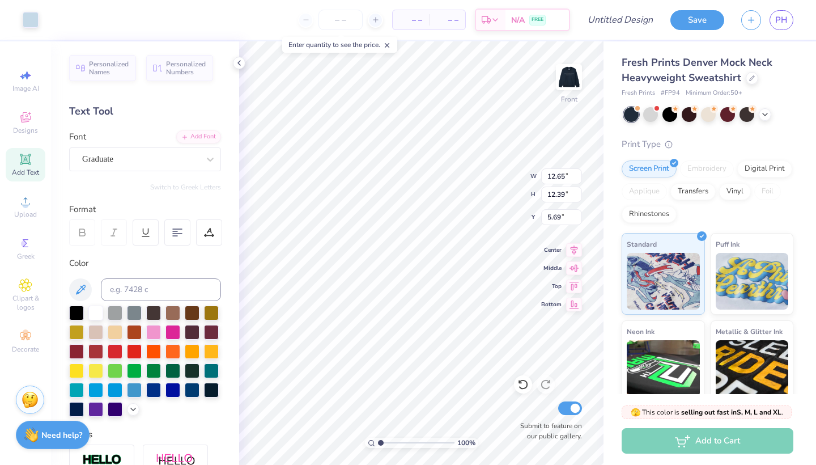
type input "12.39"
type input "5.69"
click at [118, 328] on div at bounding box center [115, 331] width 15 height 15
click at [98, 313] on div at bounding box center [95, 311] width 15 height 15
click at [571, 78] on img at bounding box center [568, 76] width 45 height 45
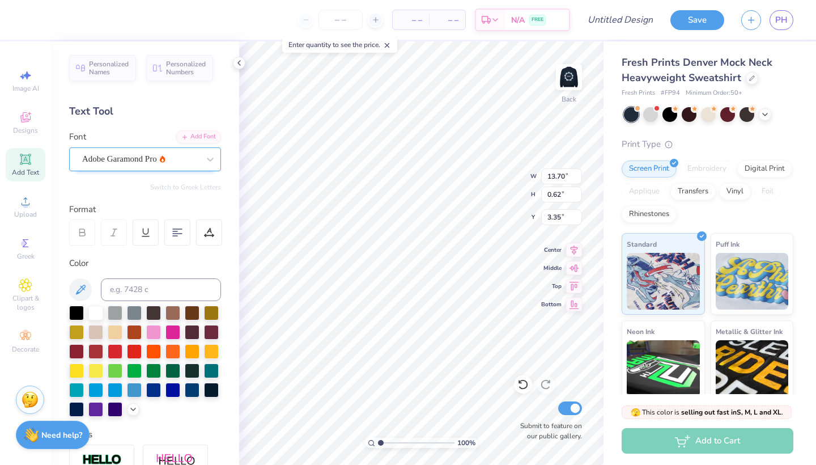
click at [177, 161] on div "Adobe Garamond Pro" at bounding box center [140, 159] width 119 height 18
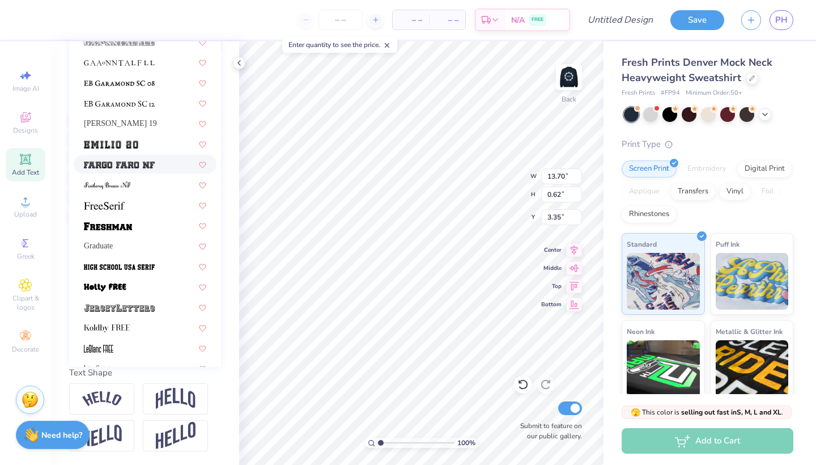
scroll to position [816, 0]
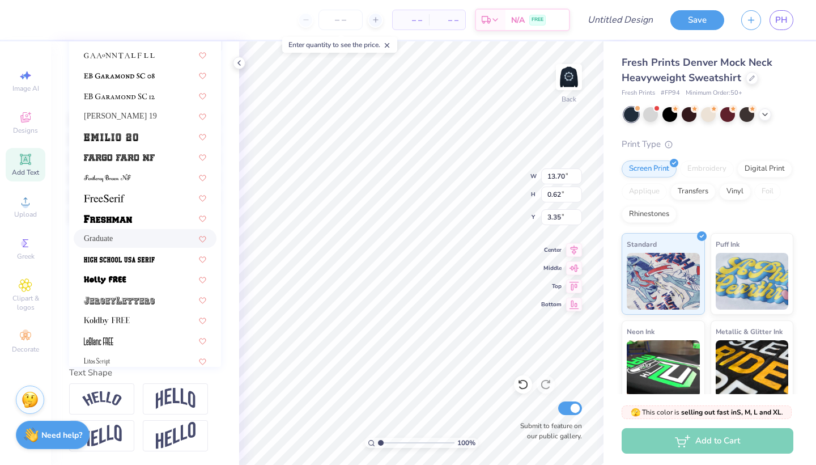
click at [135, 239] on div "Graduate" at bounding box center [145, 238] width 122 height 12
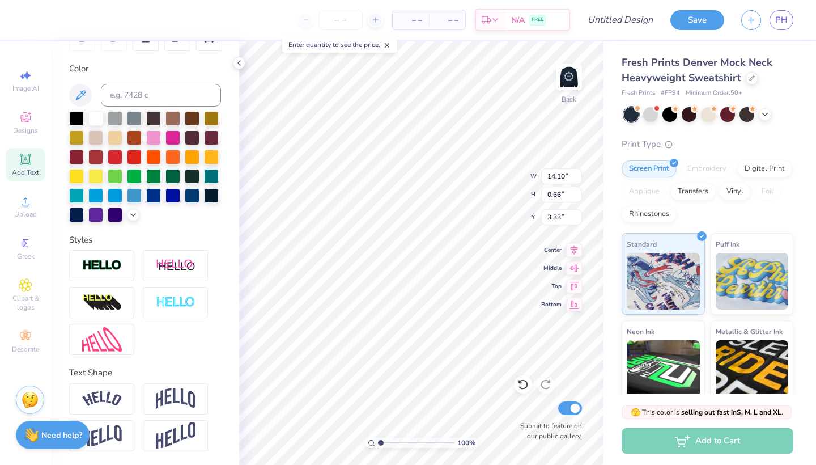
type input "14.10"
type input "0.66"
type input "3.33"
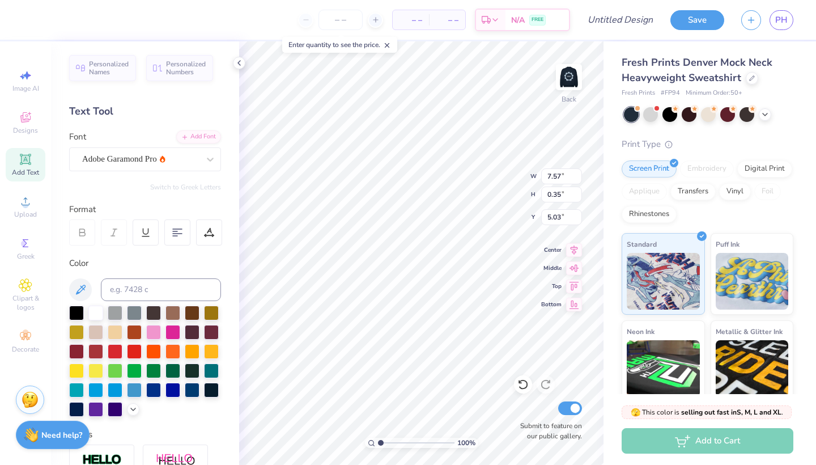
scroll to position [0, 0]
click at [156, 162] on div "Adobe Garamond Pro" at bounding box center [140, 159] width 119 height 18
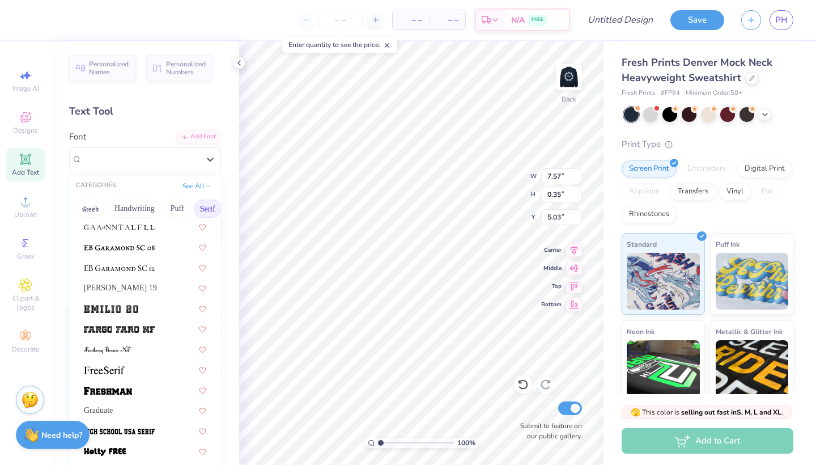
scroll to position [866, 0]
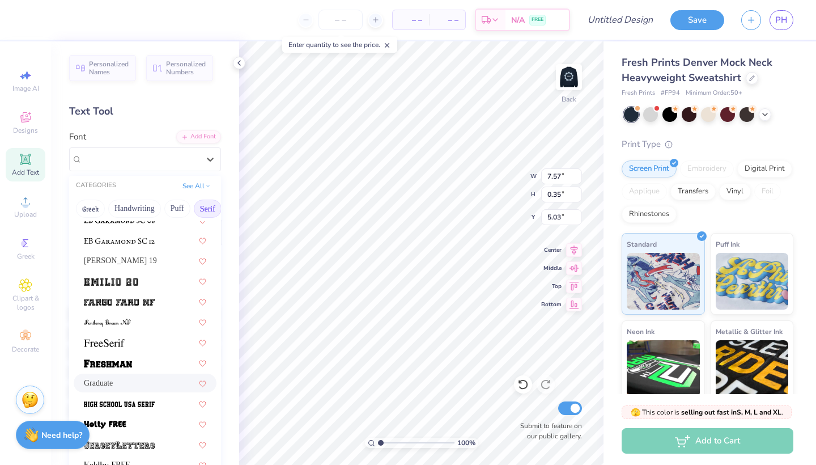
click at [143, 376] on div "Graduate" at bounding box center [145, 383] width 143 height 19
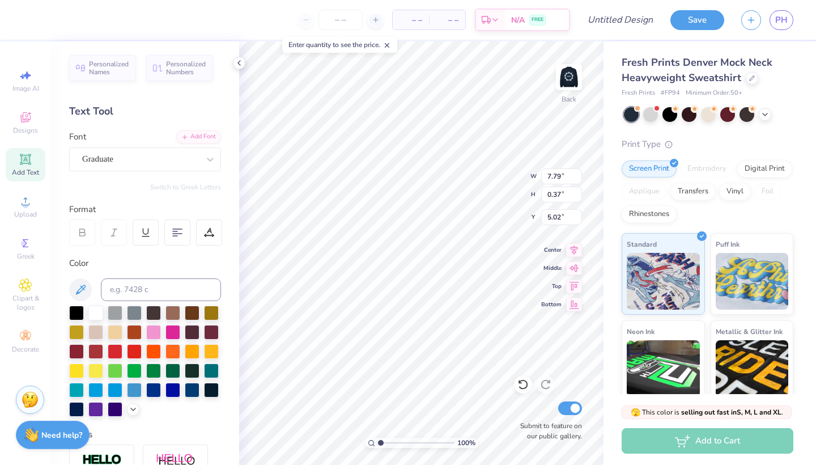
type input "7.79"
type input "0.37"
type input "5.02"
click at [574, 85] on img at bounding box center [568, 76] width 45 height 45
type textarea "Society of women engineers"
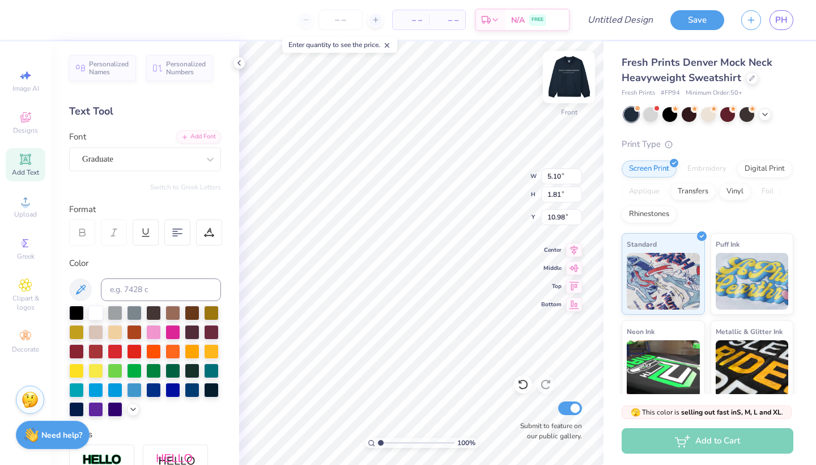
scroll to position [0, 6]
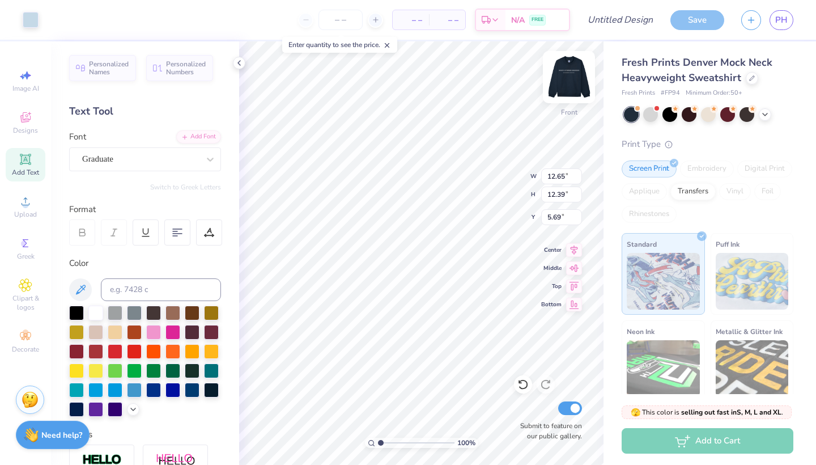
type input "15.78"
type input "0.73"
type input "11.52"
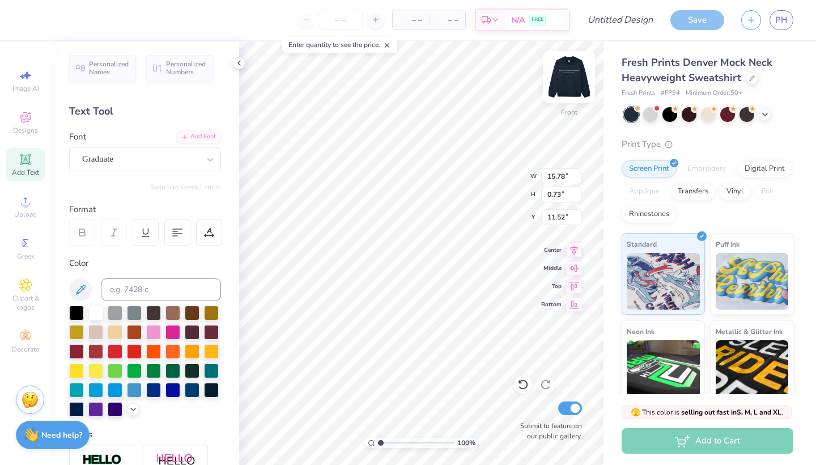
type input "9.22"
type input "0.43"
type textarea "Society of women engineers"
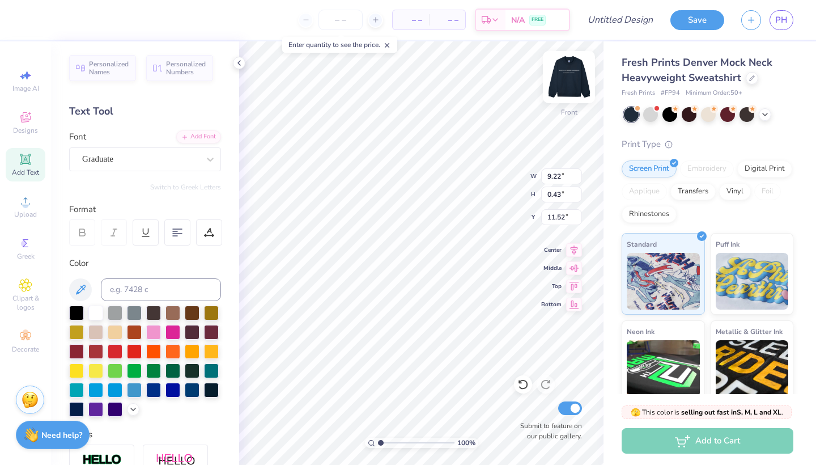
type input "12.65"
type input "12.39"
type input "5.69"
type input "5.68"
type input "1.11"
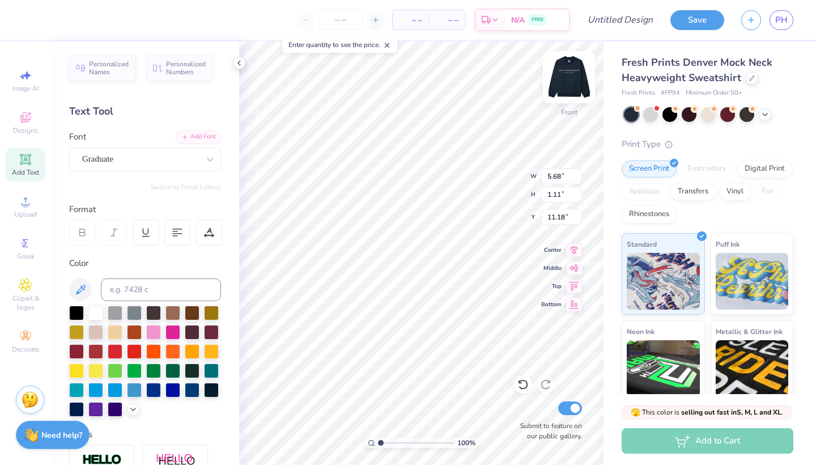
type input "11.14"
type textarea "Society of women"
type input "5.68"
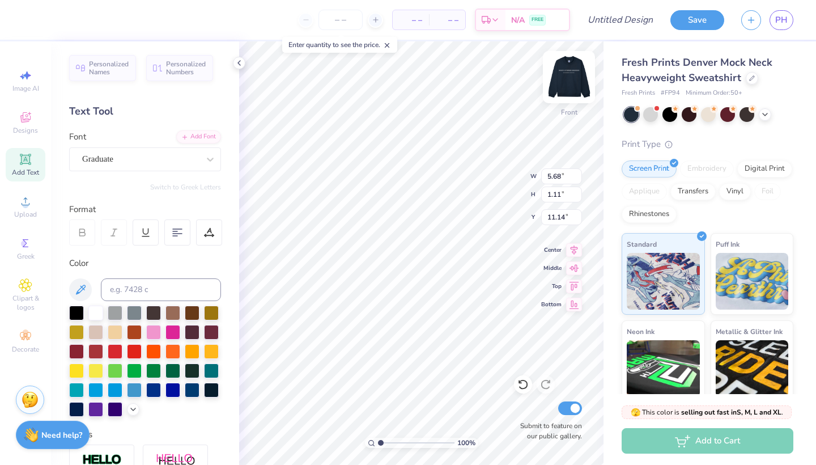
type input "0.43"
type input "11.48"
type input "12.65"
type input "12.39"
type input "5.29"
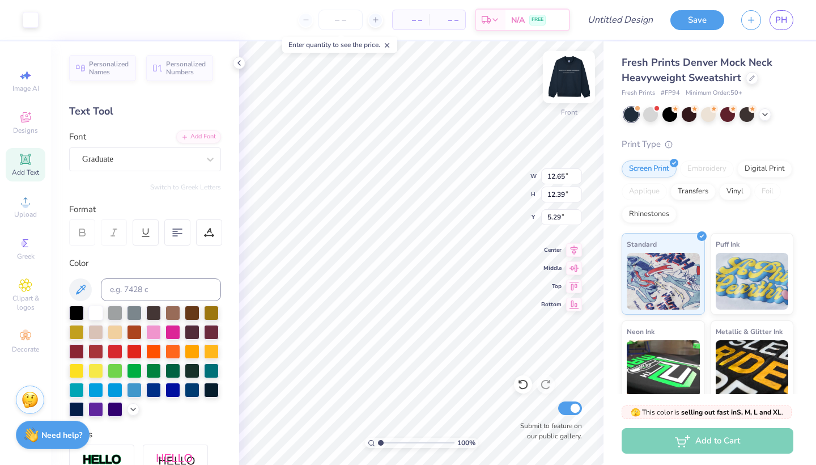
type input "5.68"
type input "0.43"
type input "9.99"
type input "6.42"
type input "0.48"
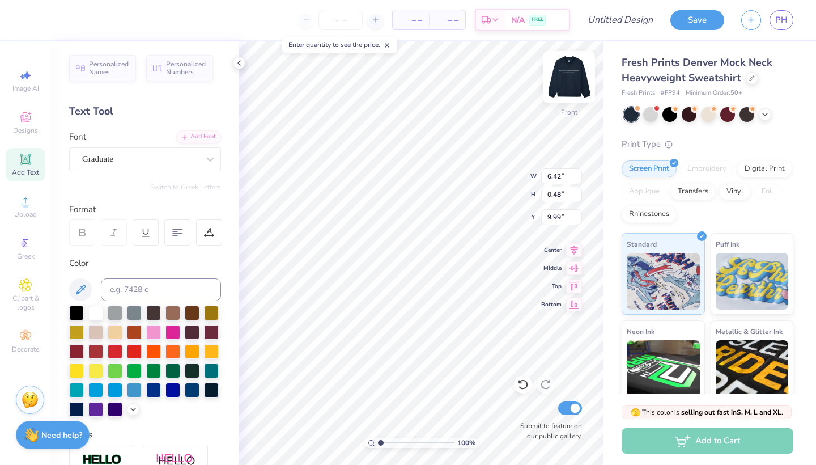
type input "12.65"
type input "12.39"
type input "5.29"
type input "6.42"
type input "0.48"
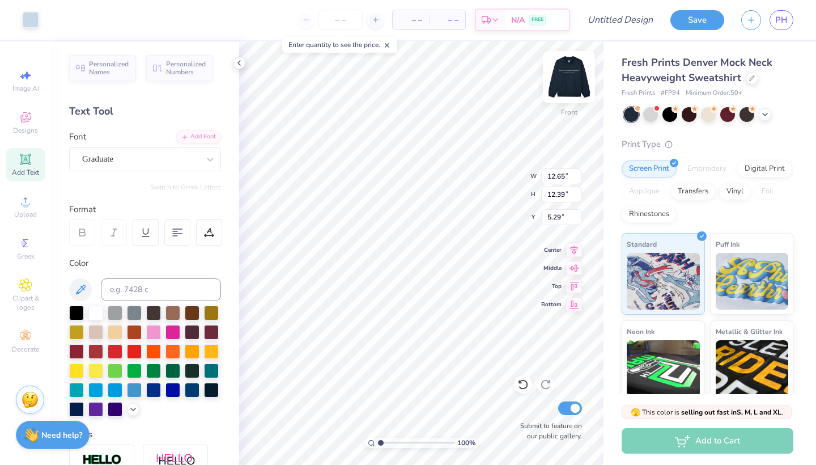
type input "9.99"
type input "12.65"
type input "12.39"
type input "5.33"
type input "6.42"
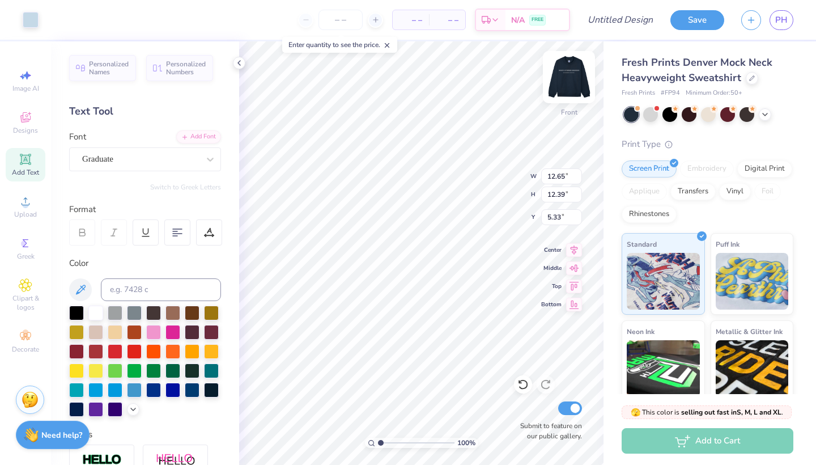
type input "0.48"
type input "9.99"
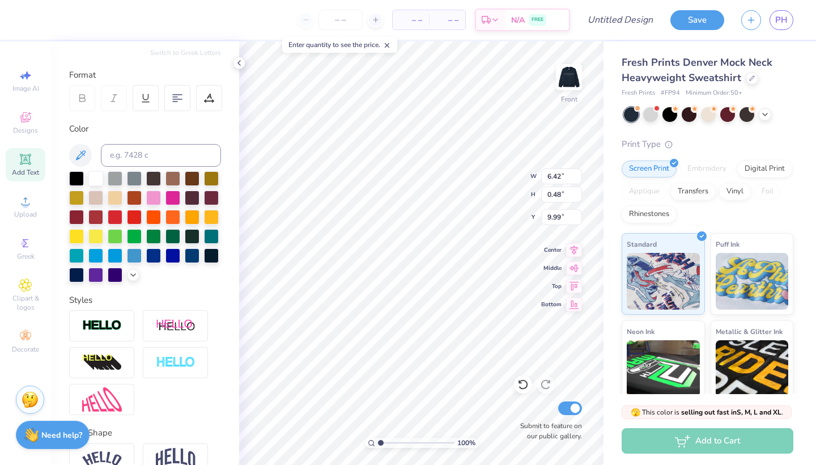
scroll to position [138, 0]
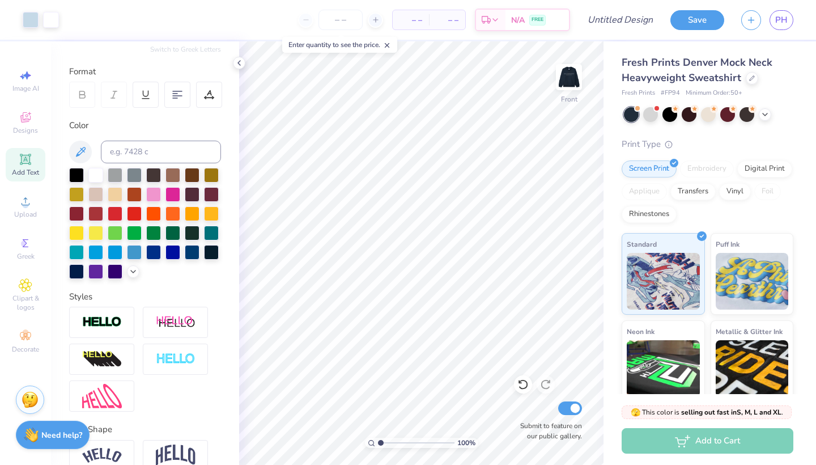
click at [25, 172] on span "Add Text" at bounding box center [25, 172] width 27 height 9
type textarea "X"
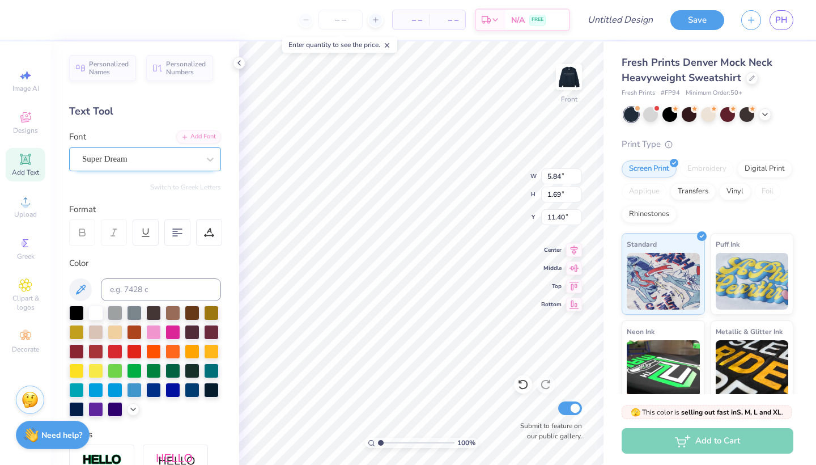
type textarea "Engineers"
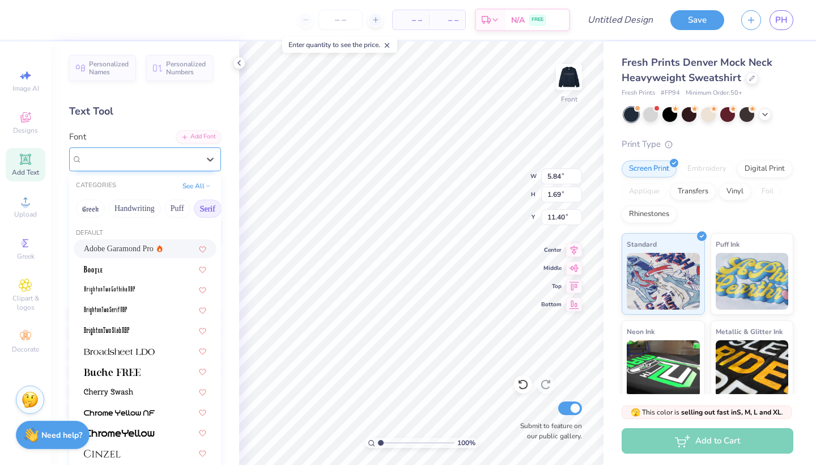
click at [154, 158] on div "Super Dream" at bounding box center [140, 159] width 119 height 18
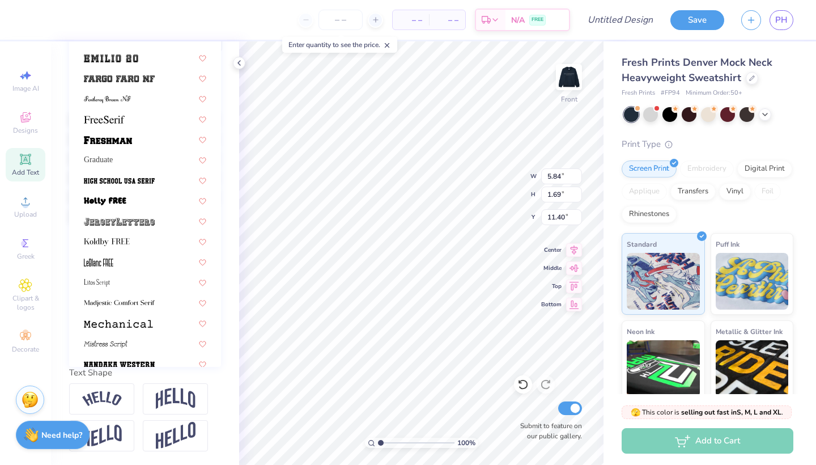
scroll to position [889, 0]
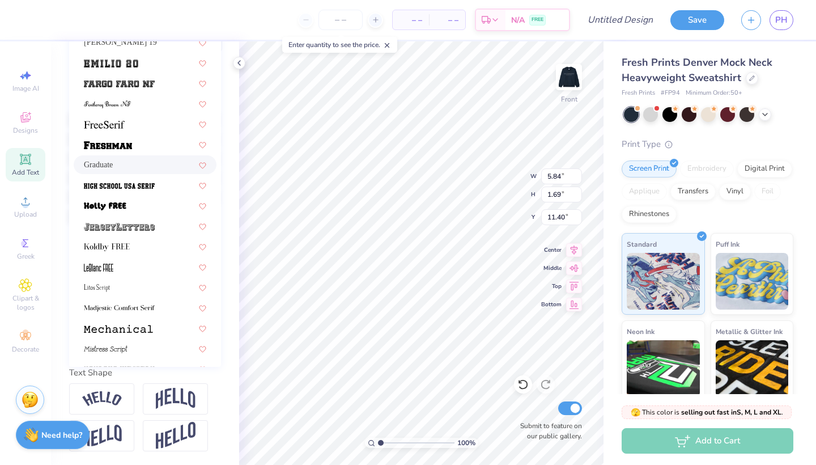
click at [113, 162] on span "Graduate" at bounding box center [98, 165] width 29 height 12
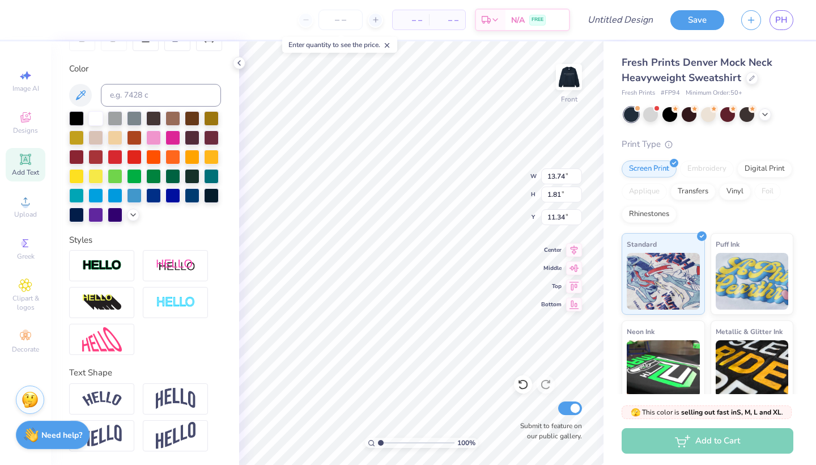
type input "7.41"
type input "0.98"
type input "11.52"
type input "7.23"
type input "0.95"
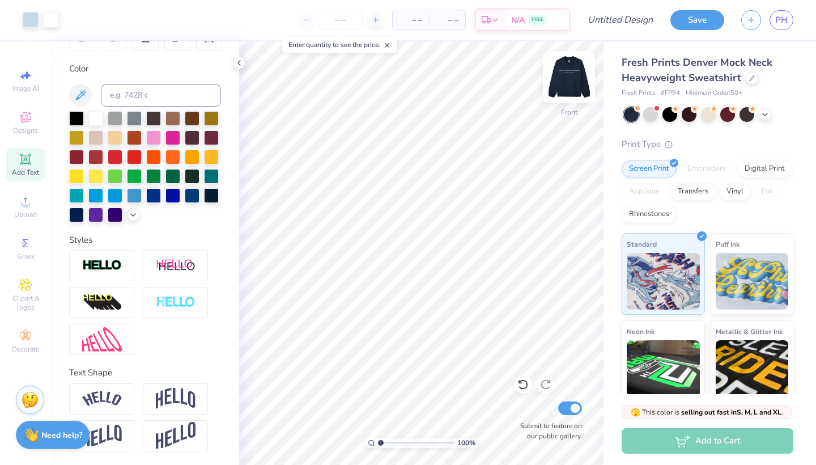
click at [567, 80] on img at bounding box center [568, 76] width 45 height 45
type input "1.11"
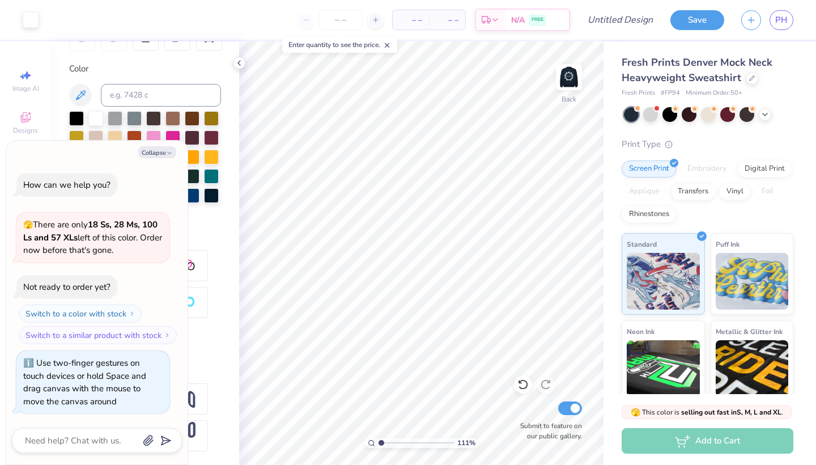
type textarea "x"
drag, startPoint x: 382, startPoint y: 440, endPoint x: 376, endPoint y: 439, distance: 5.8
type input "1"
click at [376, 439] on div "100 %" at bounding box center [421, 443] width 113 height 10
click at [570, 81] on img at bounding box center [568, 76] width 45 height 45
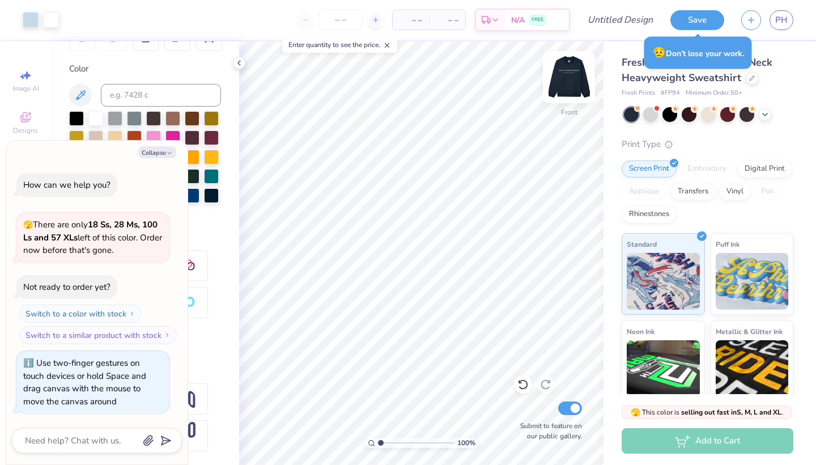
click at [569, 77] on img at bounding box center [568, 76] width 45 height 45
click at [456, 22] on span "– –" at bounding box center [447, 20] width 23 height 12
click at [447, 19] on span "– –" at bounding box center [447, 20] width 23 height 12
click at [418, 17] on span "– –" at bounding box center [411, 20] width 23 height 12
click at [413, 23] on span "– –" at bounding box center [411, 20] width 23 height 12
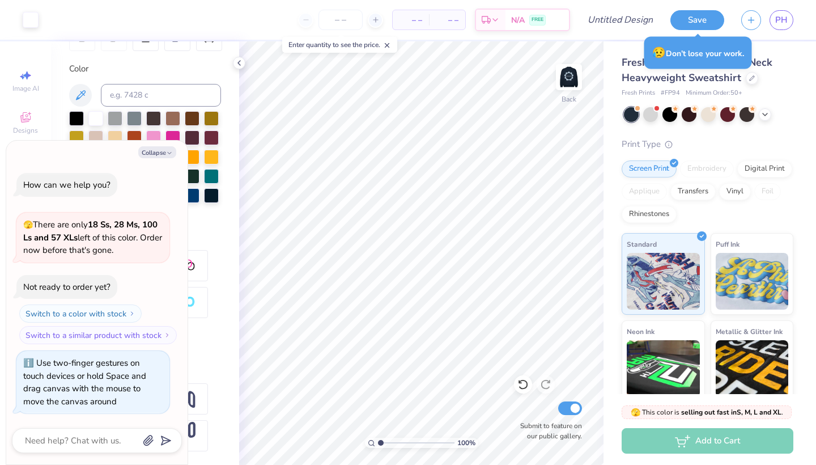
type textarea "x"
click at [374, 24] on div at bounding box center [375, 19] width 15 height 15
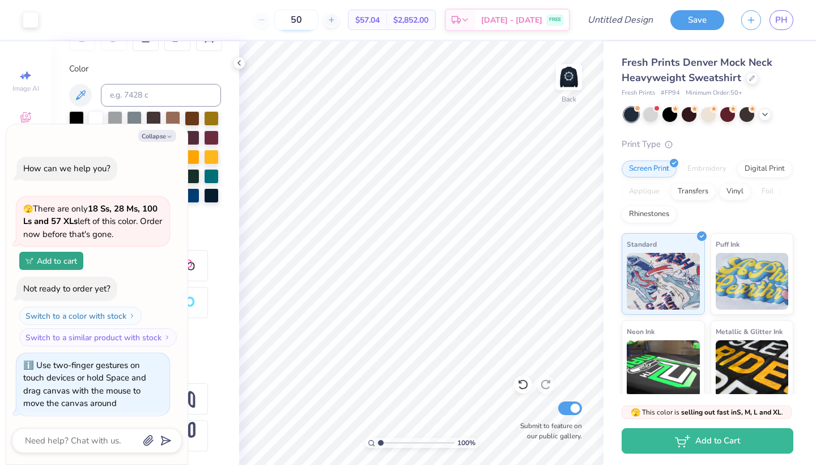
click at [305, 20] on input "50" at bounding box center [296, 20] width 44 height 20
click at [263, 22] on div "50" at bounding box center [296, 20] width 85 height 20
click at [307, 19] on input "50" at bounding box center [296, 20] width 44 height 20
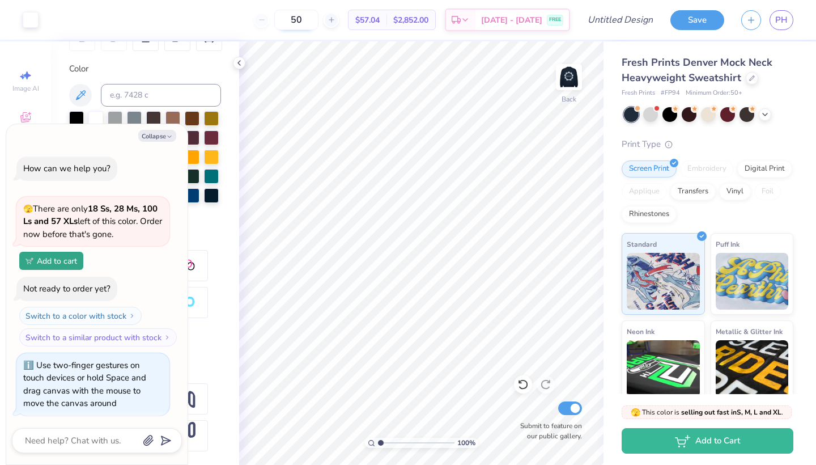
type input "5"
type input "50"
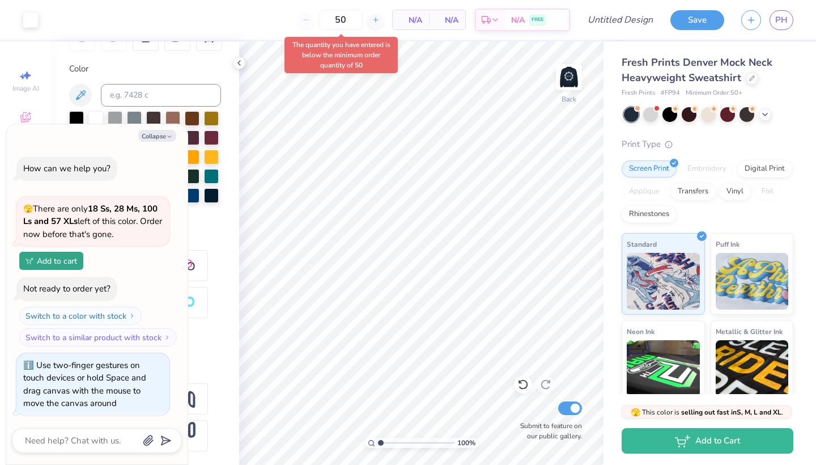
click at [264, 26] on div "50 N/A Per Item N/A Total Est. Delivery N/A FREE" at bounding box center [308, 20] width 523 height 40
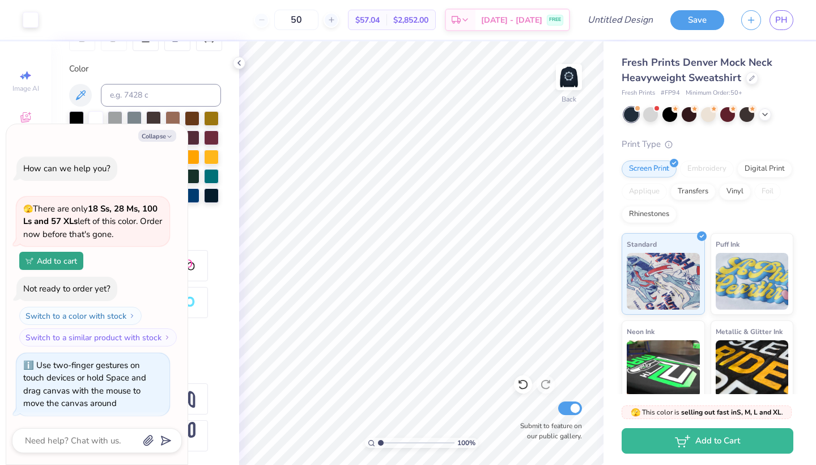
click at [574, 36] on div "Art colors 50 $57.04 Per Item $2,852.00 Total Est. Delivery Aug 30 - Sep 2 FREE…" at bounding box center [408, 20] width 816 height 40
click at [569, 70] on img at bounding box center [568, 76] width 45 height 45
click at [470, 18] on icon at bounding box center [465, 21] width 9 height 9
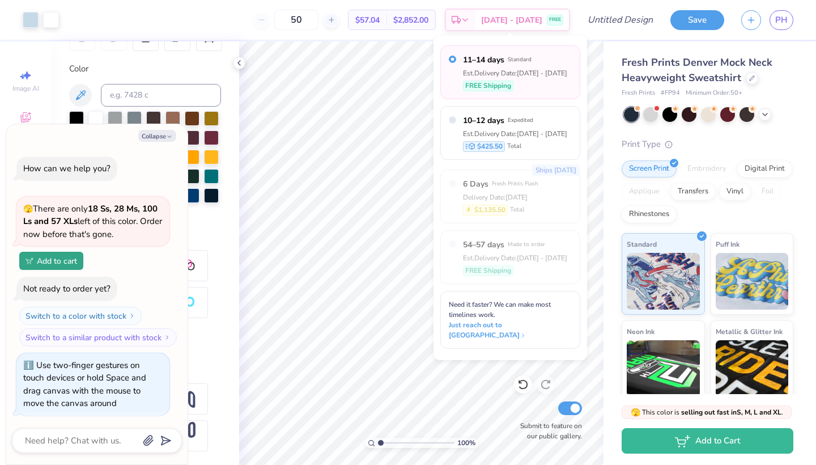
click at [486, 56] on span "11–14 days" at bounding box center [483, 60] width 41 height 12
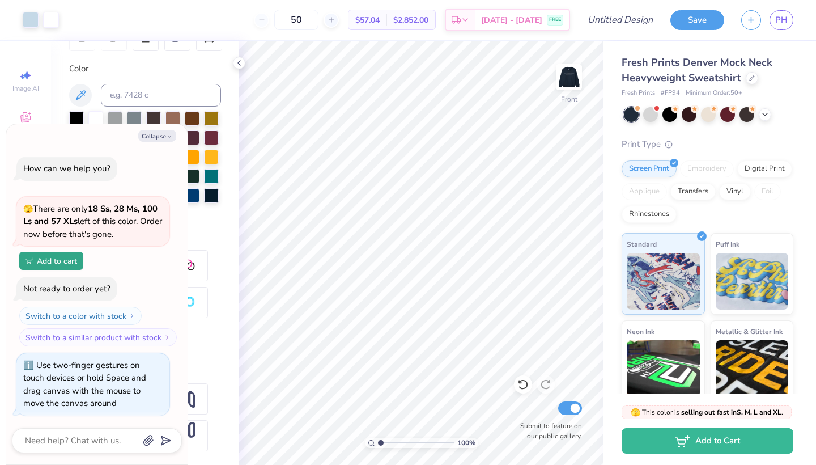
click at [210, 70] on div "Color" at bounding box center [145, 68] width 152 height 13
click at [207, 18] on div "50 $57.04 Per Item $2,852.00 Total Est. Delivery Aug 30 - Sep 2 FREE" at bounding box center [318, 20] width 503 height 40
click at [68, 261] on button "Add to cart" at bounding box center [51, 260] width 64 height 18
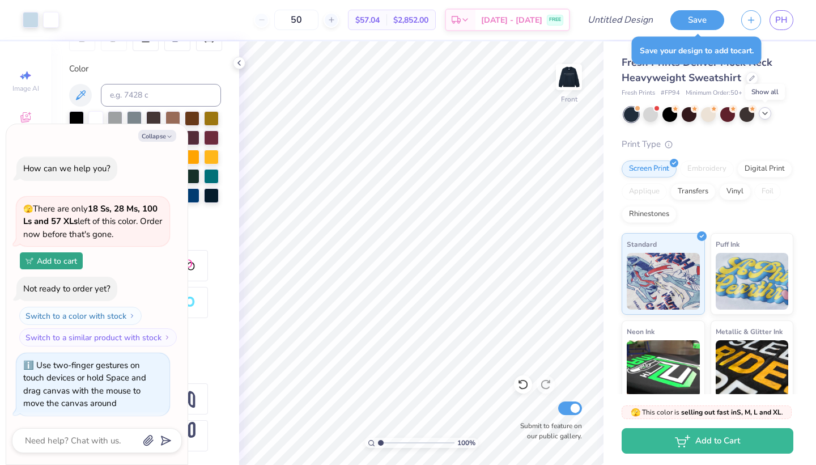
click at [765, 115] on icon at bounding box center [765, 113] width 9 height 9
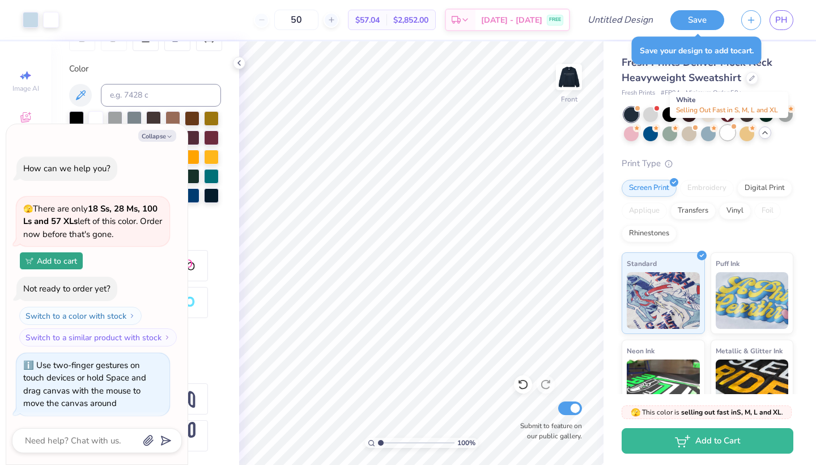
click at [730, 131] on div at bounding box center [728, 132] width 15 height 15
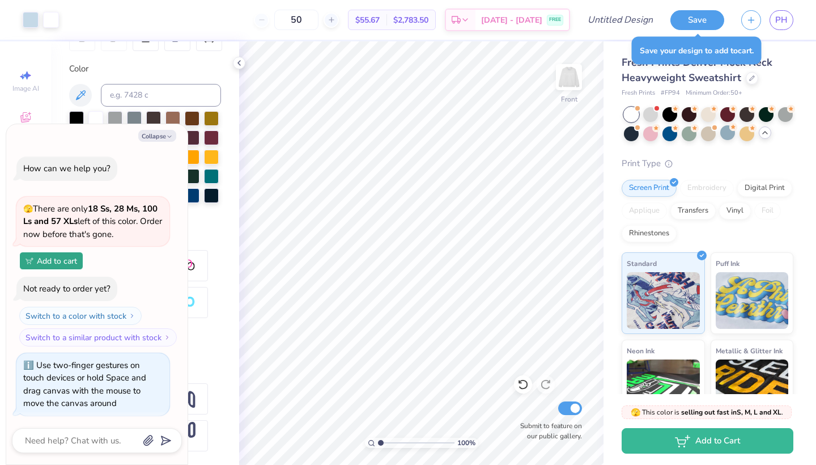
scroll to position [164, 0]
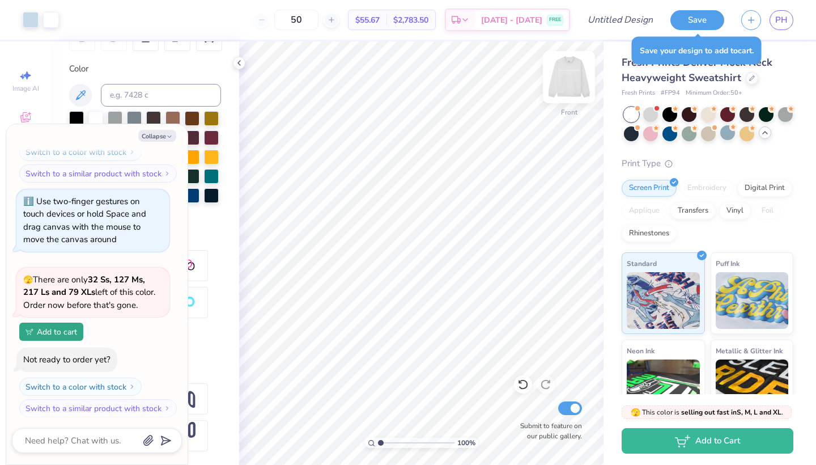
click at [579, 76] on img at bounding box center [568, 76] width 45 height 45
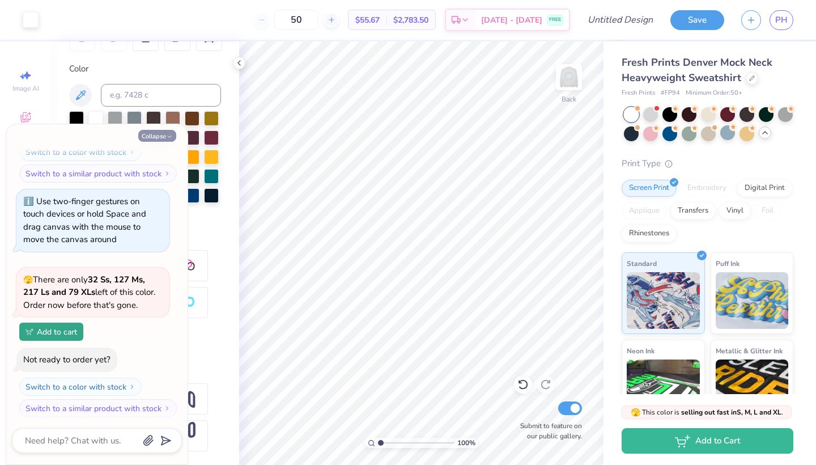
click at [158, 135] on button "Collapse" at bounding box center [157, 136] width 38 height 12
type textarea "x"
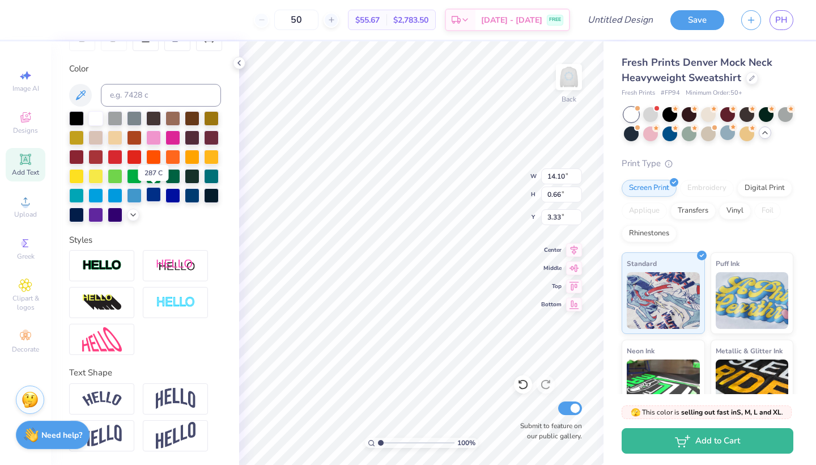
click at [156, 190] on div at bounding box center [153, 194] width 15 height 15
click at [154, 196] on div at bounding box center [153, 194] width 15 height 15
click at [564, 83] on img at bounding box center [568, 76] width 45 height 45
click at [171, 196] on div at bounding box center [173, 194] width 15 height 15
type input "6.42"
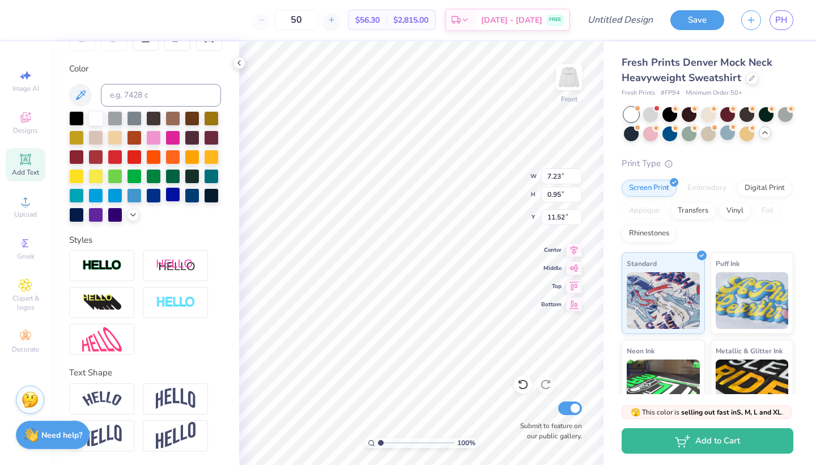
type input "0.48"
type input "9.99"
click at [177, 198] on div at bounding box center [173, 194] width 15 height 15
click at [159, 195] on div at bounding box center [153, 194] width 15 height 15
type input "7.23"
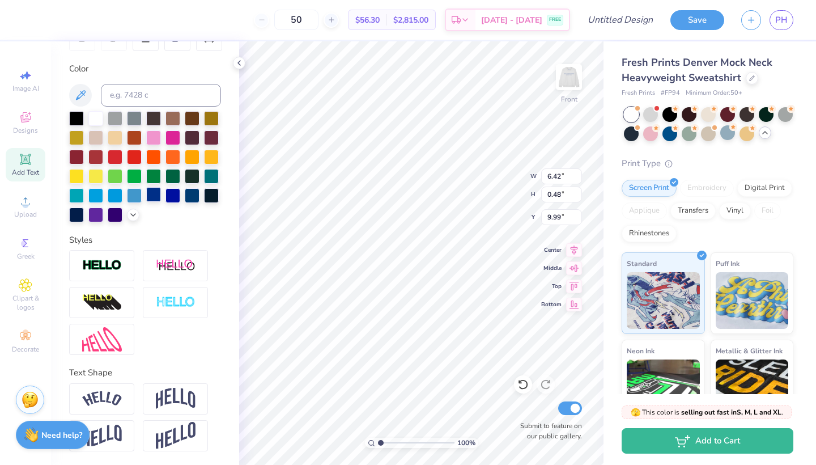
type input "0.95"
type input "11.52"
click at [153, 196] on div at bounding box center [153, 194] width 15 height 15
type input "12.65"
type input "12.39"
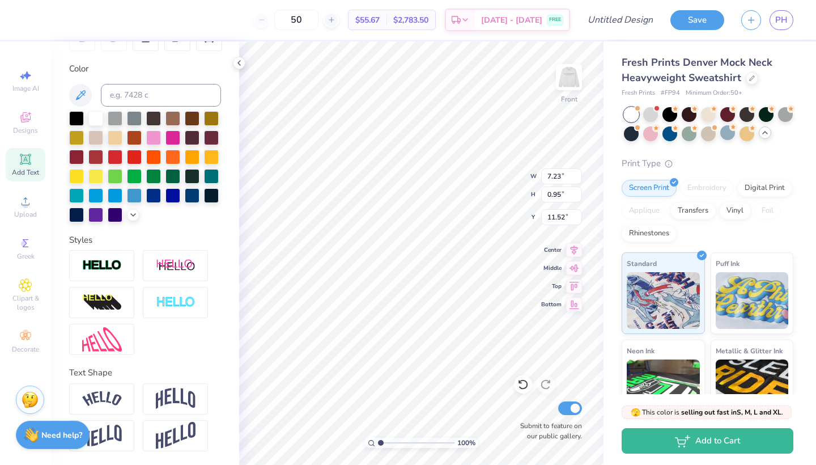
type input "5.33"
click at [565, 79] on img at bounding box center [568, 76] width 45 height 45
click at [571, 83] on img at bounding box center [568, 76] width 45 height 45
click at [569, 69] on img at bounding box center [568, 76] width 45 height 45
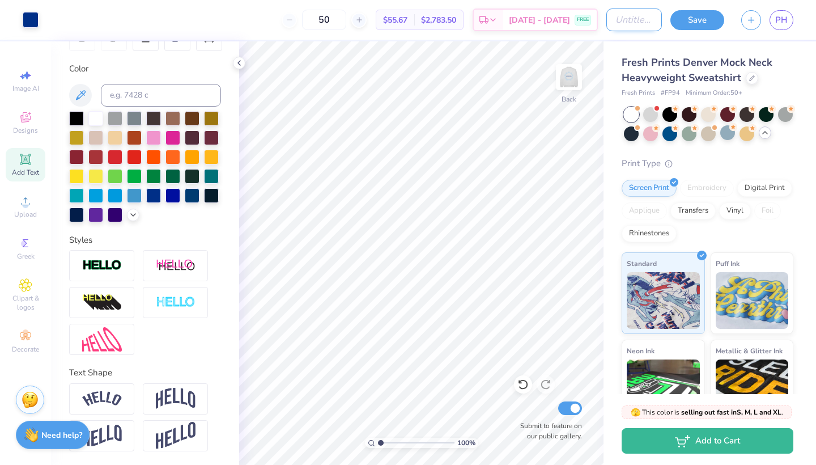
click at [615, 23] on input "Design Title" at bounding box center [635, 20] width 56 height 23
click at [29, 22] on div at bounding box center [31, 19] width 16 height 16
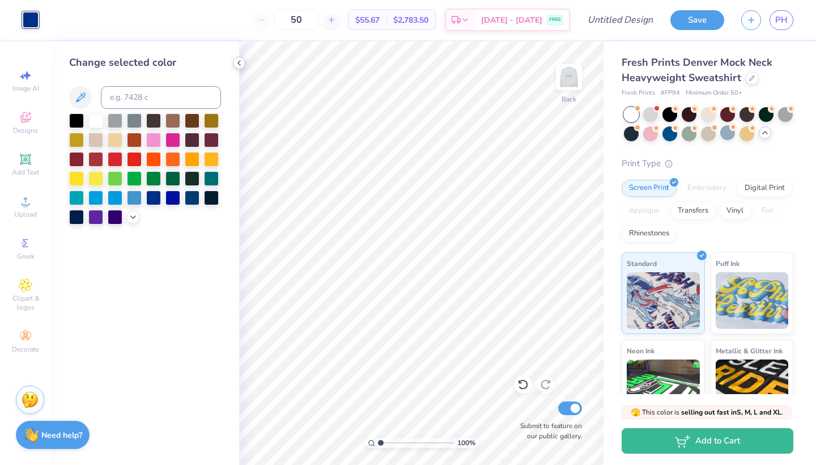
click at [243, 65] on icon at bounding box center [239, 62] width 9 height 9
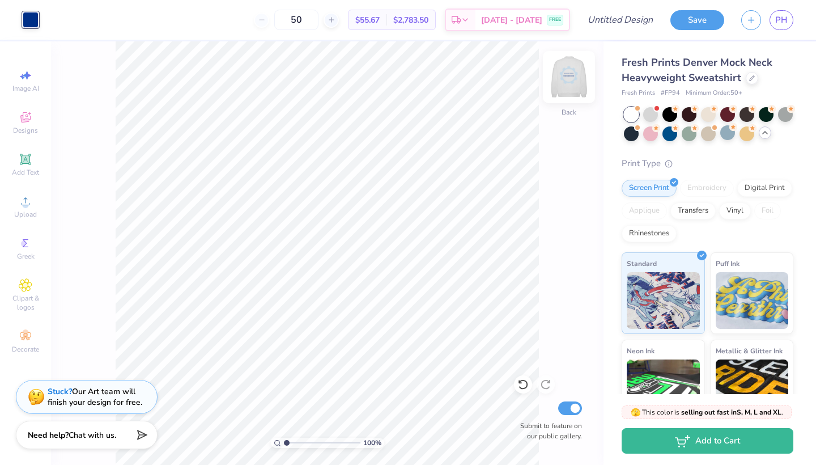
click at [573, 83] on img at bounding box center [568, 76] width 45 height 45
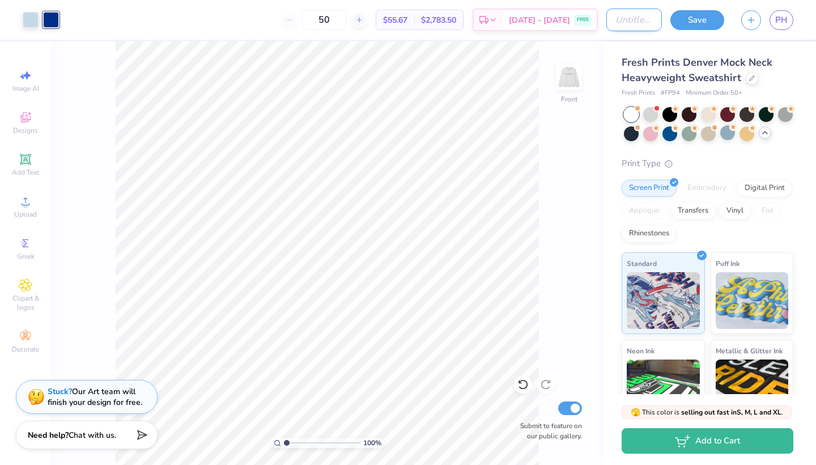
click at [622, 24] on input "Design Title" at bounding box center [635, 20] width 56 height 23
click at [435, 17] on div "$2,783.50 Total" at bounding box center [411, 19] width 49 height 19
click at [782, 13] on link "PH" at bounding box center [782, 20] width 24 height 20
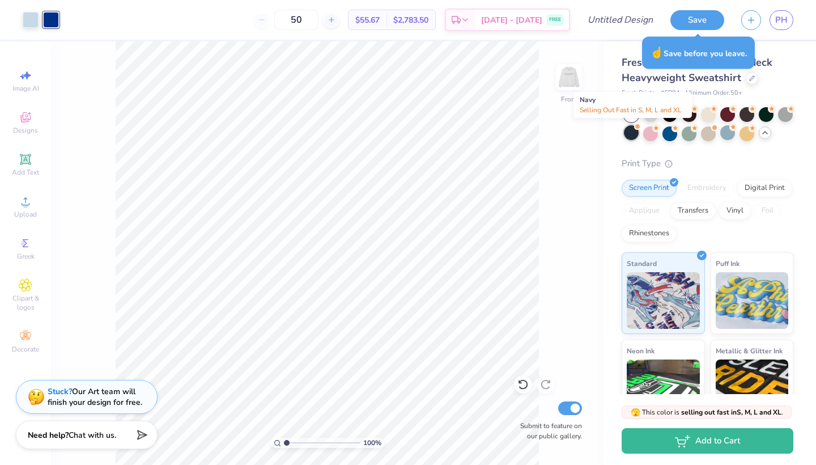
click at [627, 137] on div at bounding box center [631, 132] width 15 height 15
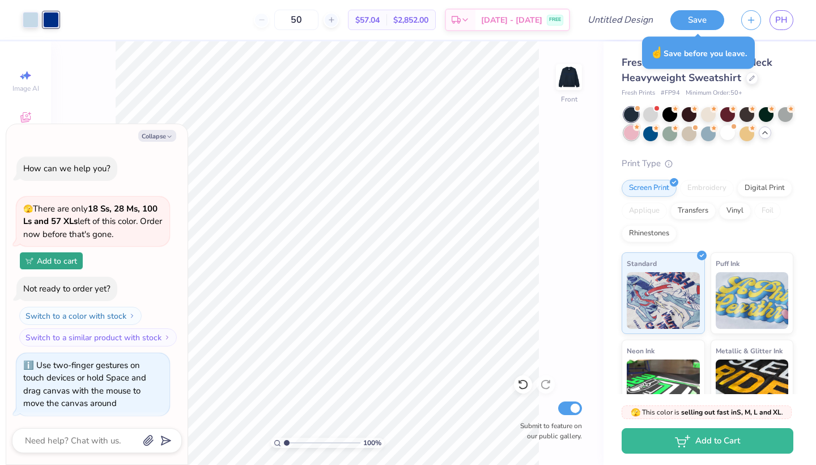
scroll to position [328, 0]
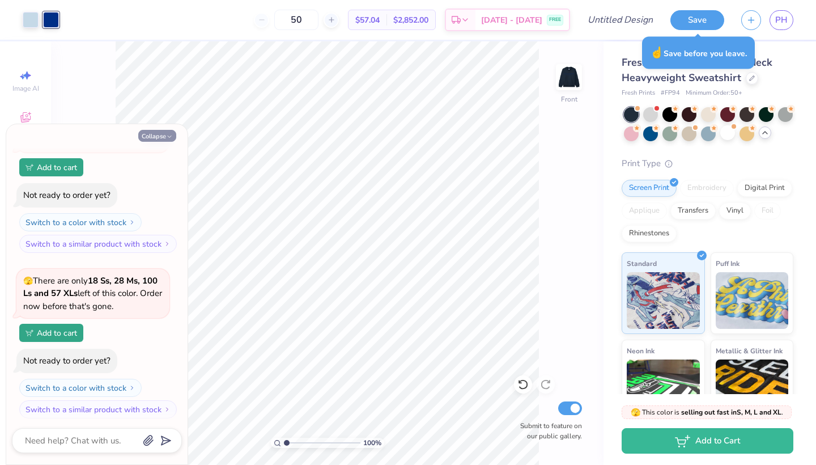
click at [171, 135] on icon "button" at bounding box center [169, 136] width 7 height 7
type textarea "x"
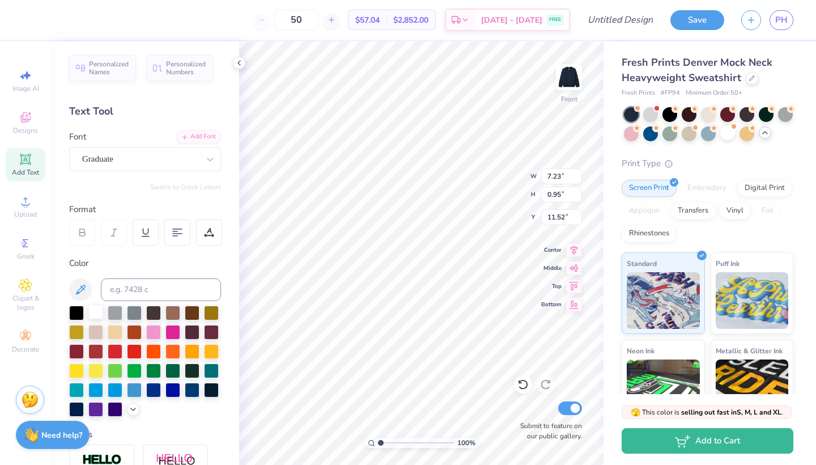
click at [98, 310] on div at bounding box center [95, 311] width 15 height 15
type input "6.42"
type input "0.48"
type input "9.99"
click at [97, 312] on div at bounding box center [95, 311] width 15 height 15
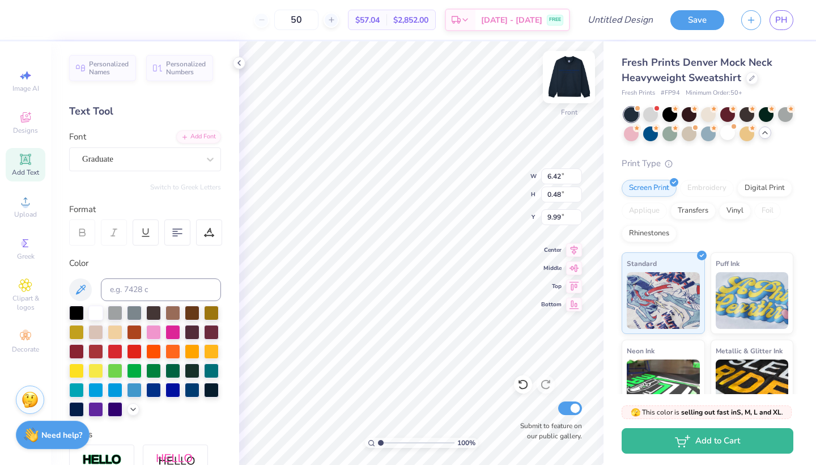
click at [570, 85] on img at bounding box center [568, 76] width 45 height 45
click at [100, 308] on div at bounding box center [95, 311] width 15 height 15
click at [97, 313] on div at bounding box center [95, 311] width 15 height 15
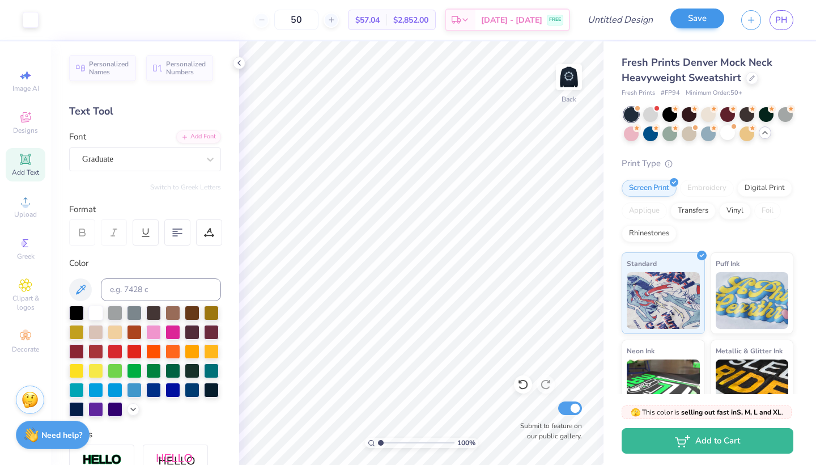
click at [695, 19] on button "Save" at bounding box center [698, 19] width 54 height 20
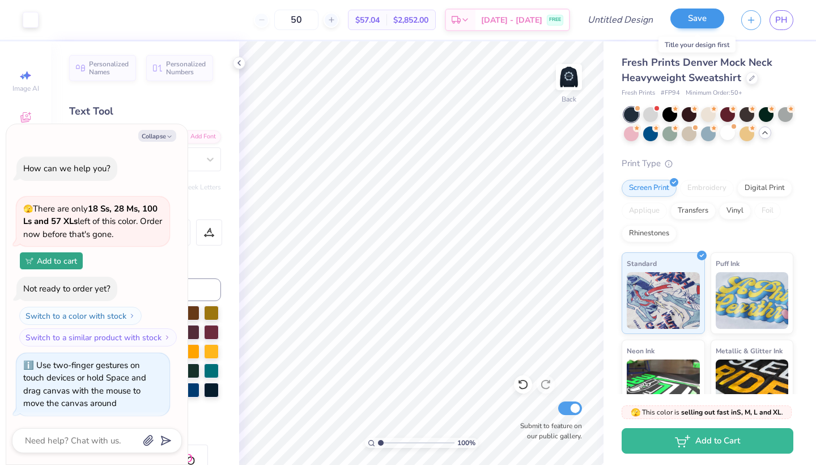
scroll to position [359, 0]
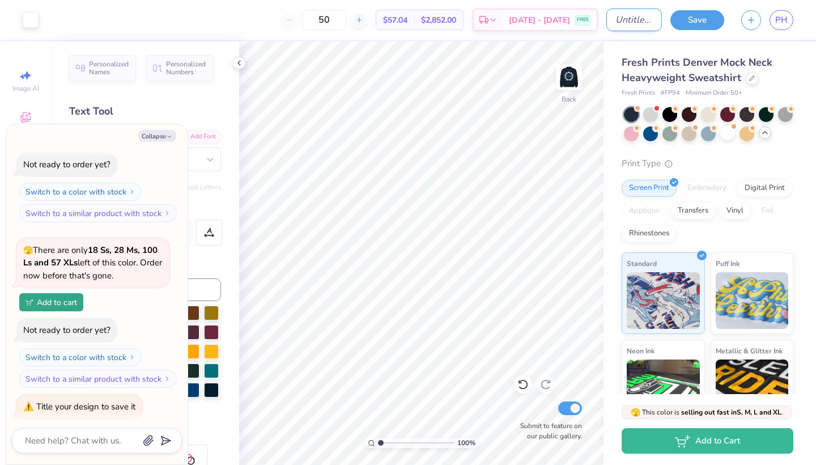
type textarea "x"
click at [620, 25] on input "Design Title" at bounding box center [635, 20] width 56 height 23
type input "S"
type textarea "x"
type input "SW"
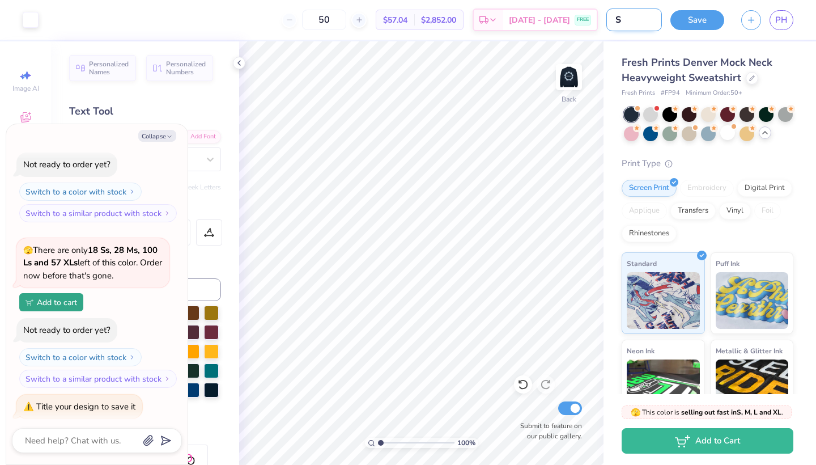
type textarea "x"
type input "SWE"
type textarea "x"
type input "SWE"
click at [685, 22] on button "Save" at bounding box center [698, 19] width 54 height 20
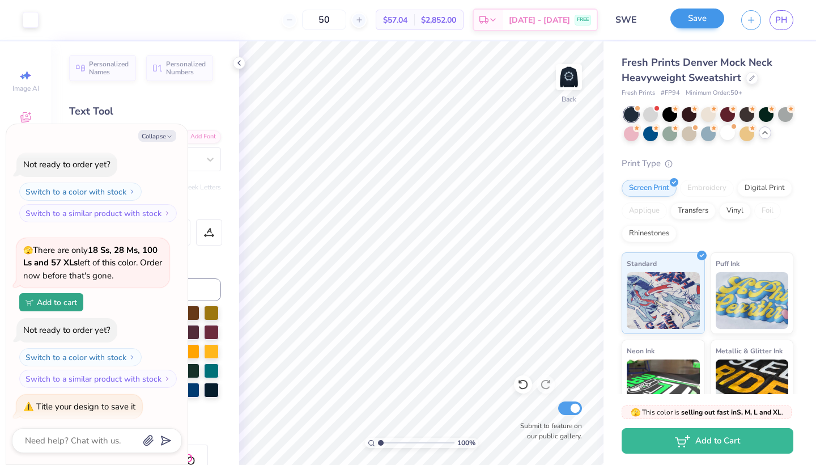
scroll to position [304, 0]
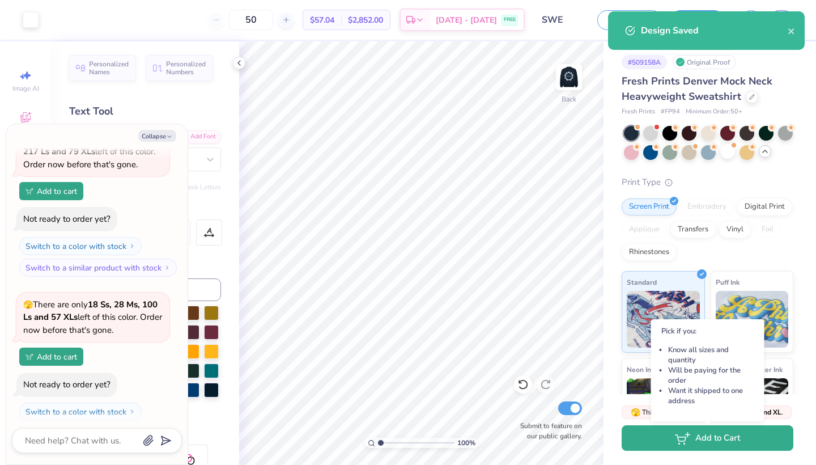
click at [692, 435] on button "Add to Cart" at bounding box center [708, 438] width 172 height 26
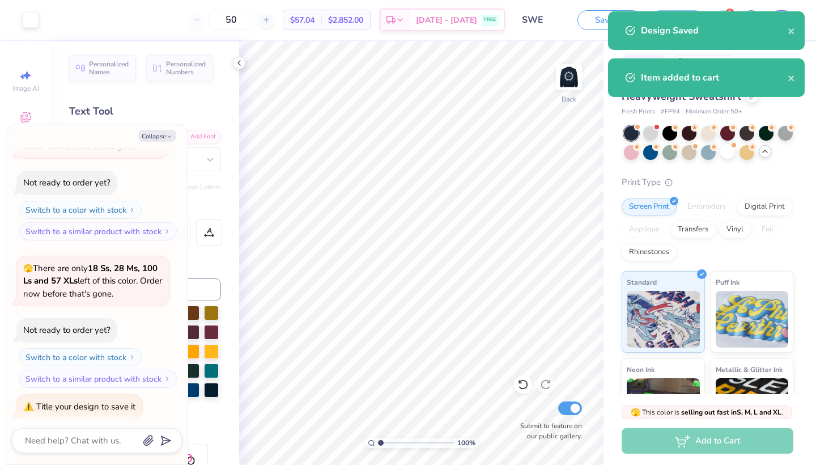
click at [647, 86] on div "Item added to cart" at bounding box center [706, 77] width 197 height 39
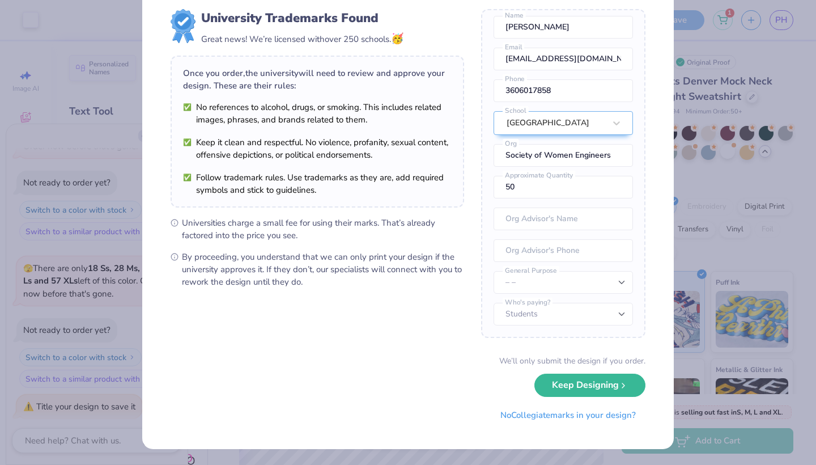
scroll to position [28, 0]
click at [592, 379] on button "Keep Designing" at bounding box center [590, 382] width 111 height 23
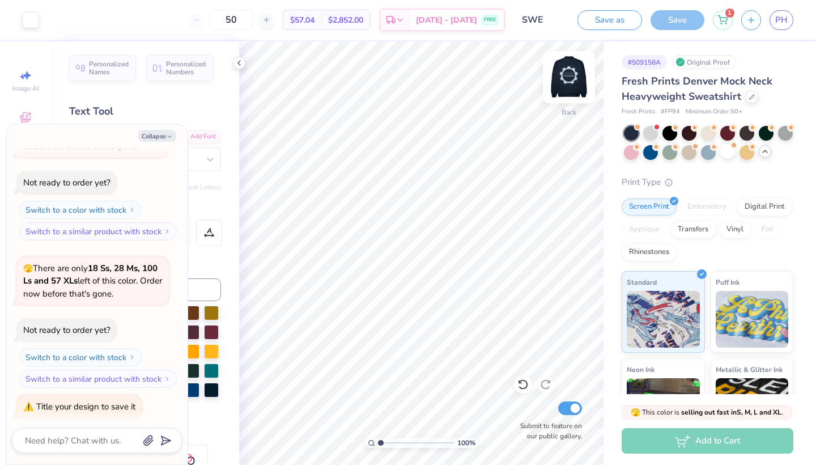
click at [569, 81] on img at bounding box center [568, 76] width 45 height 45
type textarea "x"
type input "6.42"
type input "0.48"
type input "9.99"
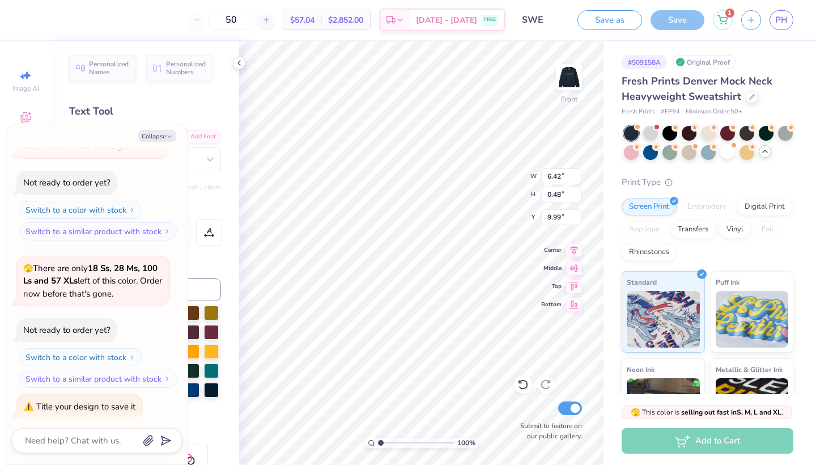
scroll to position [0, 3]
type textarea "x"
type input "12.65"
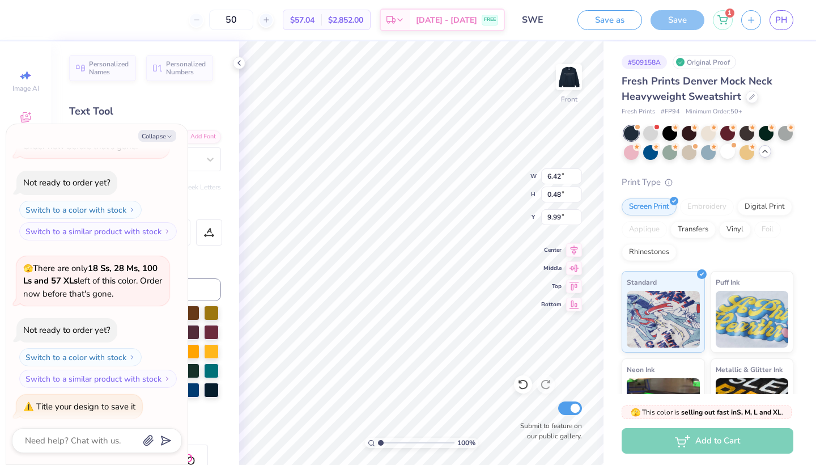
type input "12.39"
type input "5.33"
type textarea "x"
type input "7.23"
type input "0.95"
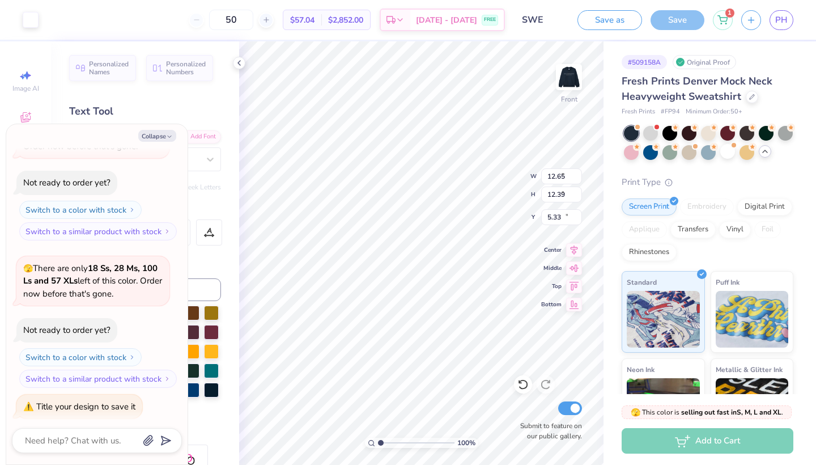
type input "11.52"
type textarea "x"
type input "12.65"
type input "12.39"
type input "5.33"
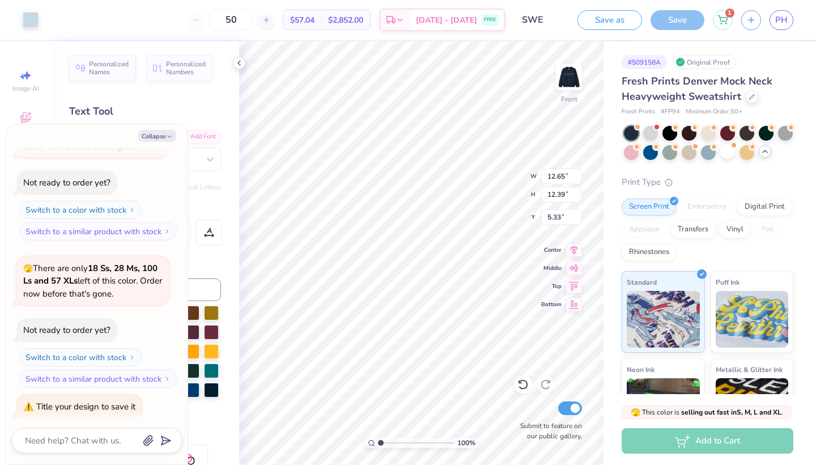
type textarea "x"
type input "7.23"
type input "0.95"
type input "11.52"
type textarea "x"
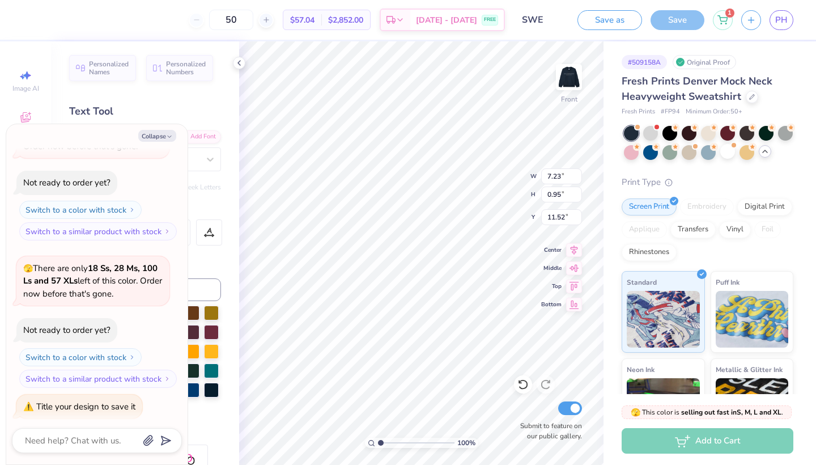
type input "11.04"
type textarea "x"
type textarea "S"
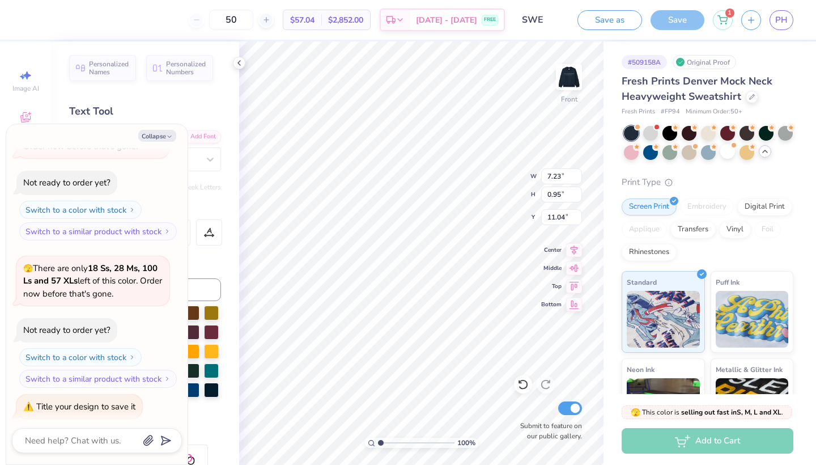
type textarea "x"
type textarea "SW"
type textarea "x"
type textarea "SWE"
type textarea "x"
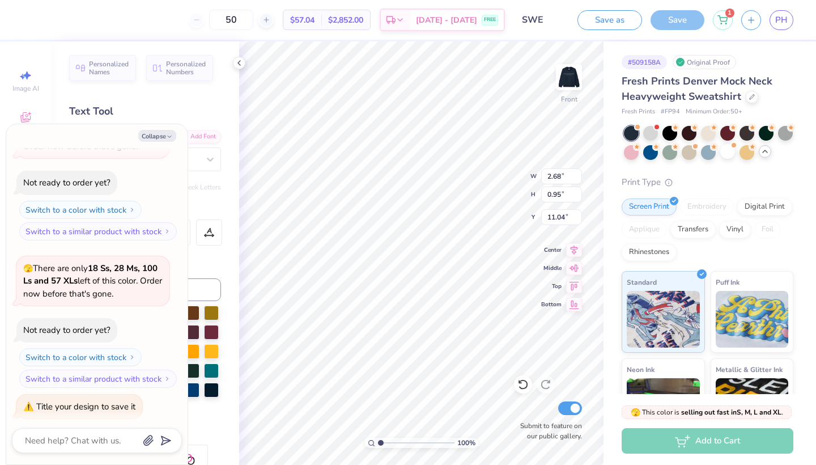
type input "3.68"
type input "1.31"
type textarea "x"
type input "4.77"
type input "1.69"
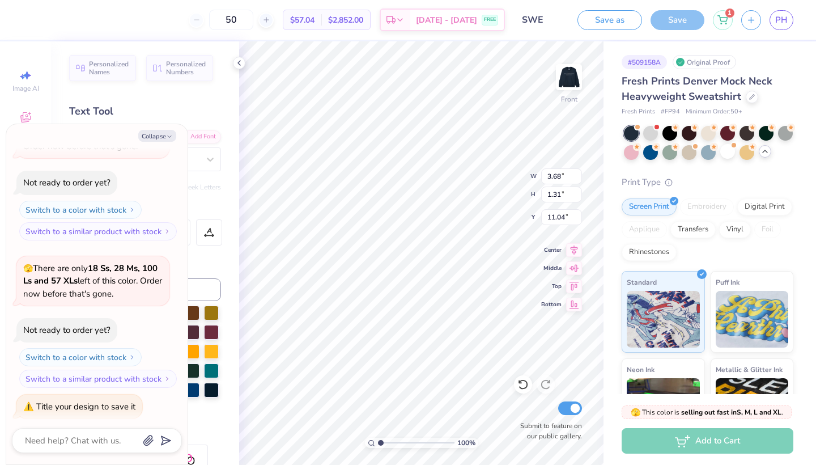
type input "10.66"
type textarea "x"
type input "10.56"
type textarea "x"
type input "12.65"
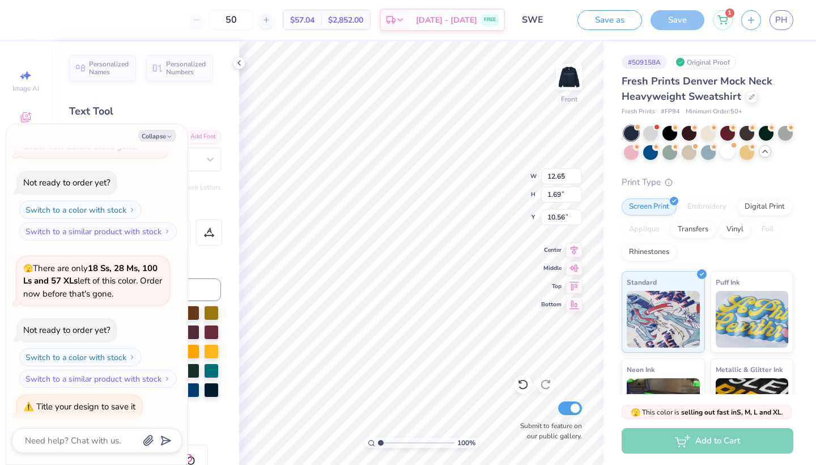
type input "12.39"
type input "5.33"
type textarea "x"
type input "4.77"
type input "1.69"
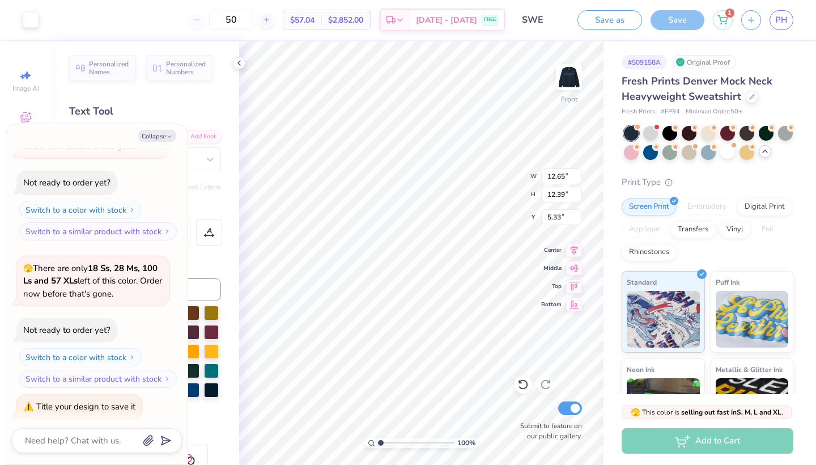
type input "10.56"
type textarea "x"
type input "5.34"
type input "1.90"
type textarea "x"
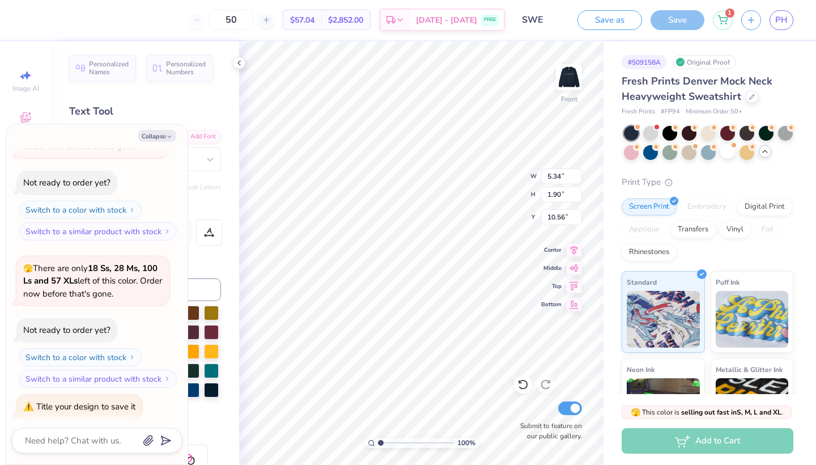
type input "10.57"
click at [749, 101] on div at bounding box center [752, 96] width 12 height 12
type textarea "x"
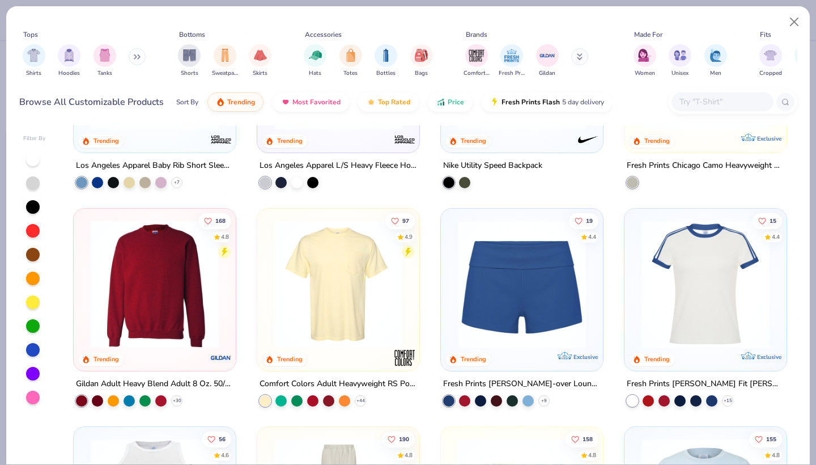
scroll to position [1010, 0]
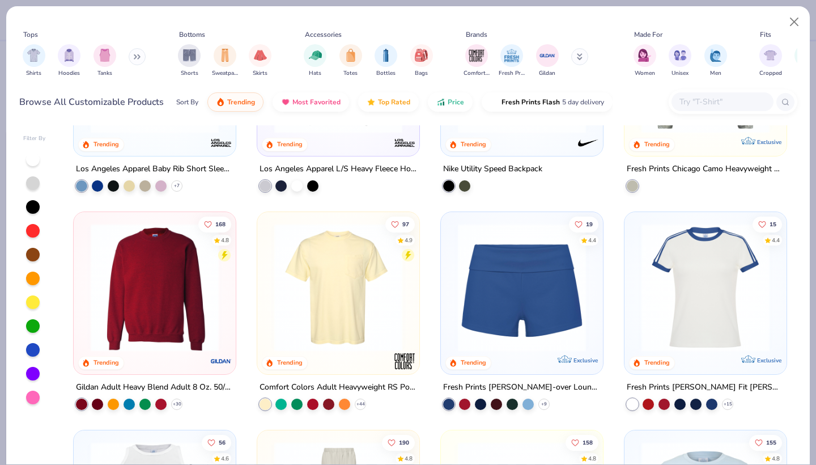
click at [130, 321] on img at bounding box center [154, 287] width 139 height 128
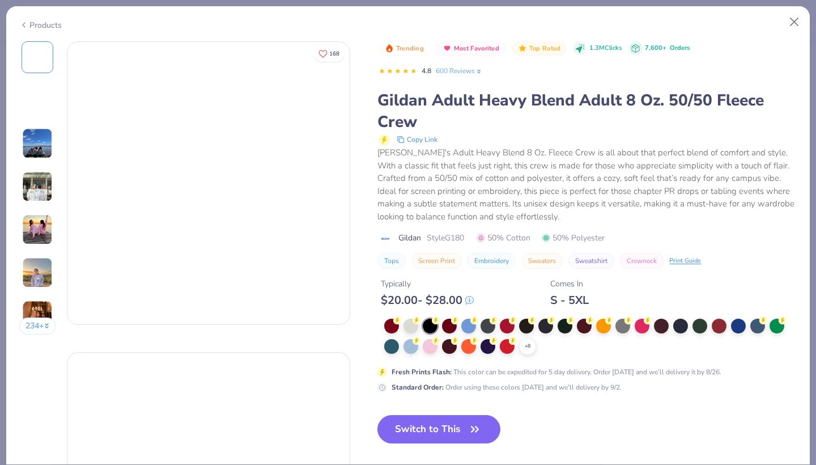
type input "SWE"
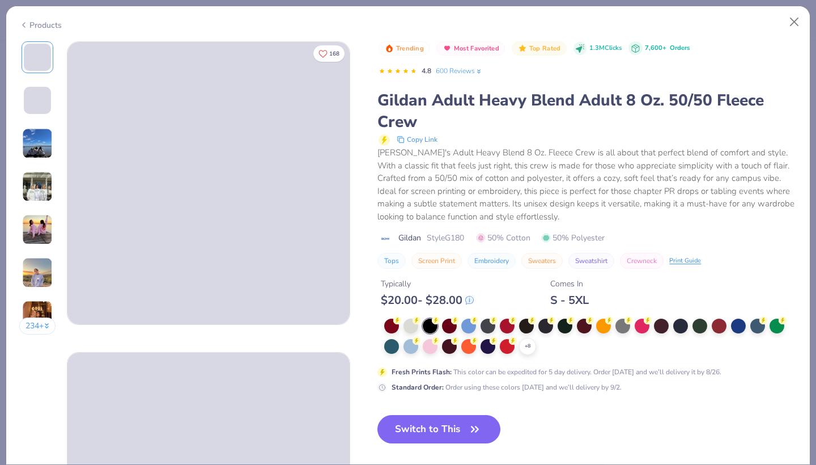
type input "50"
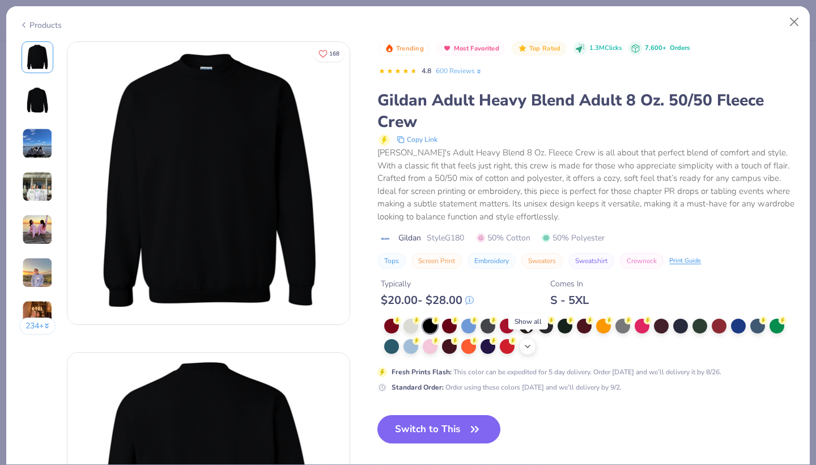
click at [530, 346] on icon at bounding box center [527, 346] width 9 height 9
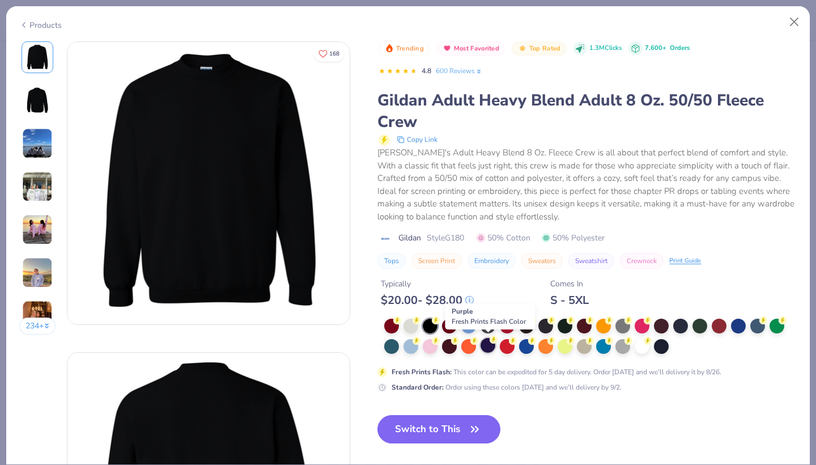
click at [488, 342] on div at bounding box center [488, 345] width 15 height 15
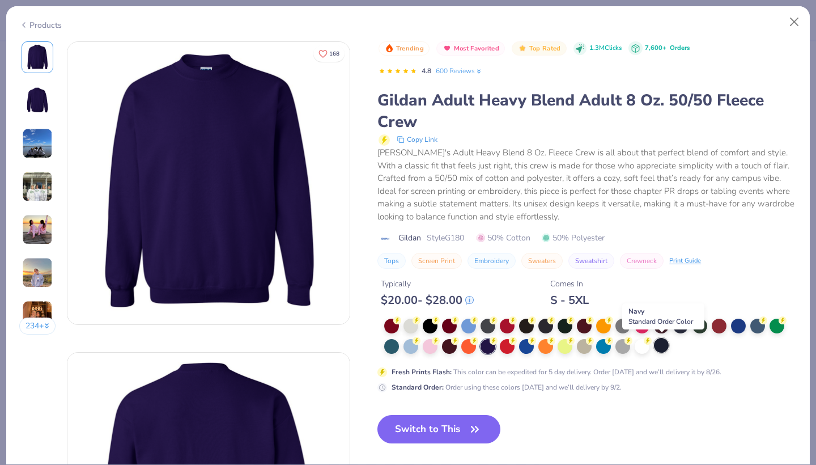
click at [658, 345] on div at bounding box center [661, 345] width 15 height 15
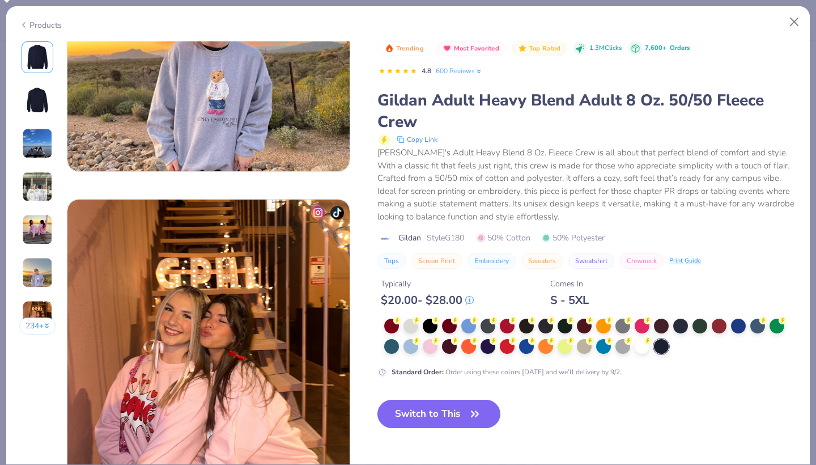
scroll to position [1815, 0]
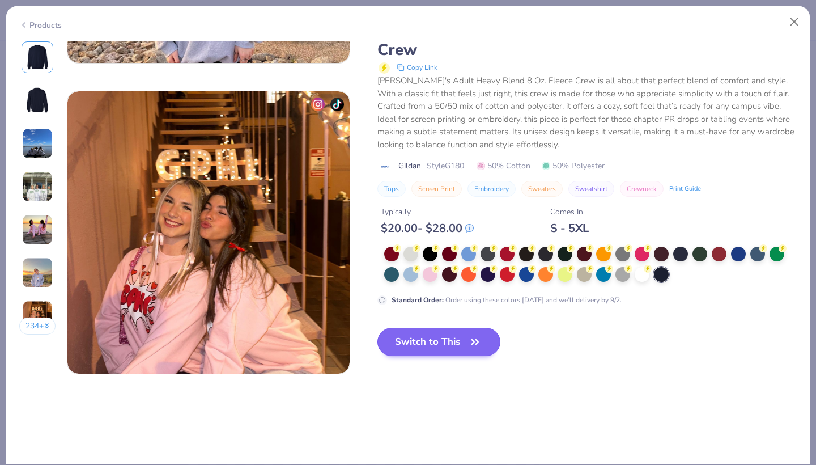
click at [447, 338] on button "Switch to This" at bounding box center [439, 342] width 123 height 28
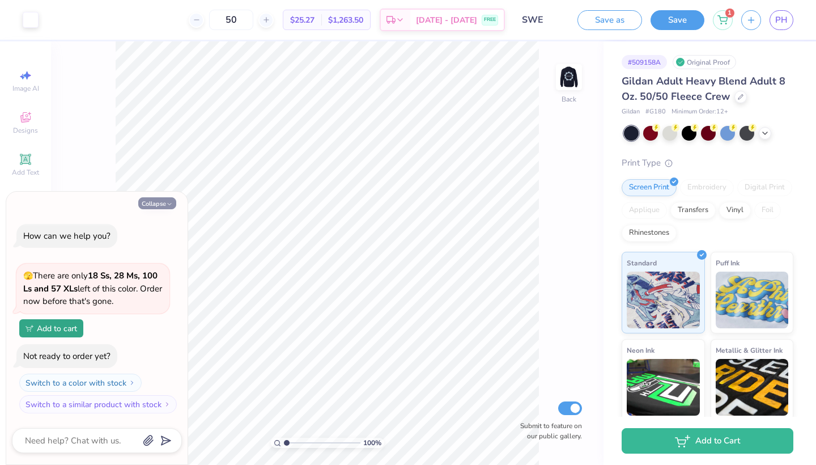
click at [160, 206] on button "Collapse" at bounding box center [157, 203] width 38 height 12
type textarea "x"
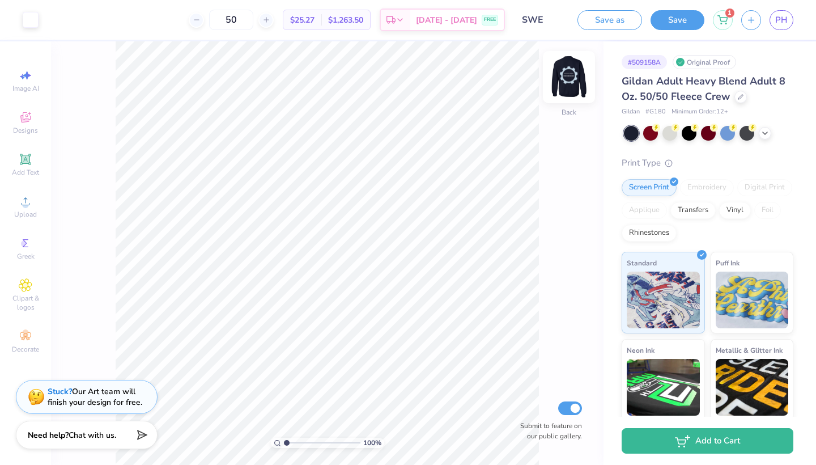
click at [578, 82] on img at bounding box center [568, 76] width 45 height 45
click at [576, 82] on img at bounding box center [568, 76] width 45 height 45
click at [204, 24] on div at bounding box center [196, 19] width 15 height 15
click at [202, 24] on div "49 $25.27 Per Item $1,263.50 Total Est. Delivery [DATE] - [DATE] FREE" at bounding box center [276, 20] width 458 height 40
click at [240, 23] on input "49" at bounding box center [231, 20] width 44 height 20
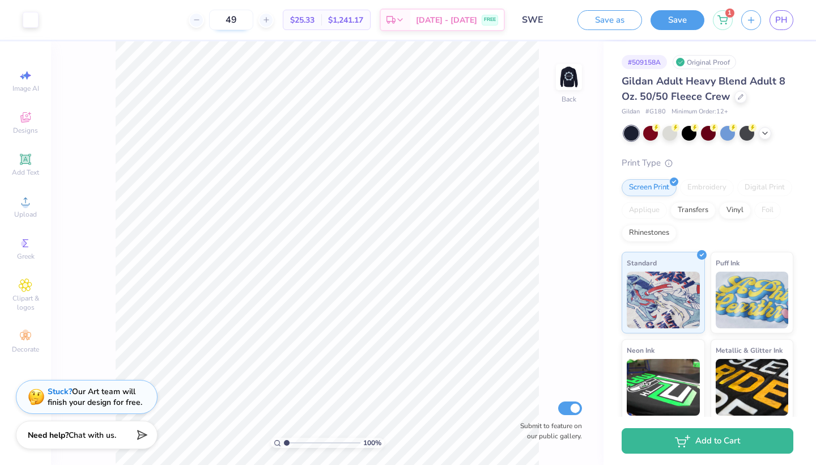
type input "4"
type input "3"
type input "2"
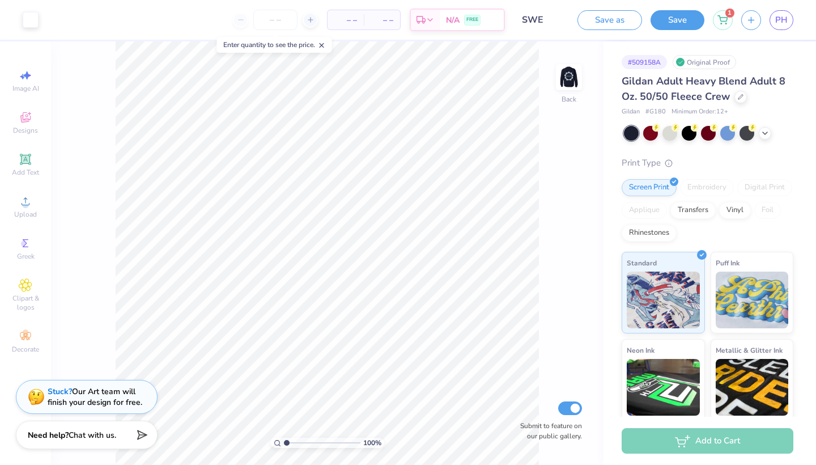
type input "5"
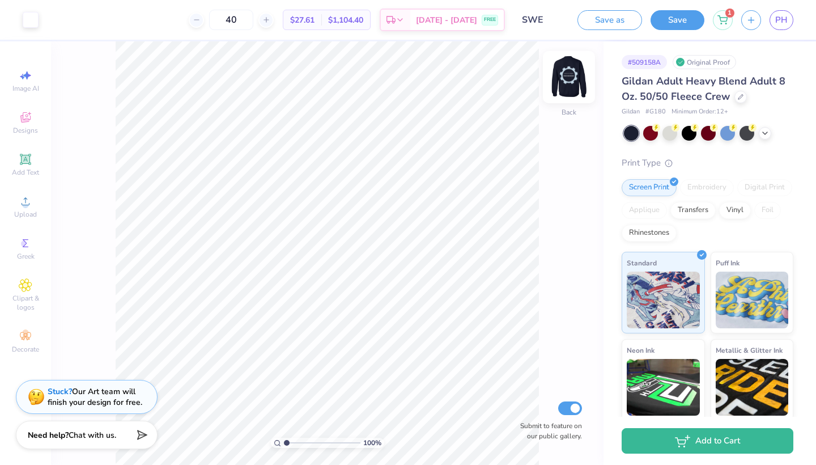
click at [565, 79] on img at bounding box center [568, 76] width 45 height 45
click at [200, 19] on icon at bounding box center [197, 20] width 8 height 8
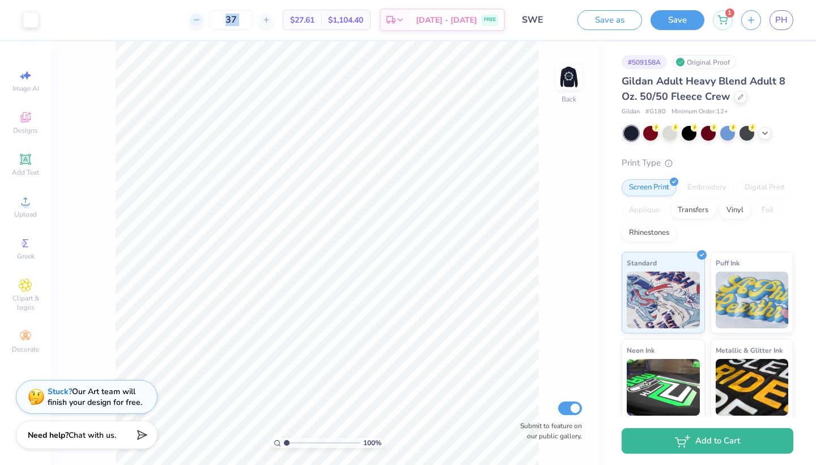
click at [200, 19] on icon at bounding box center [197, 20] width 8 height 8
click at [174, 24] on div "36 Per Item Total Est. Delivery N/A FREE" at bounding box center [276, 20] width 458 height 40
click at [175, 24] on div "36 $28.05 Per Item $1,009.80 Total Est. Delivery [DATE] - [DATE] FREE" at bounding box center [276, 20] width 458 height 40
click at [200, 17] on icon at bounding box center [197, 20] width 8 height 8
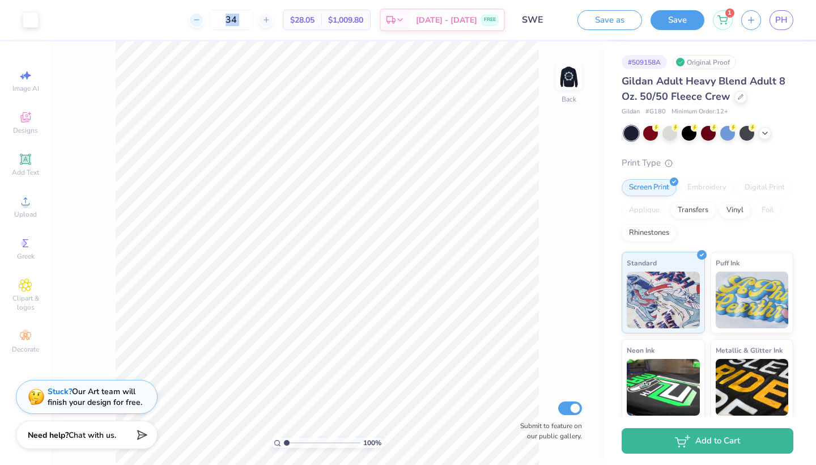
click at [200, 17] on icon at bounding box center [197, 20] width 8 height 8
click at [198, 18] on div "33 $28.05 Per Item $1,009.80 Total Est. Delivery [DATE] - [DATE] FREE" at bounding box center [276, 20] width 458 height 40
click at [200, 18] on div at bounding box center [202, 19] width 15 height 15
click at [200, 18] on div "32 $29.12 Per Item $931.84 Total Est. Delivery [DATE] - [DATE] FREE" at bounding box center [276, 20] width 458 height 40
click at [202, 19] on icon at bounding box center [203, 20] width 8 height 8
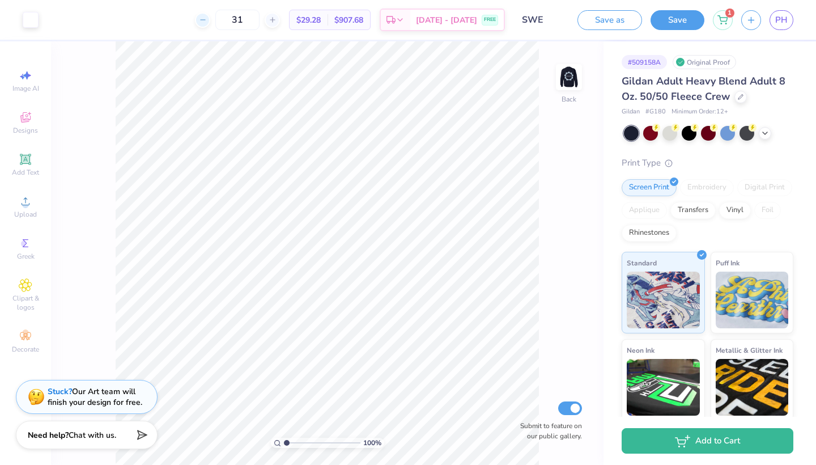
click at [201, 19] on icon at bounding box center [203, 20] width 8 height 8
type input "30"
click at [187, 13] on div "30 $29.45 Per Item $883.50 Total Est. Delivery [DATE] - [DATE] FREE" at bounding box center [276, 20] width 458 height 40
click at [243, 12] on input "30" at bounding box center [237, 20] width 44 height 20
click at [270, 41] on div "Art colors 30 $29.45 Per Item $883.50 Total Est. Delivery [DATE] - [DATE] FREE …" at bounding box center [408, 232] width 816 height 465
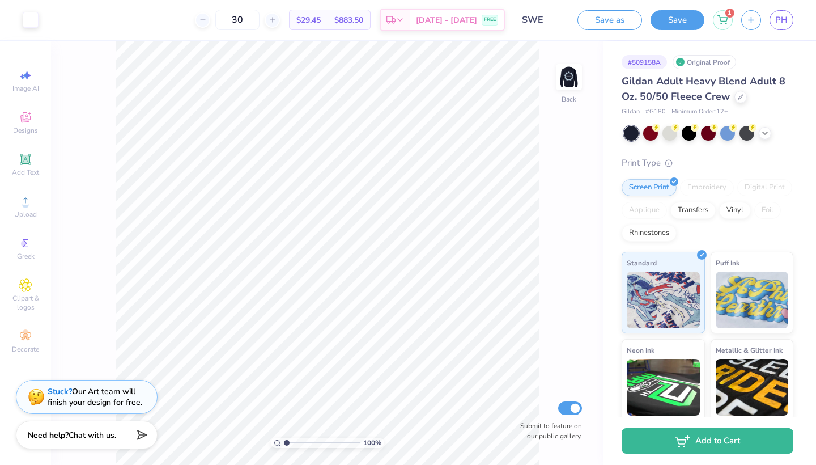
click at [270, 32] on div "30 $29.45 Per Item $883.50 Total Est. Delivery [DATE] - [DATE] FREE" at bounding box center [276, 20] width 458 height 40
click at [662, 18] on button "Save" at bounding box center [678, 19] width 54 height 20
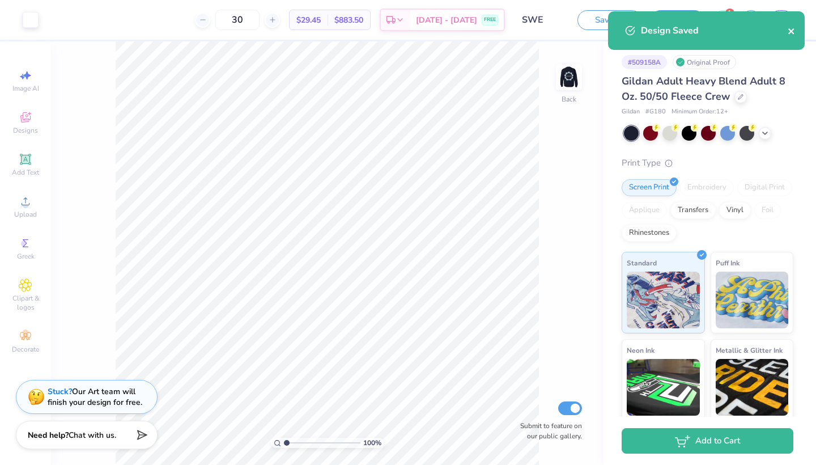
click at [793, 34] on icon "close" at bounding box center [792, 31] width 8 height 9
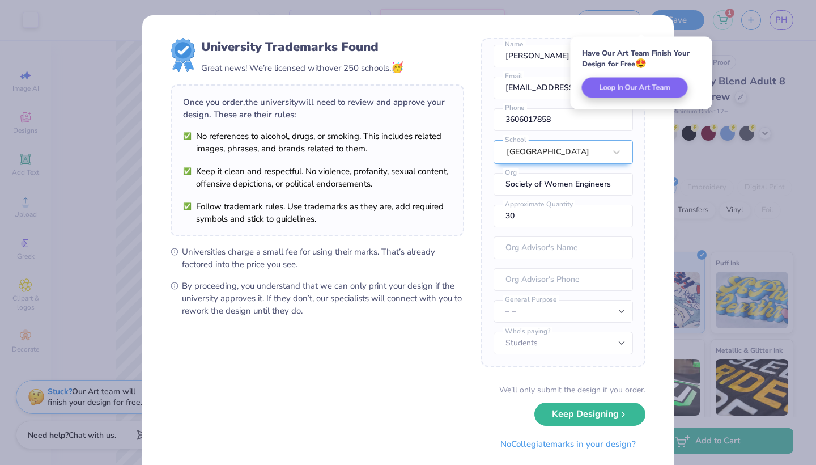
scroll to position [42, 0]
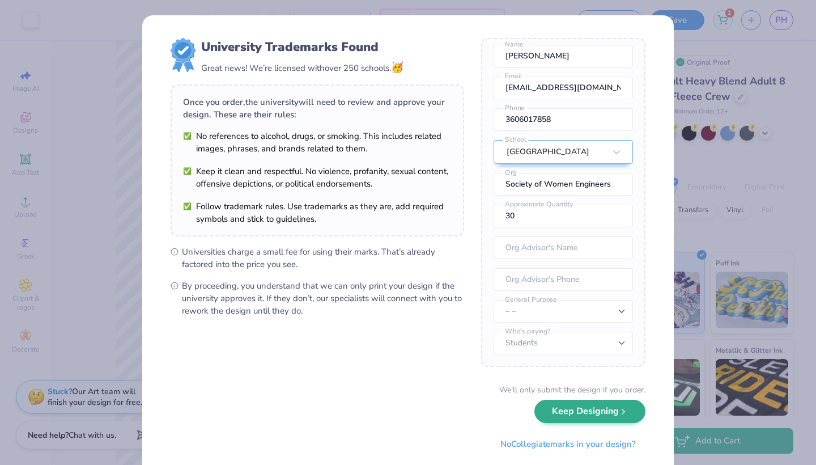
click at [578, 408] on button "Keep Designing" at bounding box center [590, 411] width 111 height 23
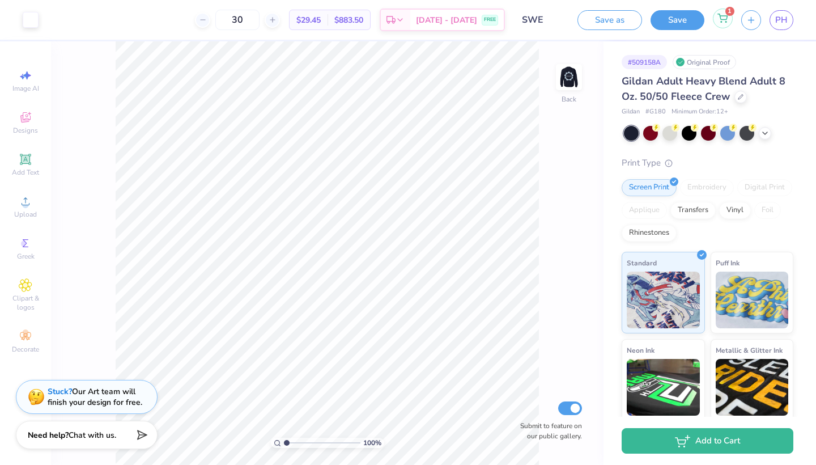
click at [721, 15] on icon at bounding box center [723, 17] width 10 height 6
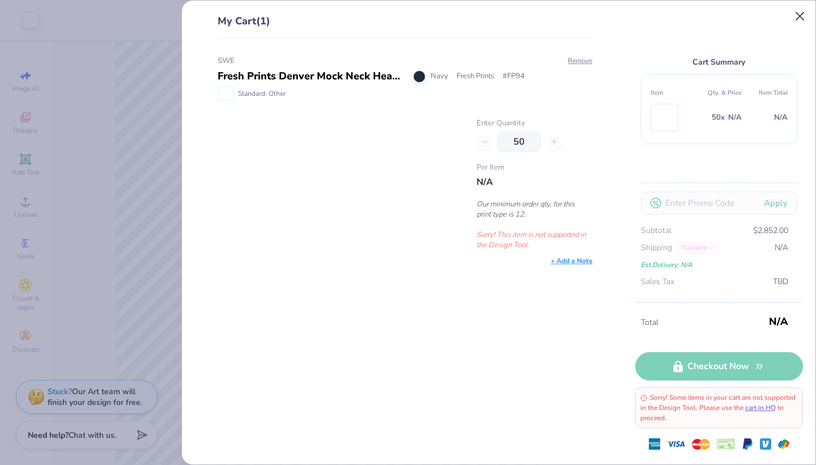
click at [791, 18] on button "Close" at bounding box center [801, 17] width 22 height 22
